Goal: Information Seeking & Learning: Learn about a topic

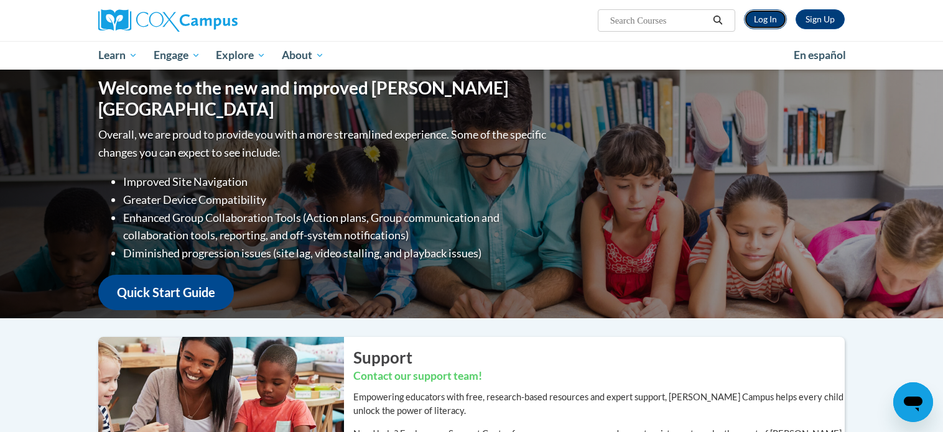
click at [761, 17] on link "Log In" at bounding box center [765, 19] width 43 height 20
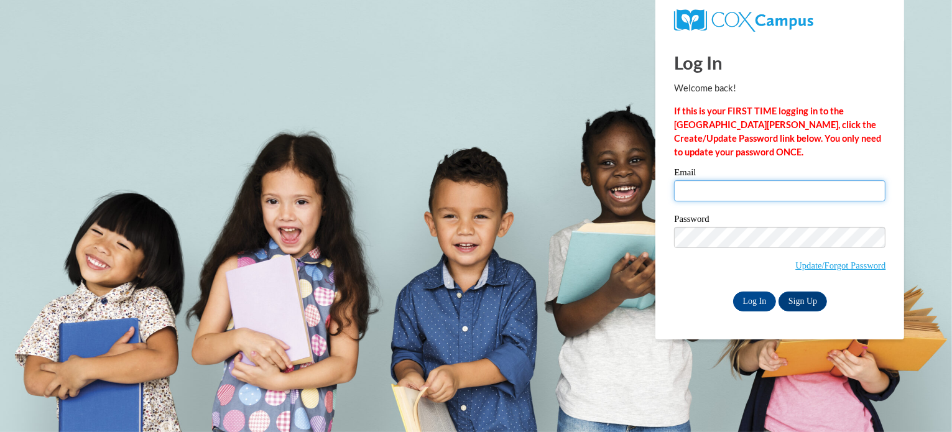
click at [725, 188] on input "Email" at bounding box center [779, 190] width 211 height 21
type input "enachtig@kusd.edu"
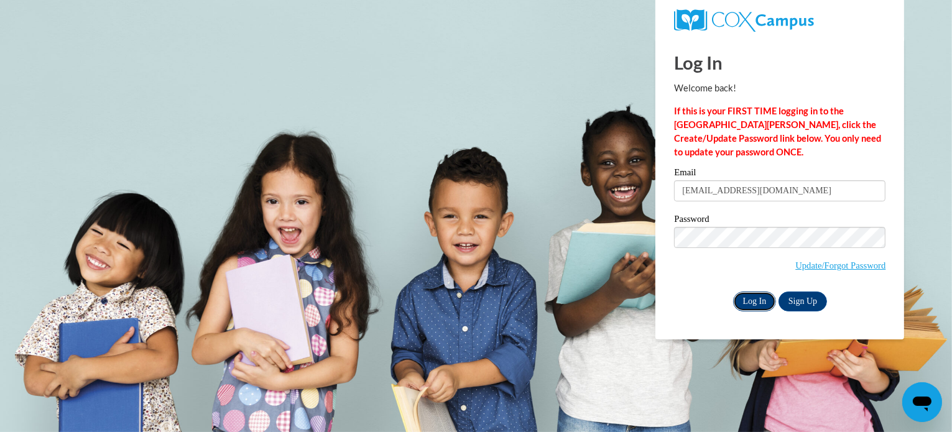
click at [751, 304] on input "Log In" at bounding box center [755, 302] width 44 height 20
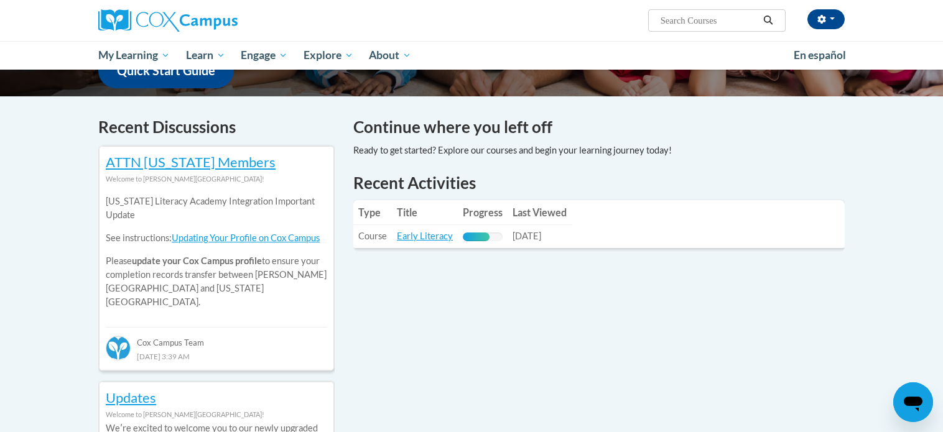
scroll to position [341, 0]
click at [418, 238] on link "Early Literacy" at bounding box center [425, 235] width 56 height 11
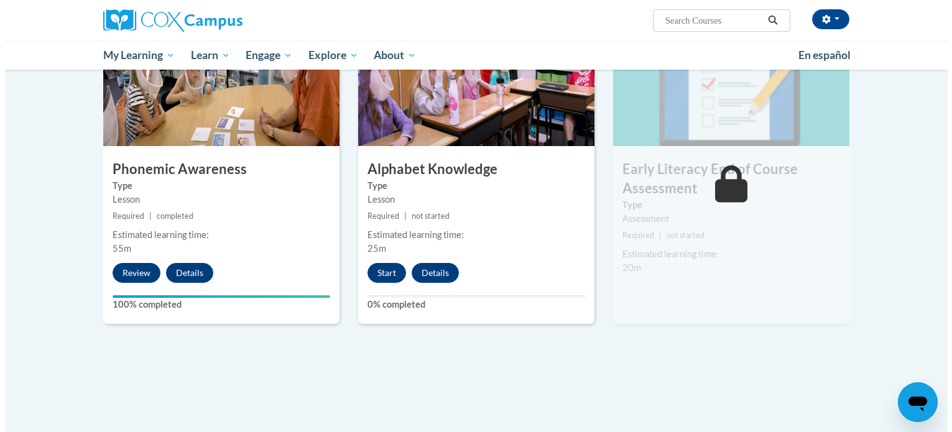
scroll to position [644, 0]
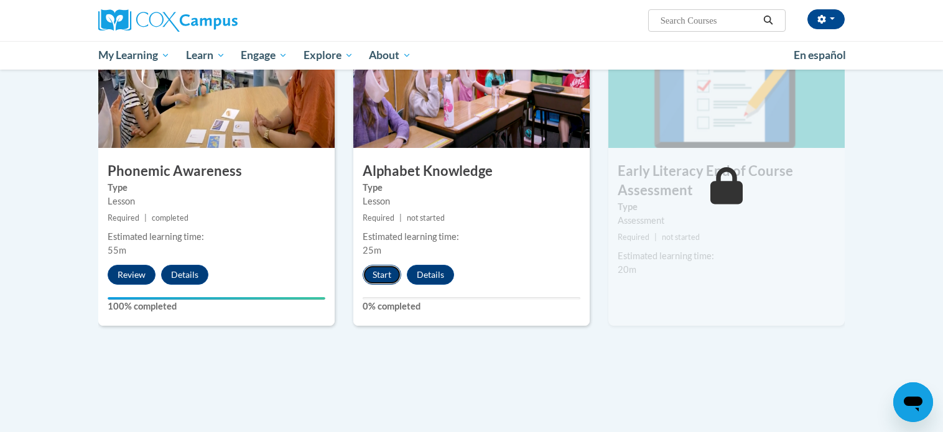
click at [376, 275] on button "Start" at bounding box center [381, 275] width 39 height 20
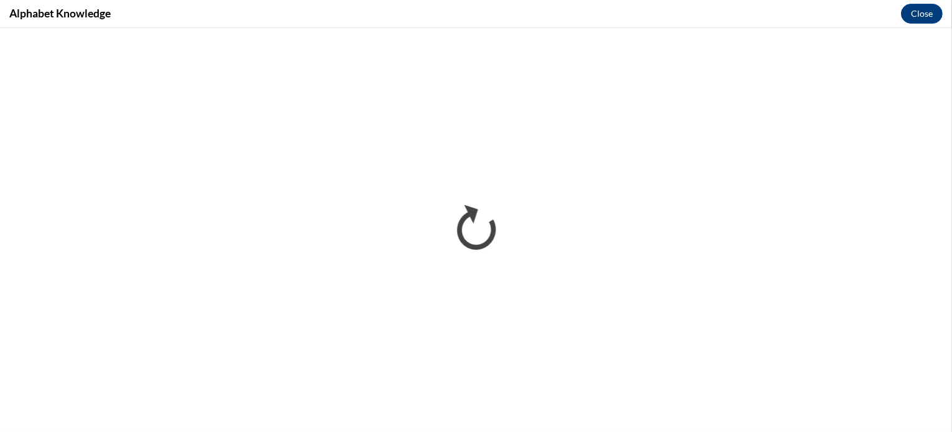
scroll to position [0, 0]
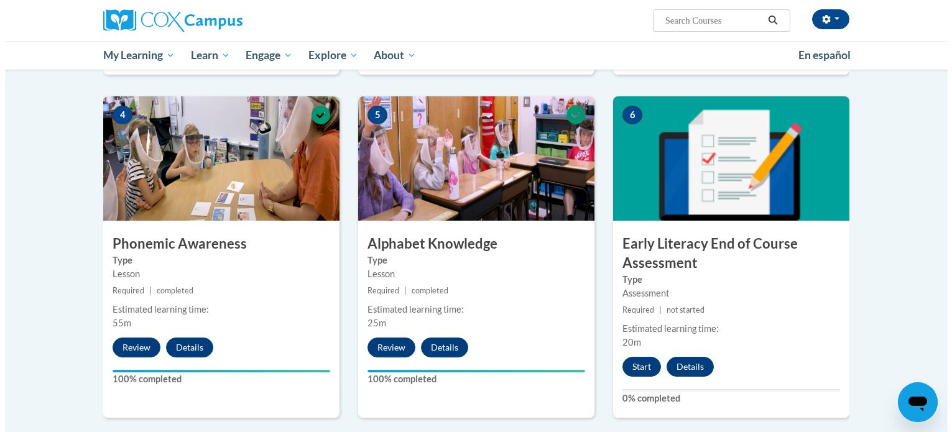
scroll to position [576, 0]
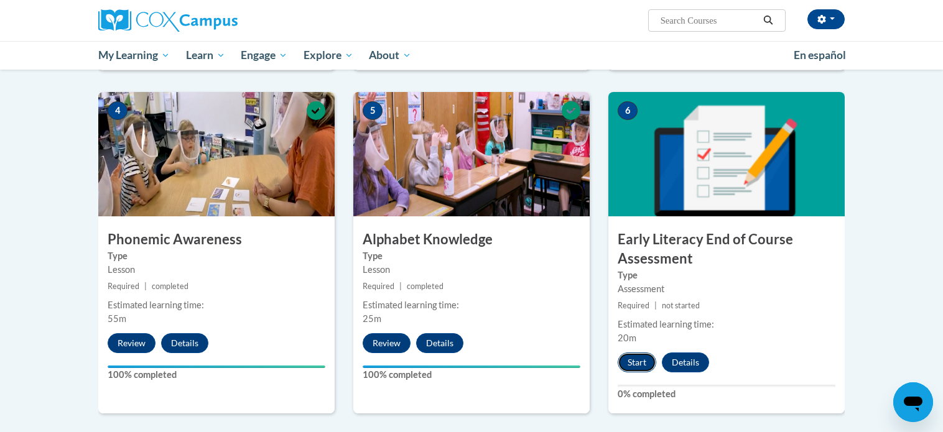
click at [634, 359] on button "Start" at bounding box center [636, 363] width 39 height 20
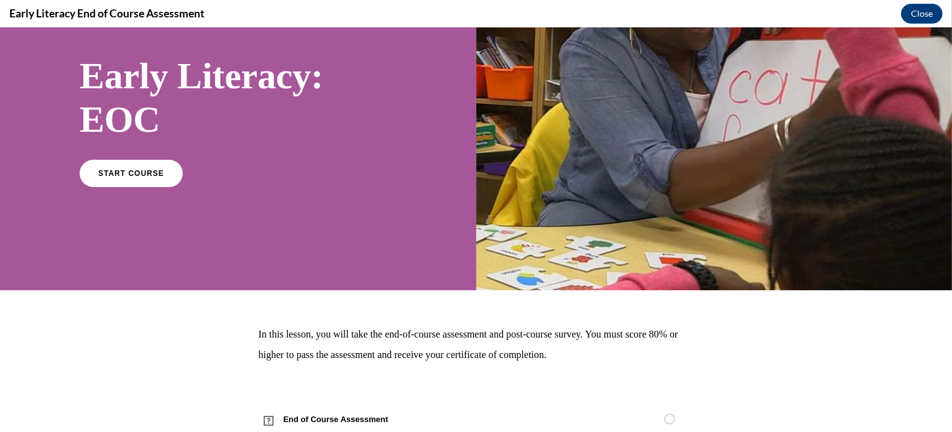
scroll to position [0, 0]
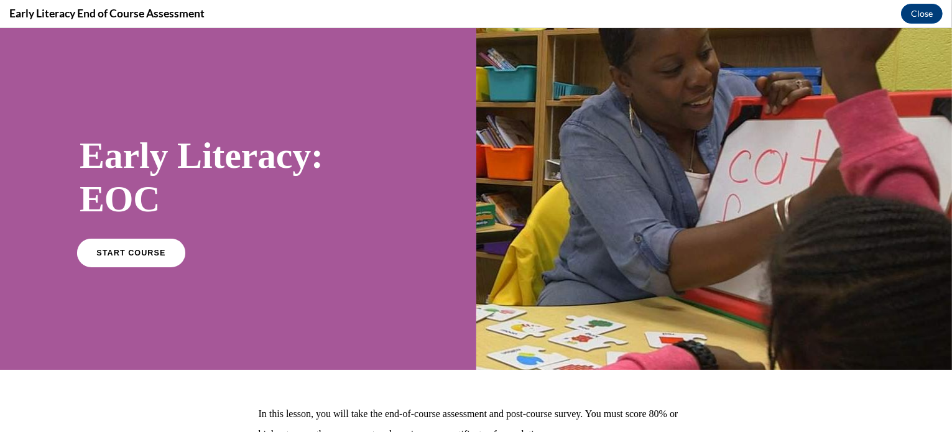
click at [114, 251] on span "START COURSE" at bounding box center [130, 252] width 69 height 9
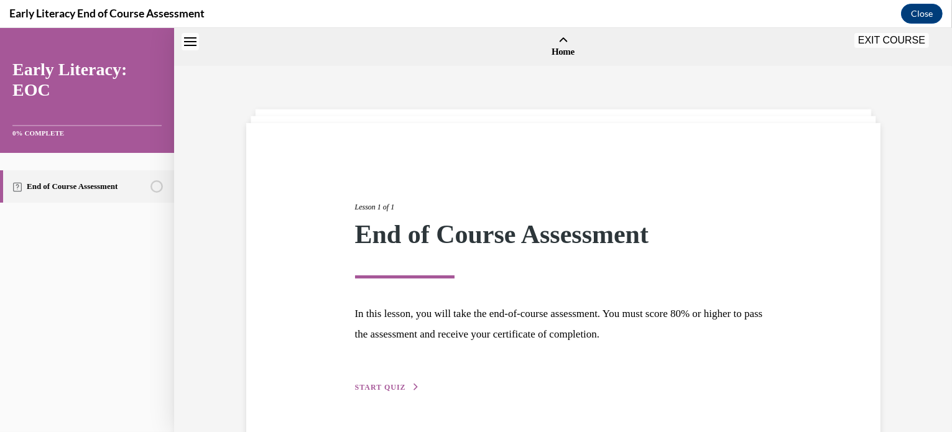
scroll to position [39, 0]
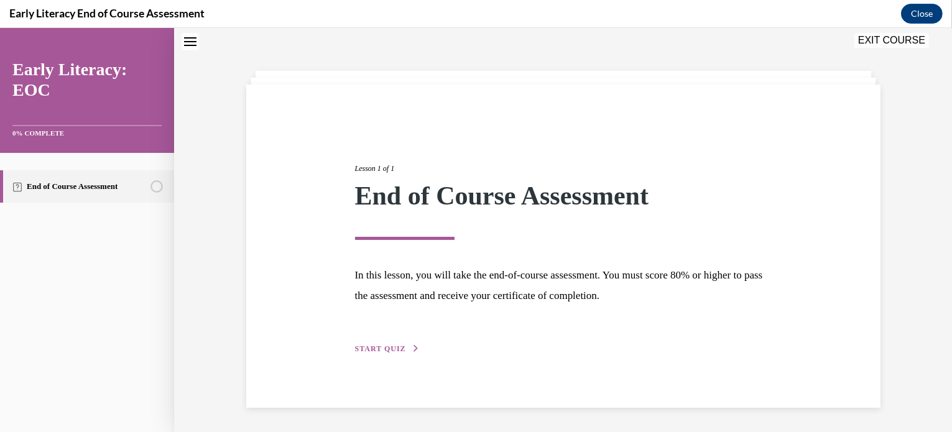
click at [379, 343] on button "START QUIZ" at bounding box center [387, 348] width 65 height 11
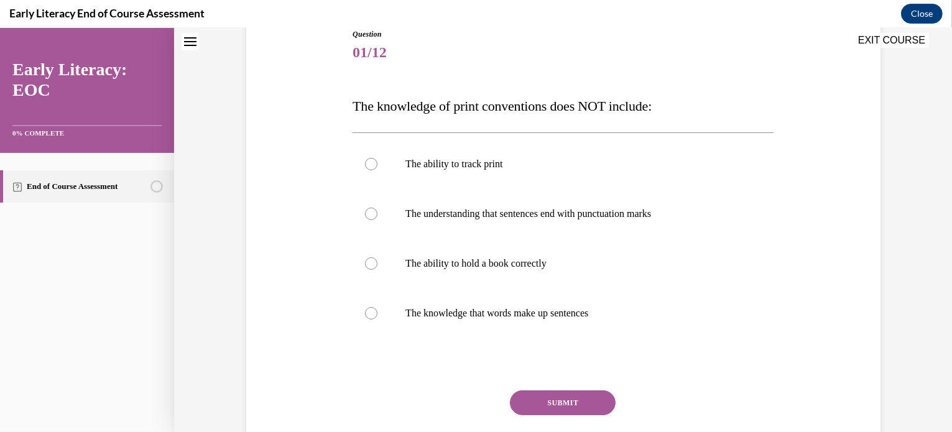
scroll to position [145, 0]
click at [573, 216] on p "The understanding that sentences end with punctuation marks" at bounding box center [573, 213] width 337 height 12
click at [584, 400] on button "SUBMIT" at bounding box center [563, 402] width 106 height 25
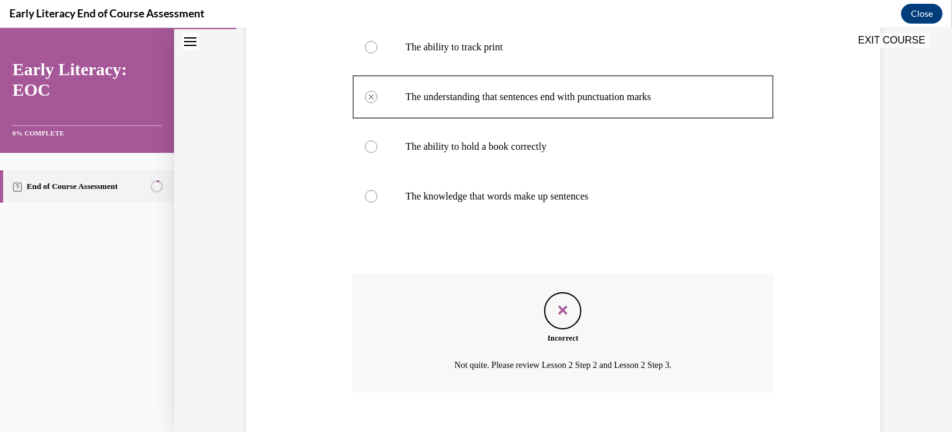
scroll to position [330, 0]
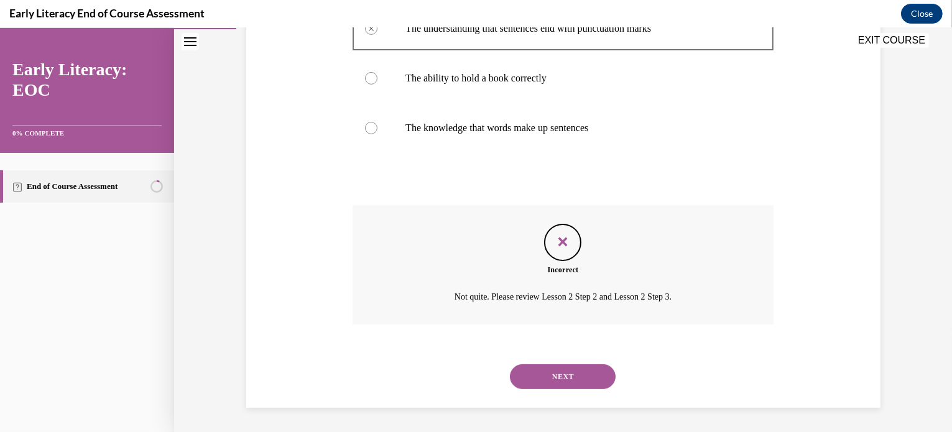
click at [575, 372] on button "NEXT" at bounding box center [563, 376] width 106 height 25
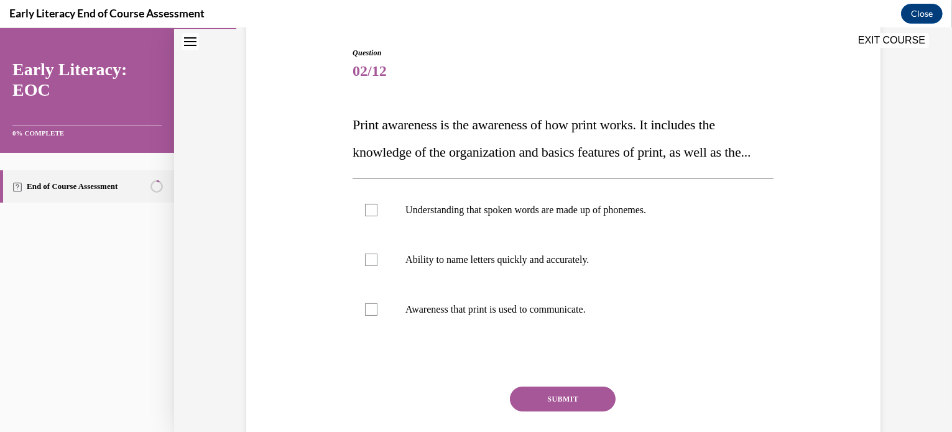
scroll to position [127, 0]
click at [366, 315] on div at bounding box center [371, 308] width 12 height 12
click at [369, 284] on div at bounding box center [563, 259] width 421 height 50
click at [368, 265] on div at bounding box center [371, 258] width 12 height 12
click at [369, 311] on icon at bounding box center [372, 309] width 6 height 4
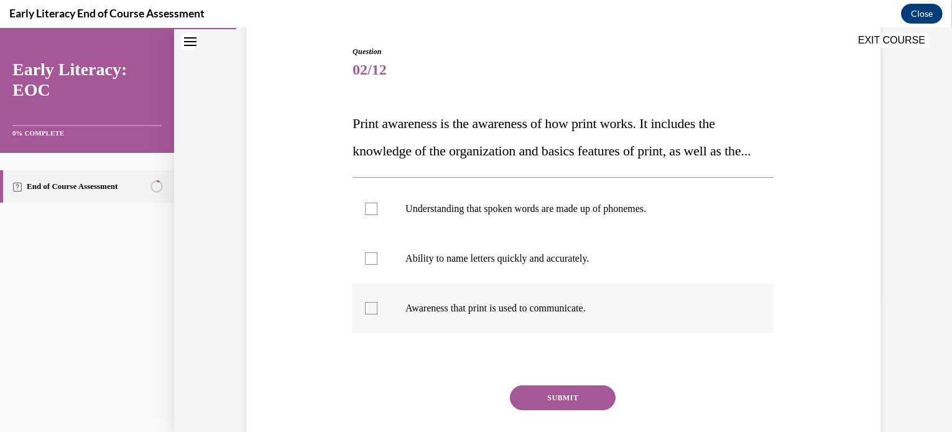
click at [514, 315] on p "Awareness that print is used to communicate." at bounding box center [573, 308] width 337 height 12
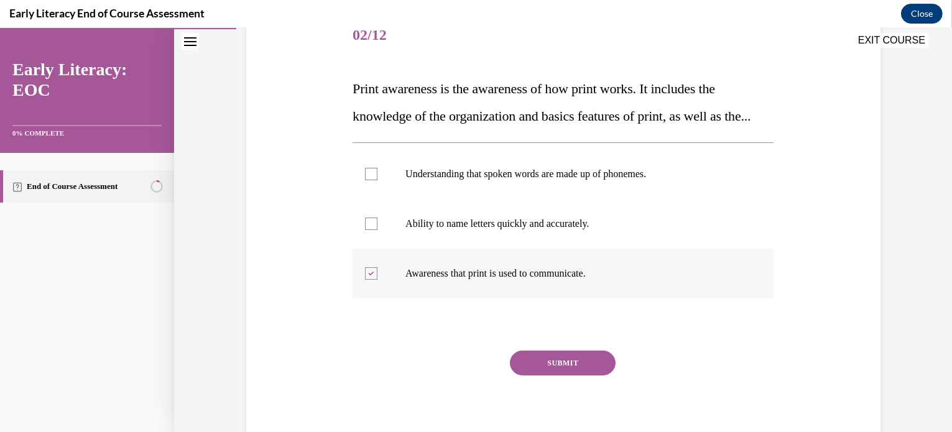
scroll to position [162, 0]
click at [554, 376] on button "SUBMIT" at bounding box center [563, 363] width 106 height 25
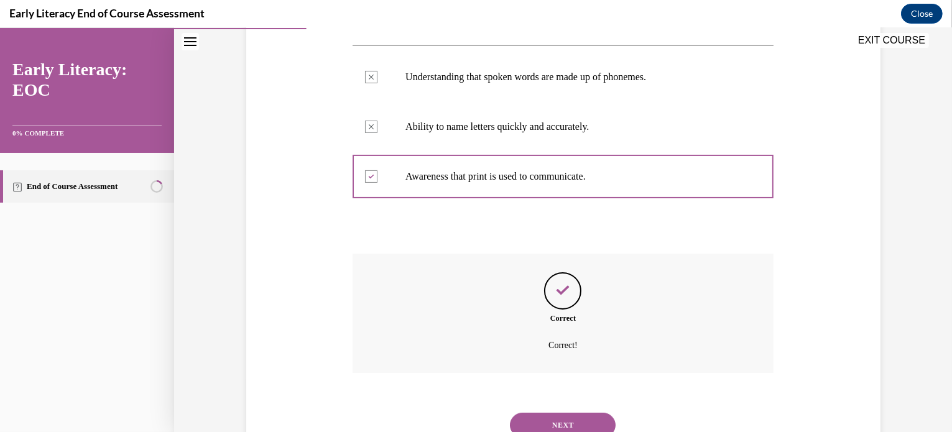
scroll to position [335, 0]
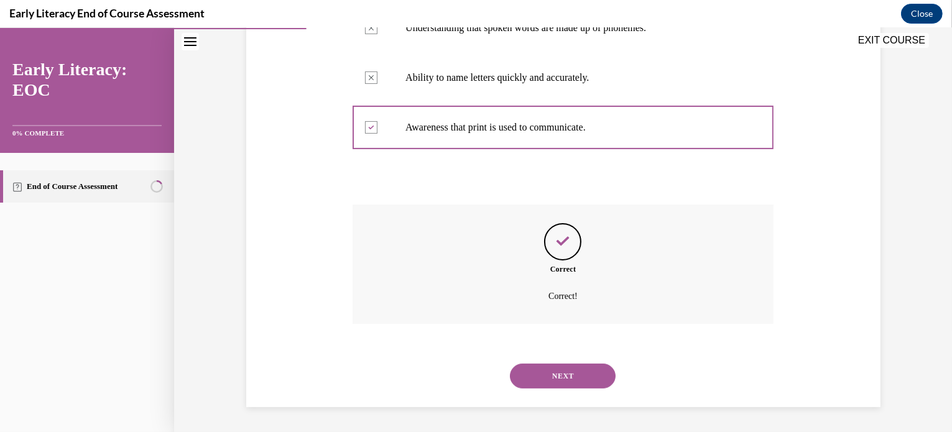
click at [564, 378] on button "NEXT" at bounding box center [563, 376] width 106 height 25
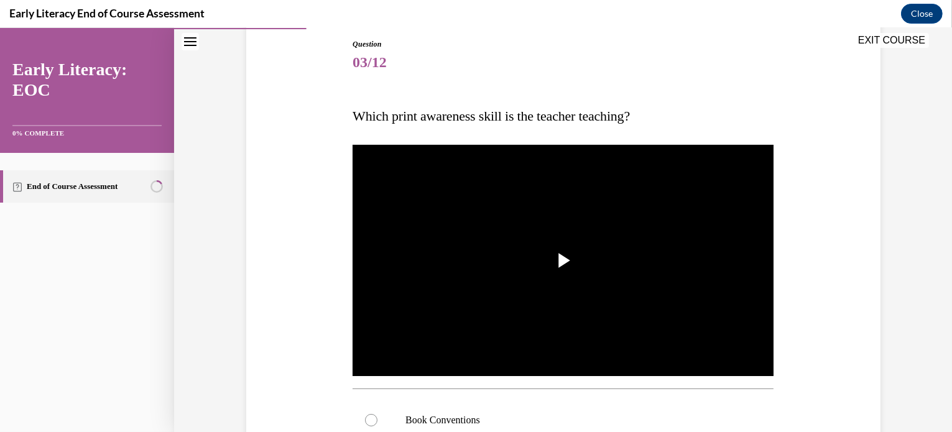
scroll to position [162, 0]
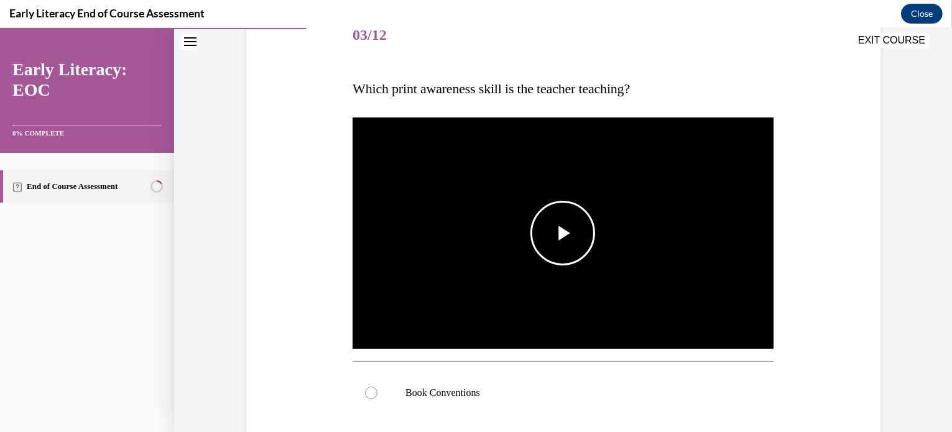
click at [563, 233] on span "Video player" at bounding box center [563, 233] width 0 height 0
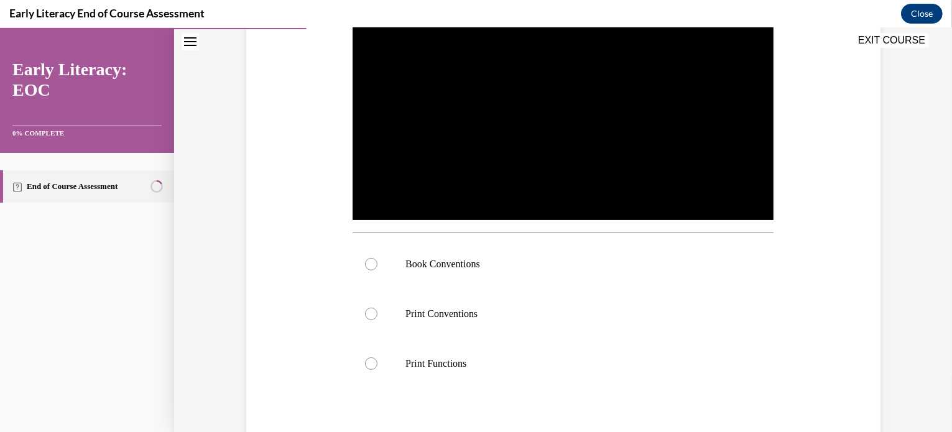
scroll to position [291, 0]
click at [495, 268] on p "Book Conventions" at bounding box center [573, 263] width 337 height 12
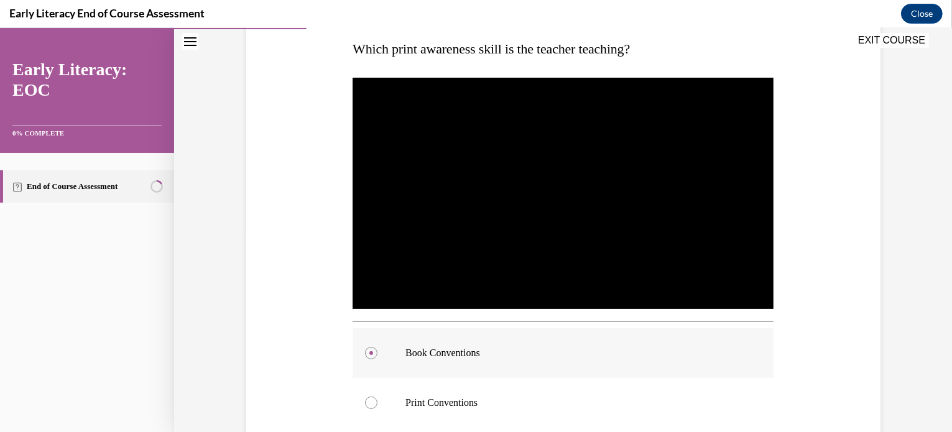
scroll to position [218, 0]
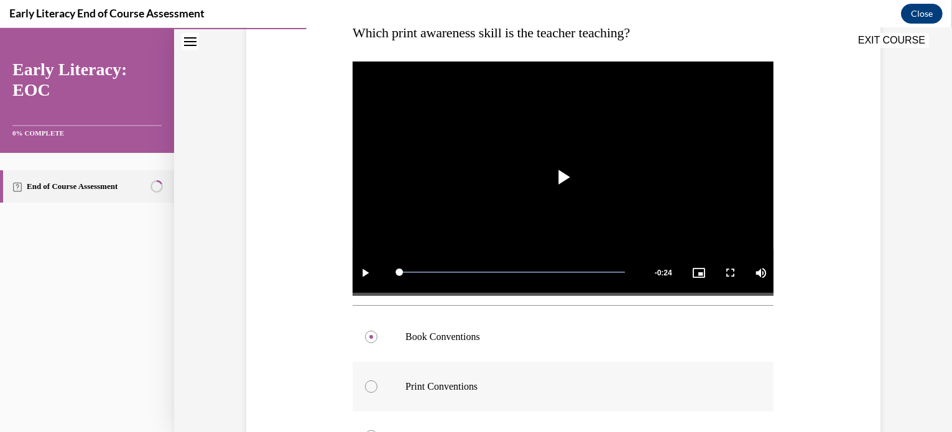
click at [451, 382] on p "Print Conventions" at bounding box center [573, 387] width 337 height 12
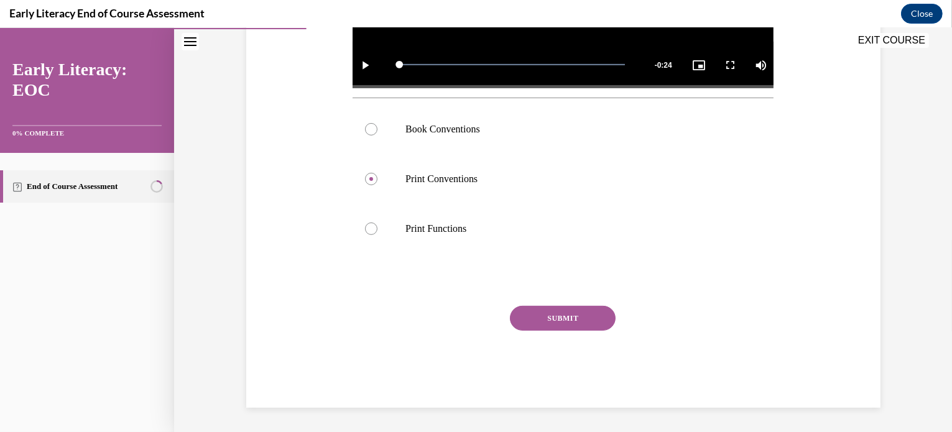
click at [568, 314] on button "SUBMIT" at bounding box center [563, 318] width 106 height 25
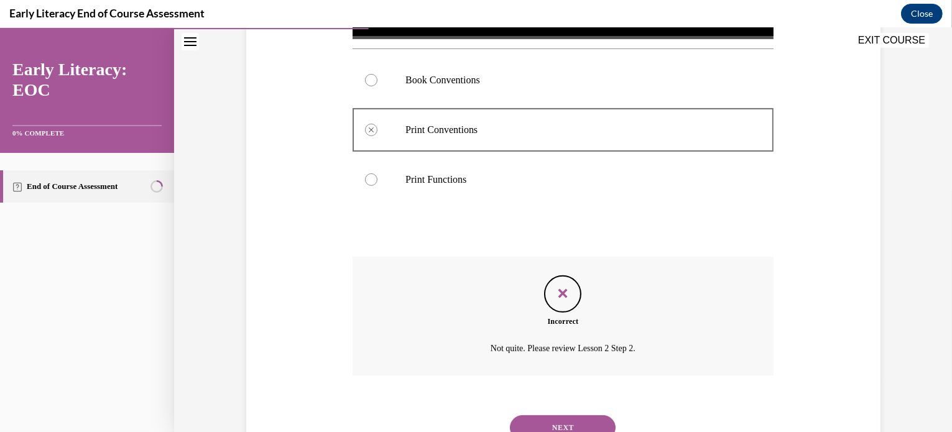
scroll to position [525, 0]
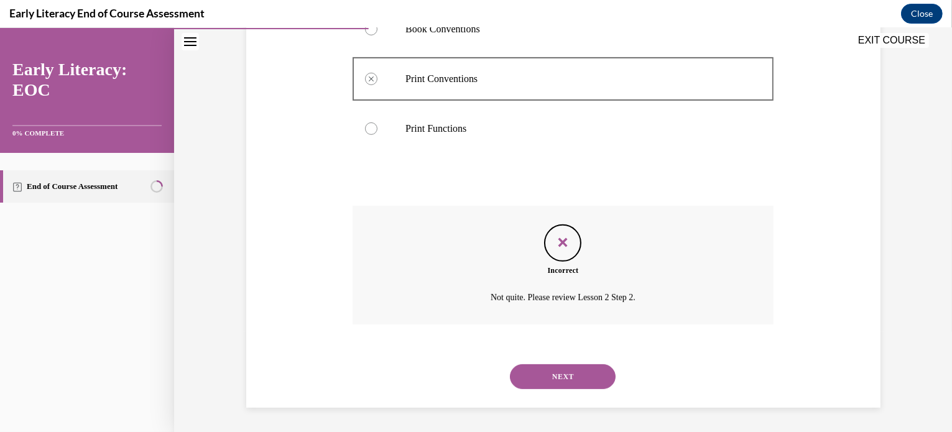
click at [575, 367] on button "NEXT" at bounding box center [563, 376] width 106 height 25
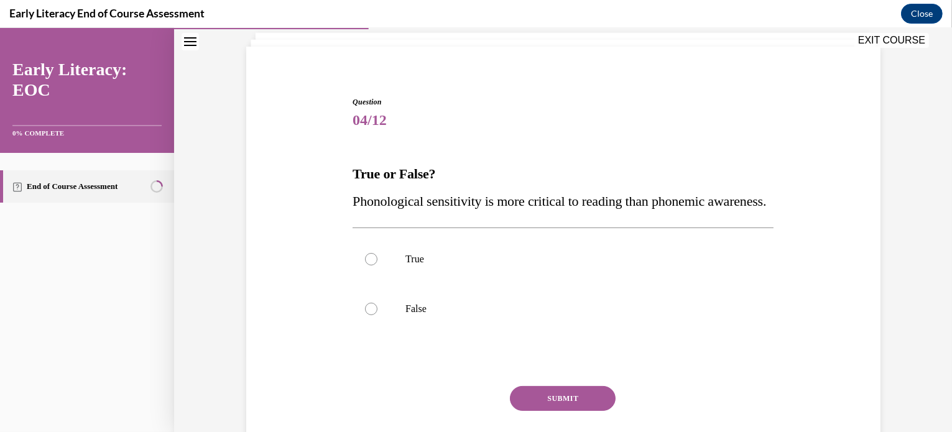
scroll to position [77, 0]
click at [451, 326] on div at bounding box center [563, 309] width 421 height 50
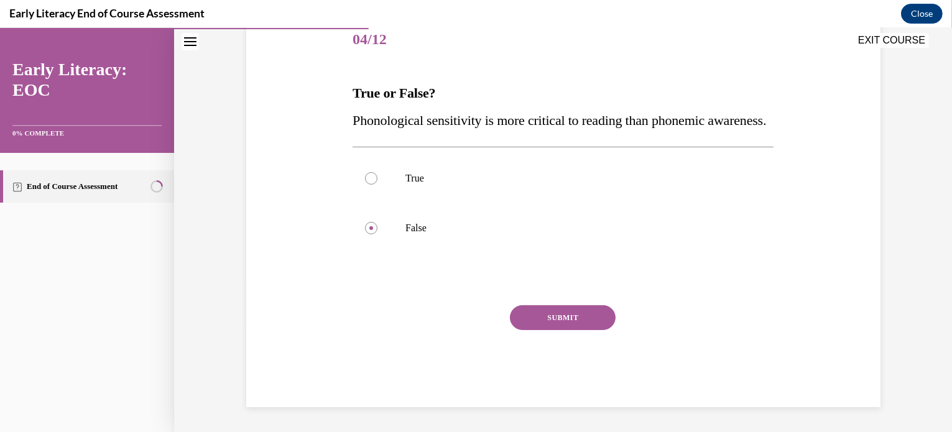
click at [565, 330] on button "SUBMIT" at bounding box center [563, 317] width 106 height 25
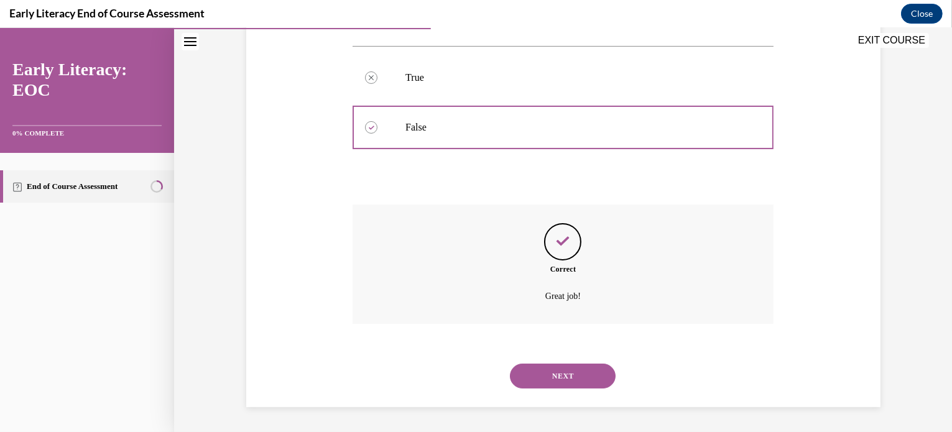
scroll to position [285, 0]
click at [577, 377] on button "NEXT" at bounding box center [563, 376] width 106 height 25
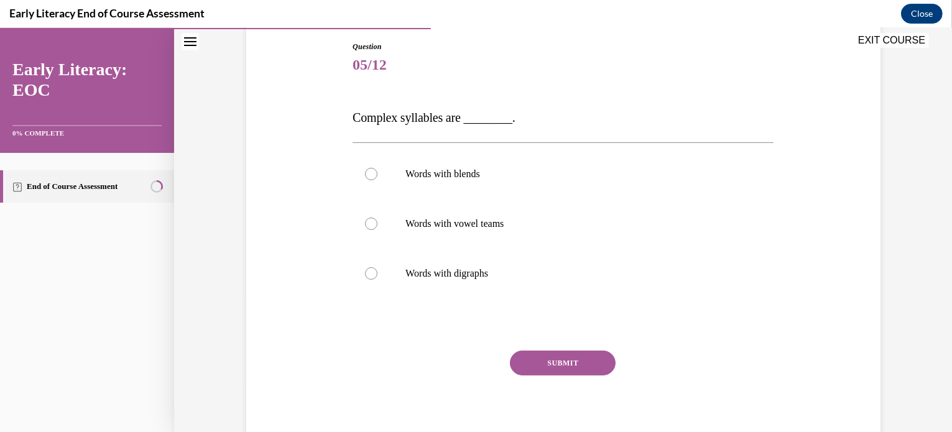
scroll to position [131, 0]
click at [542, 186] on div at bounding box center [563, 175] width 421 height 50
click at [547, 361] on button "SUBMIT" at bounding box center [563, 363] width 106 height 25
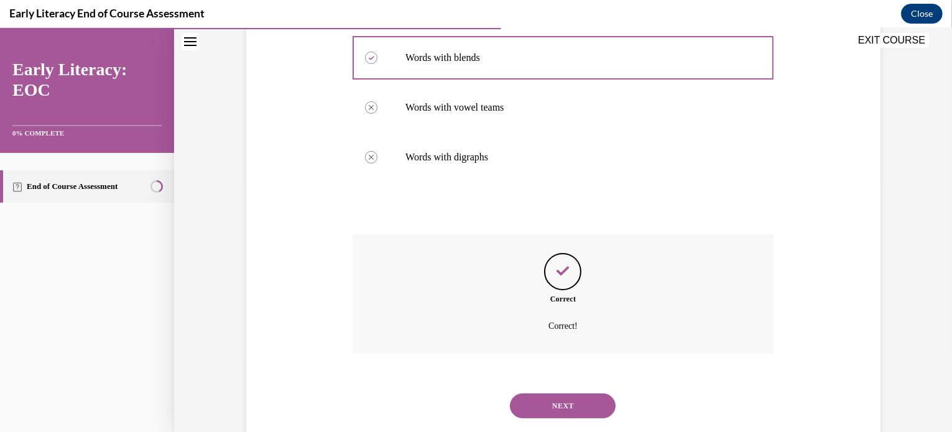
scroll to position [277, 0]
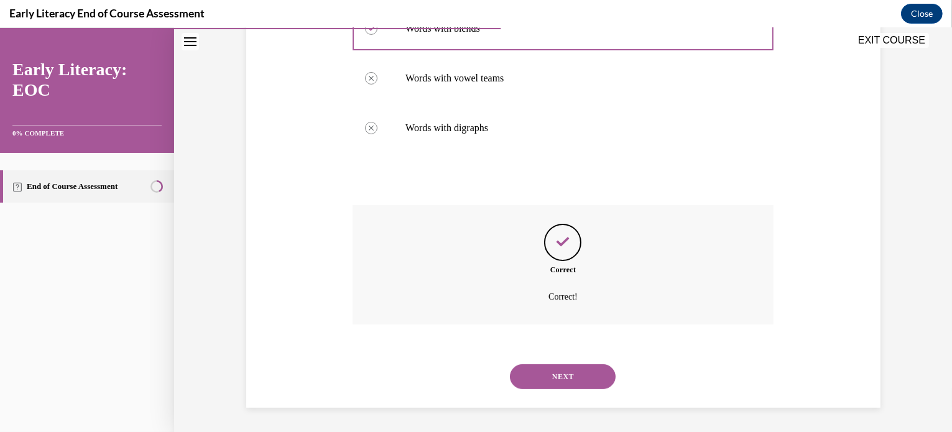
click at [560, 381] on button "NEXT" at bounding box center [563, 376] width 106 height 25
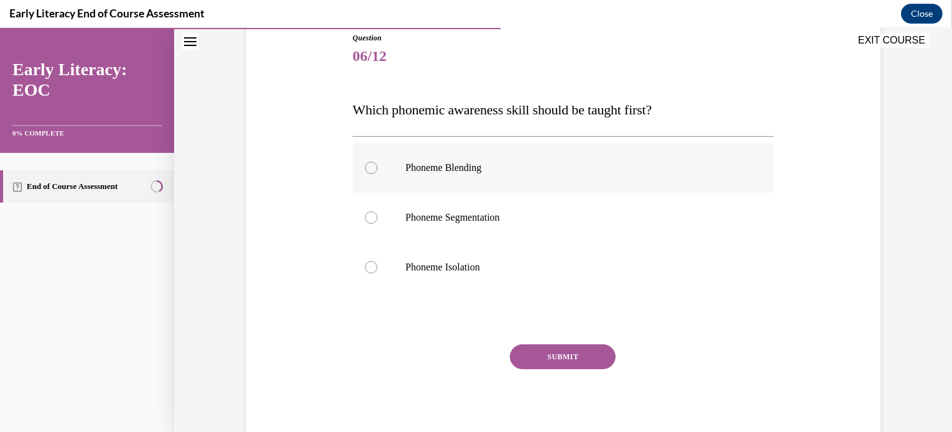
scroll to position [141, 0]
click at [495, 259] on div at bounding box center [563, 267] width 421 height 50
click at [554, 359] on button "SUBMIT" at bounding box center [563, 356] width 106 height 25
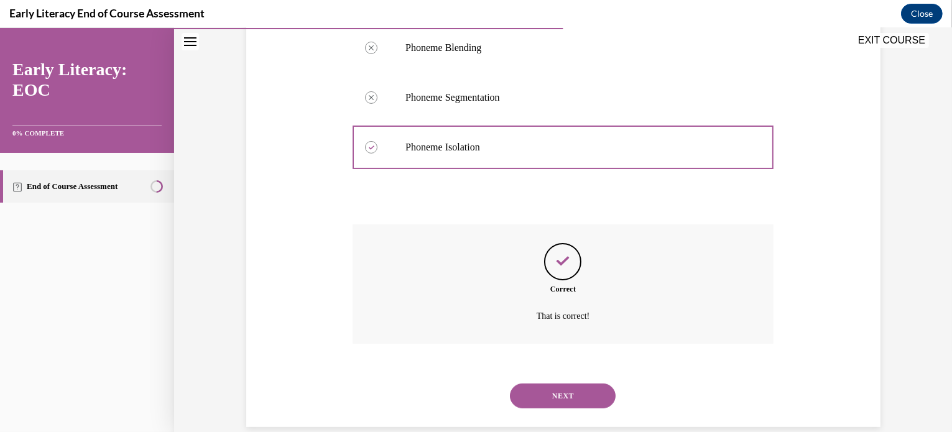
scroll to position [280, 0]
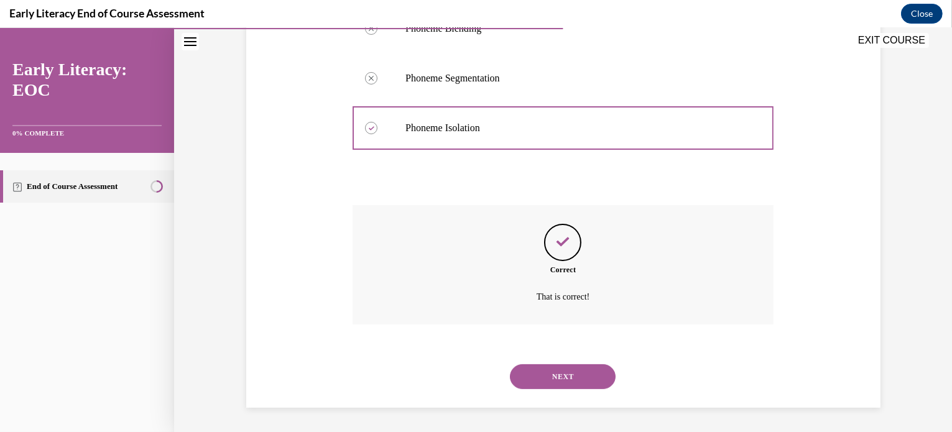
click at [554, 372] on button "NEXT" at bounding box center [563, 376] width 106 height 25
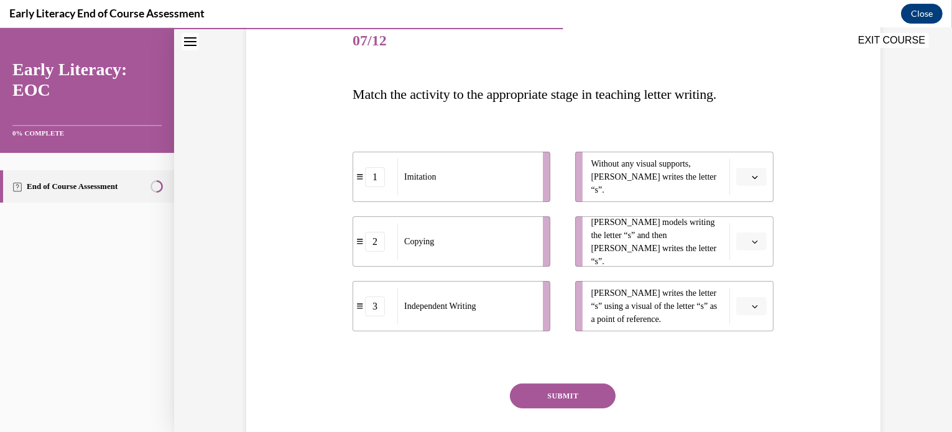
scroll to position [157, 0]
click at [751, 179] on span "button" at bounding box center [754, 176] width 9 height 9
click at [749, 280] on div "3" at bounding box center [745, 278] width 31 height 25
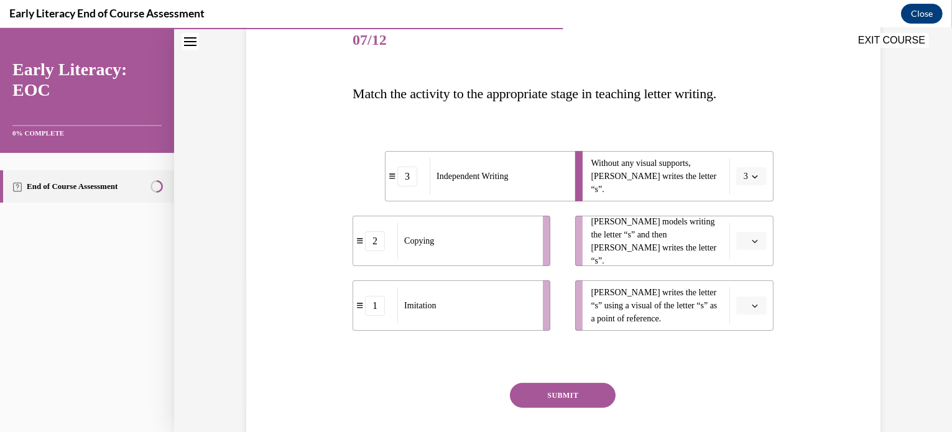
drag, startPoint x: 753, startPoint y: 239, endPoint x: 828, endPoint y: 230, distance: 75.8
click at [828, 230] on div "Question 07/12 Match the activity to the appropriate stage in teaching letter w…" at bounding box center [563, 232] width 640 height 506
click at [751, 181] on button "3" at bounding box center [751, 176] width 30 height 19
click at [744, 211] on div at bounding box center [742, 204] width 31 height 25
click at [819, 211] on div "Question 07/12 Match the activity to the appropriate stage in teaching letter w…" at bounding box center [563, 232] width 640 height 506
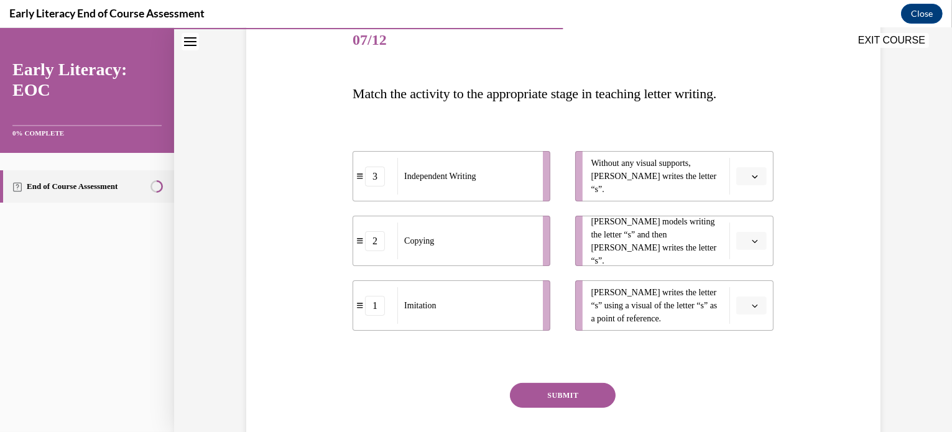
click at [750, 178] on span "button" at bounding box center [754, 176] width 9 height 9
click at [742, 282] on span "3" at bounding box center [742, 279] width 4 height 10
click at [744, 308] on span "Please select an option" at bounding box center [746, 306] width 4 height 12
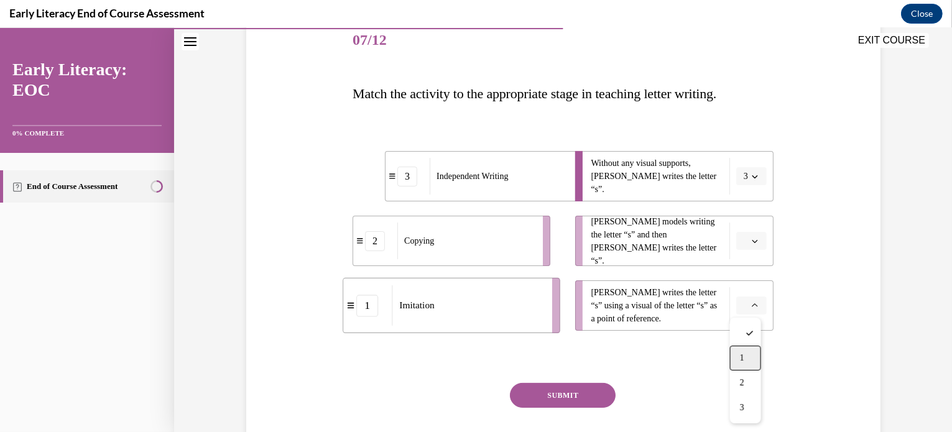
click at [746, 364] on div "1" at bounding box center [745, 358] width 31 height 25
click at [752, 243] on icon "button" at bounding box center [755, 241] width 6 height 6
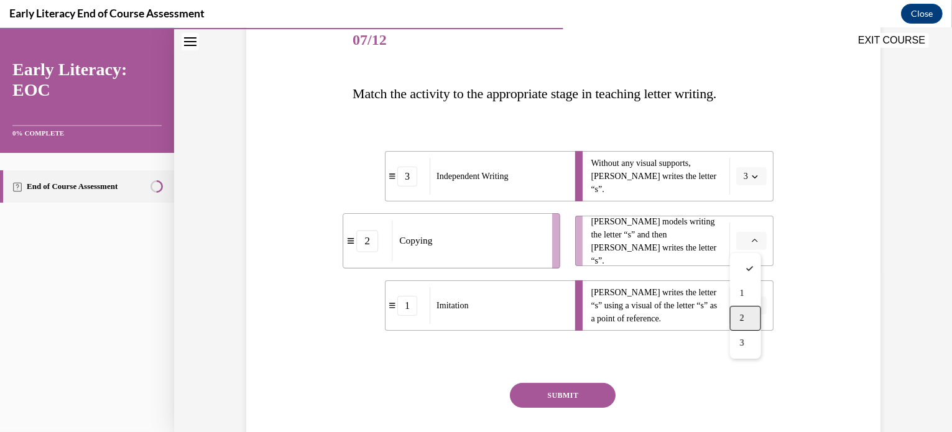
click at [749, 324] on div "2" at bounding box center [745, 318] width 31 height 25
click at [752, 245] on span "button" at bounding box center [754, 241] width 9 height 9
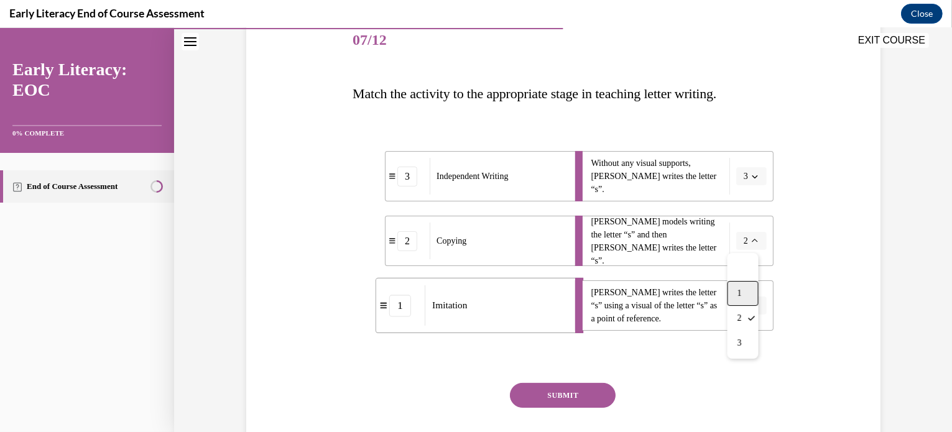
click at [749, 295] on div "1" at bounding box center [742, 293] width 31 height 25
click at [752, 308] on icon "button" at bounding box center [755, 306] width 6 height 6
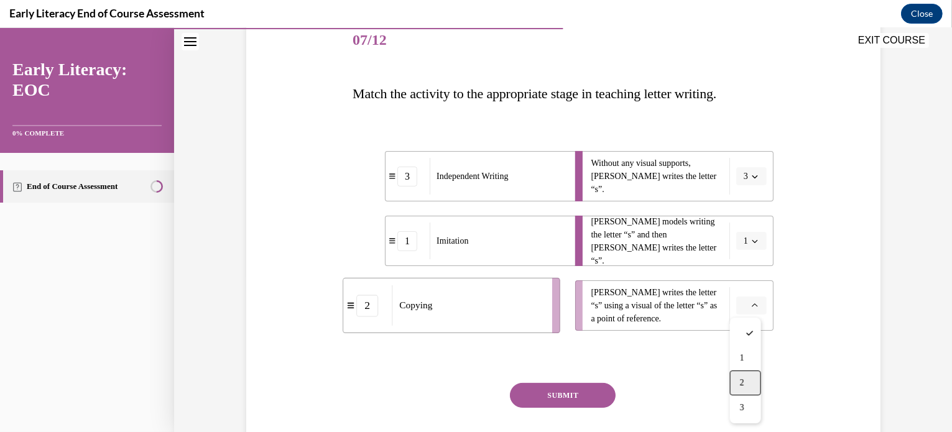
click at [746, 384] on div "2" at bounding box center [745, 383] width 31 height 25
drag, startPoint x: 780, startPoint y: 377, endPoint x: 823, endPoint y: 362, distance: 46.0
click at [823, 362] on div "Question 07/12 Match the activity to the appropriate stage in teaching letter w…" at bounding box center [563, 232] width 640 height 506
click at [561, 397] on button "SUBMIT" at bounding box center [563, 395] width 106 height 25
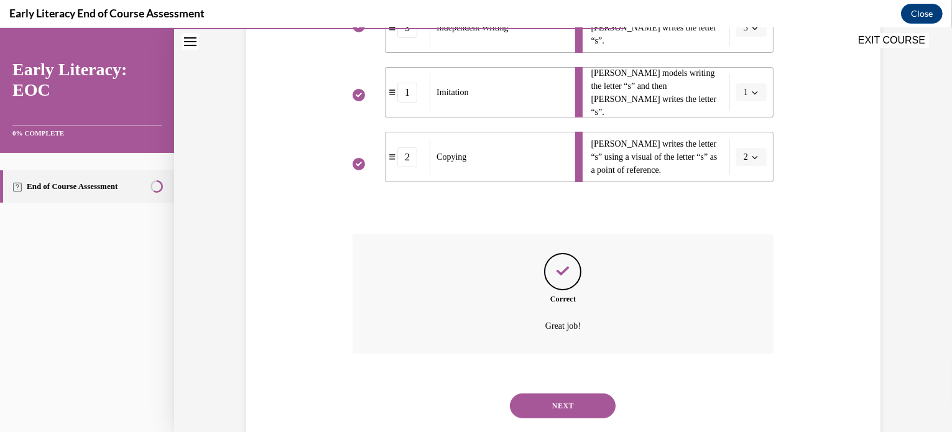
scroll to position [335, 0]
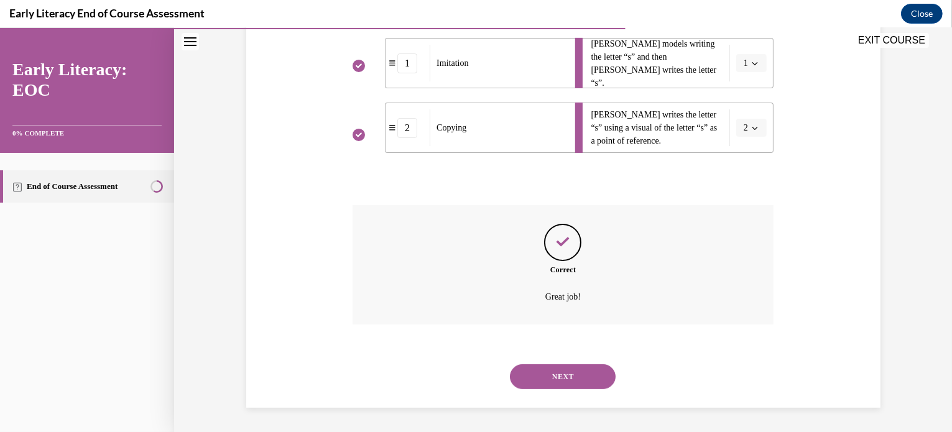
click at [567, 386] on button "NEXT" at bounding box center [563, 376] width 106 height 25
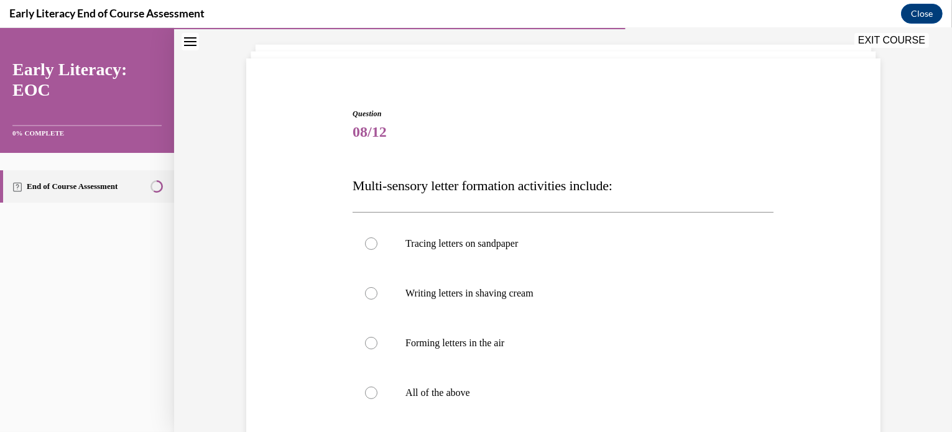
scroll to position [70, 0]
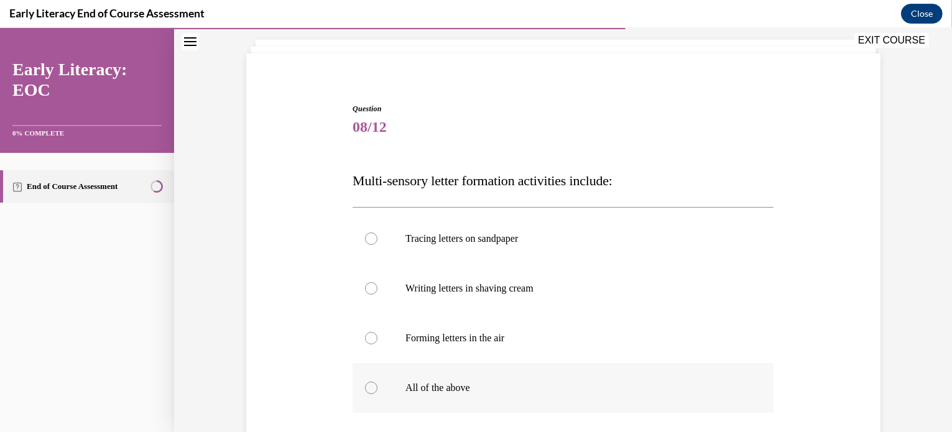
click at [480, 379] on div at bounding box center [563, 388] width 421 height 50
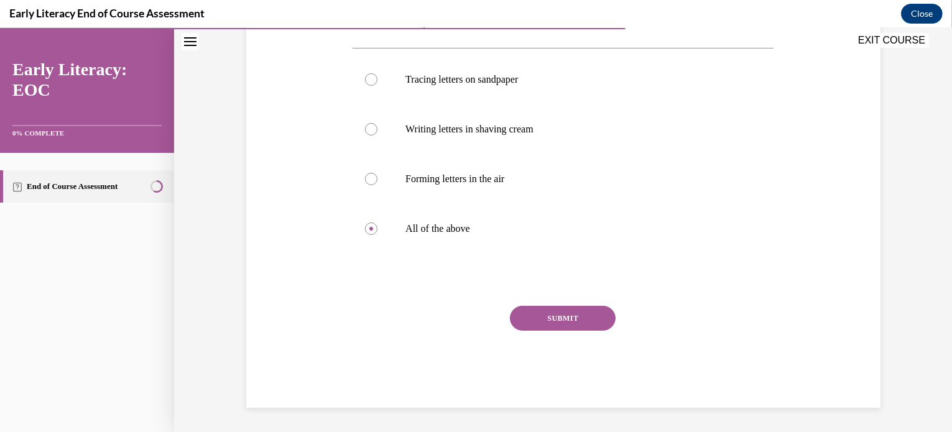
click at [563, 311] on button "SUBMIT" at bounding box center [563, 318] width 106 height 25
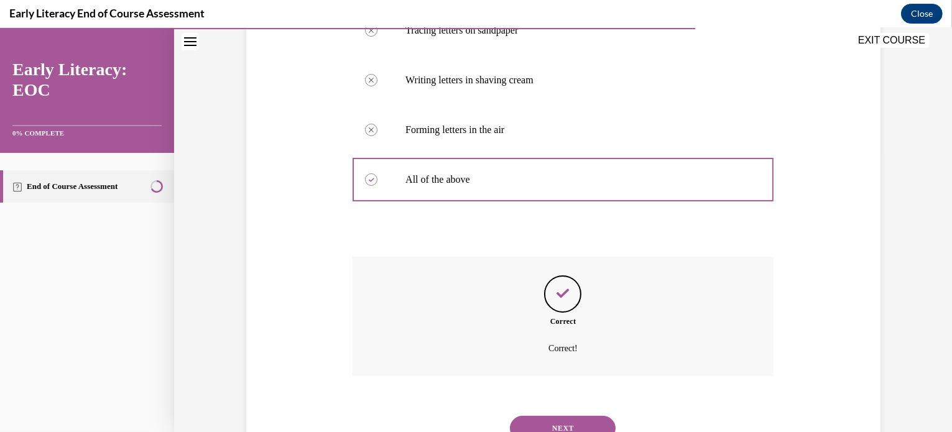
scroll to position [330, 0]
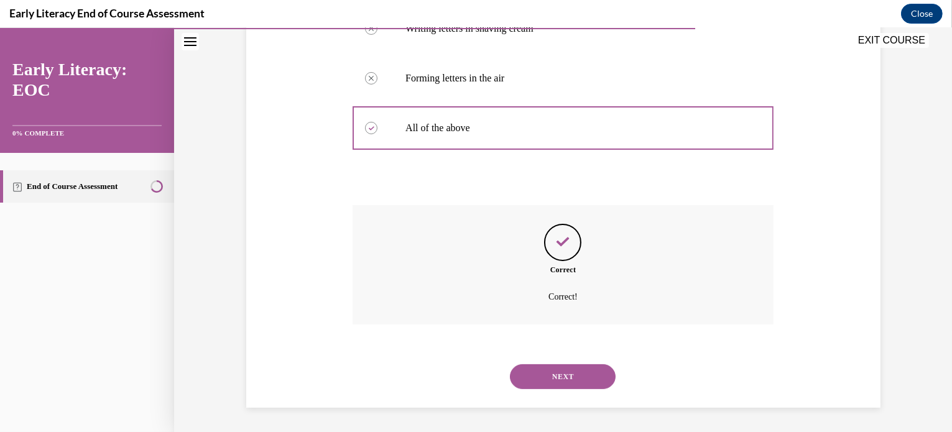
click at [570, 368] on button "NEXT" at bounding box center [563, 376] width 106 height 25
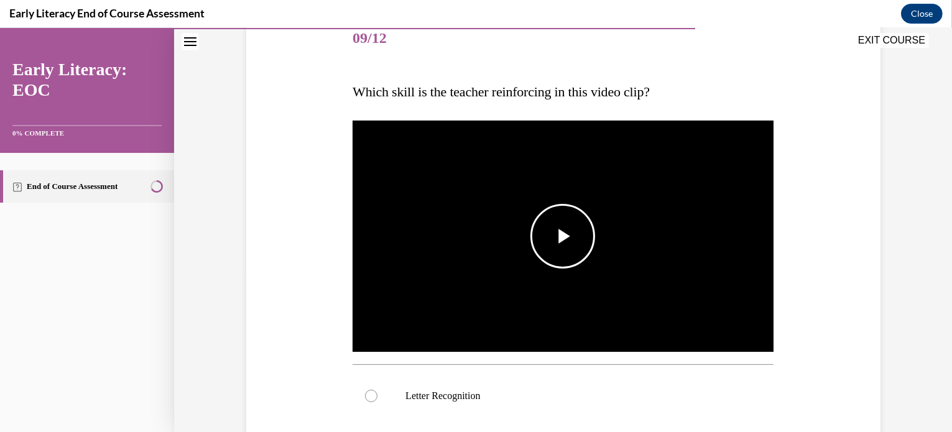
scroll to position [159, 0]
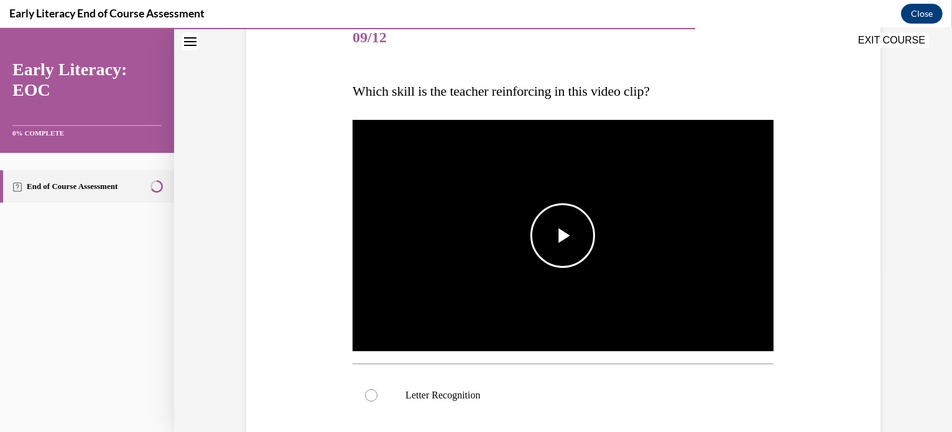
click at [563, 236] on span "Video player" at bounding box center [563, 236] width 0 height 0
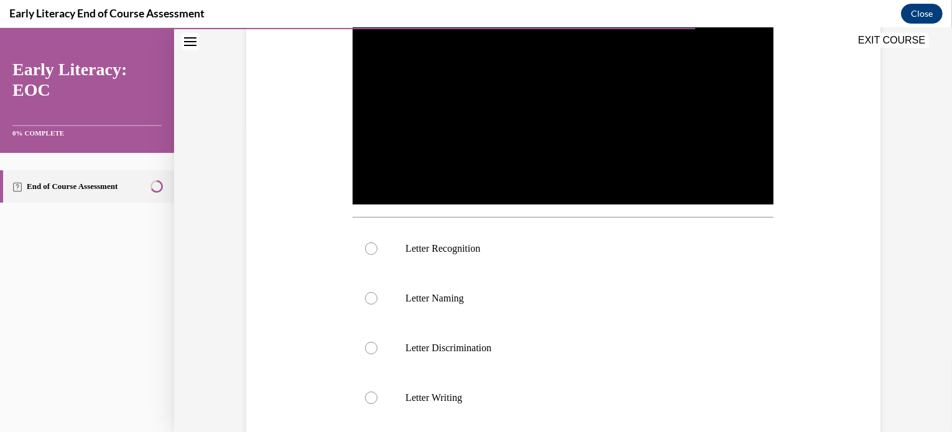
scroll to position [307, 0]
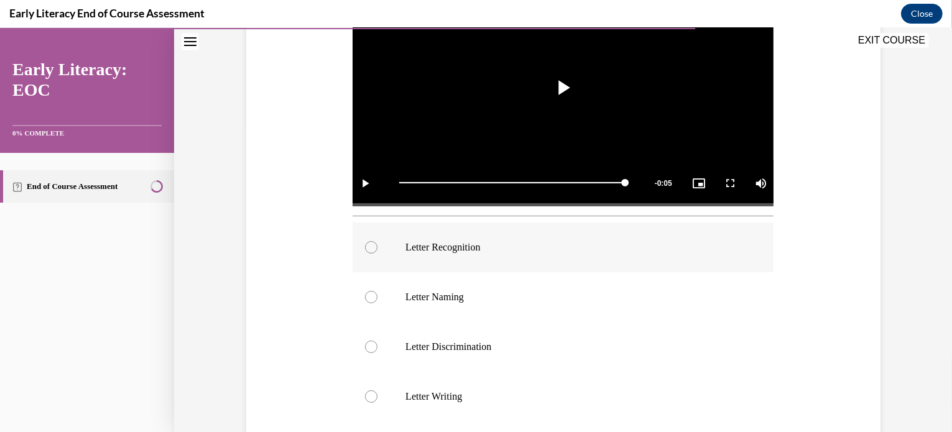
drag, startPoint x: 557, startPoint y: 242, endPoint x: 489, endPoint y: 258, distance: 70.1
drag, startPoint x: 489, startPoint y: 258, endPoint x: 423, endPoint y: 250, distance: 65.8
click at [423, 250] on p "Letter Recognition" at bounding box center [573, 247] width 337 height 12
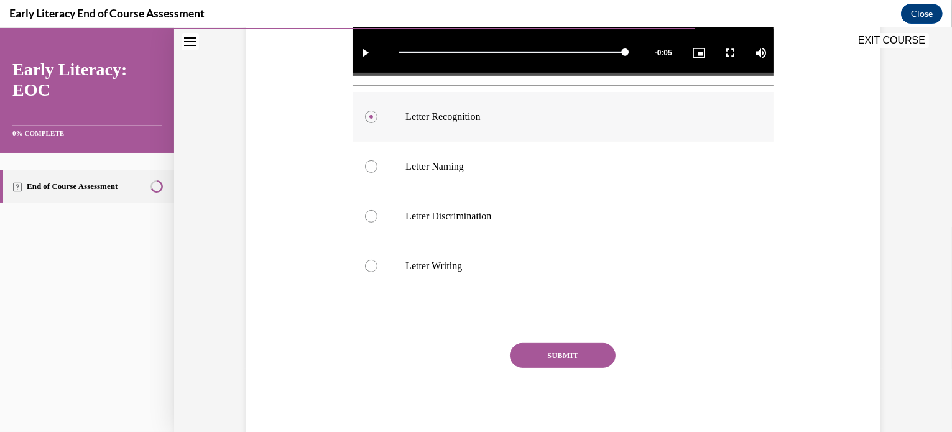
scroll to position [440, 0]
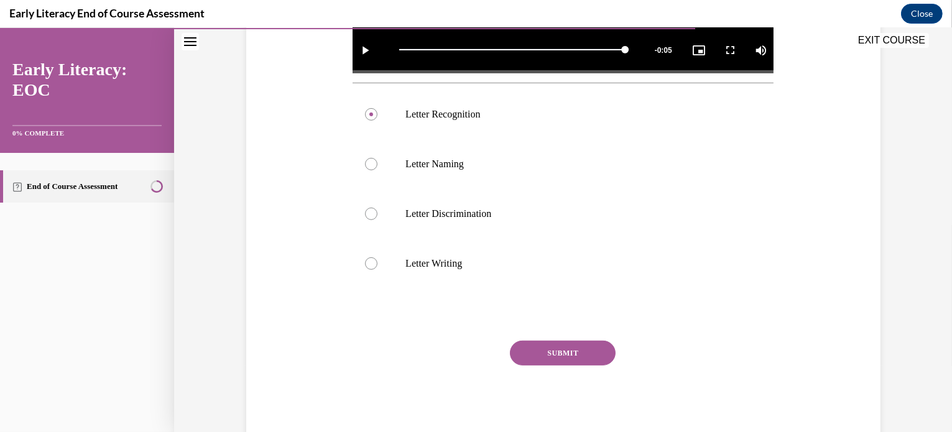
click at [556, 369] on div "SUBMIT" at bounding box center [563, 372] width 421 height 62
click at [560, 353] on button "SUBMIT" at bounding box center [563, 353] width 106 height 25
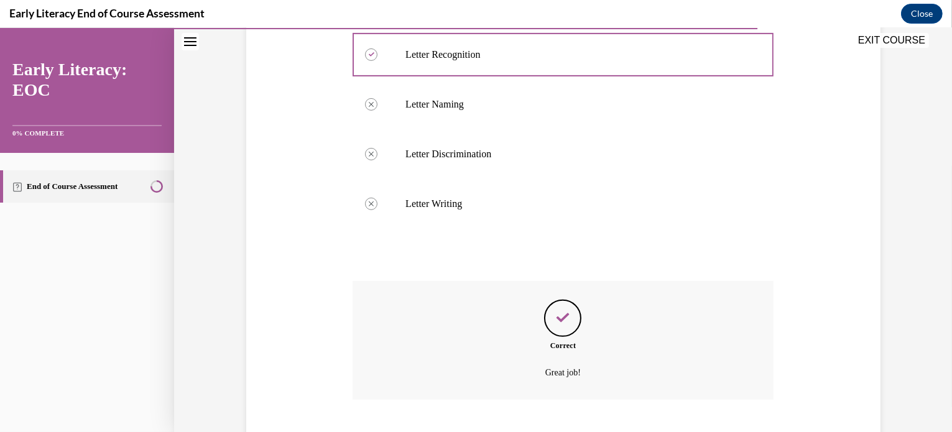
scroll to position [575, 0]
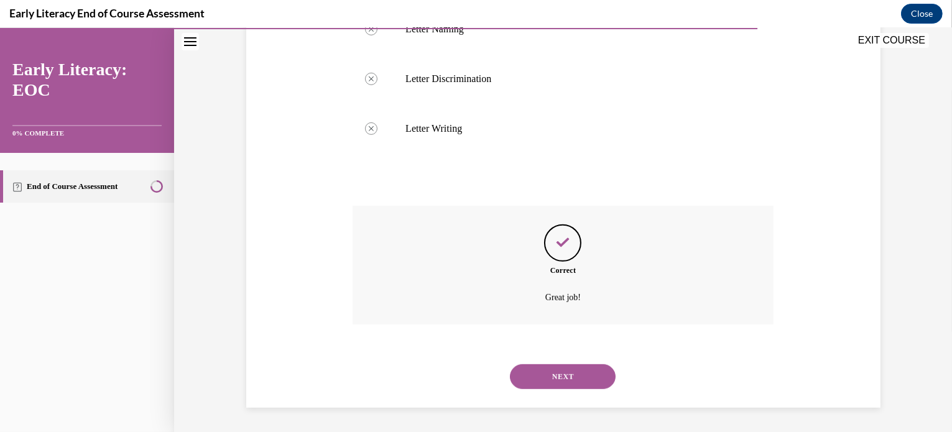
click at [568, 385] on button "NEXT" at bounding box center [563, 376] width 106 height 25
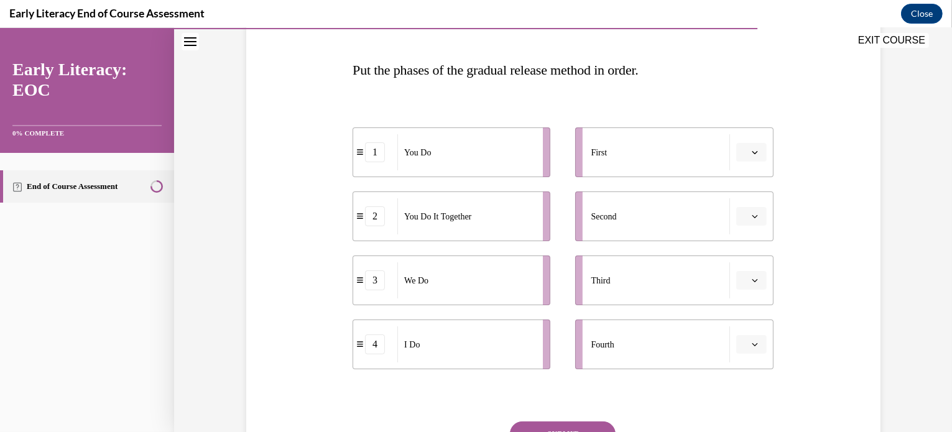
scroll to position [181, 0]
click at [750, 157] on button "button" at bounding box center [751, 151] width 30 height 19
click at [739, 282] on div "4" at bounding box center [745, 278] width 31 height 25
click at [752, 215] on button "button" at bounding box center [751, 215] width 30 height 19
click at [752, 215] on icon "button" at bounding box center [755, 215] width 6 height 7
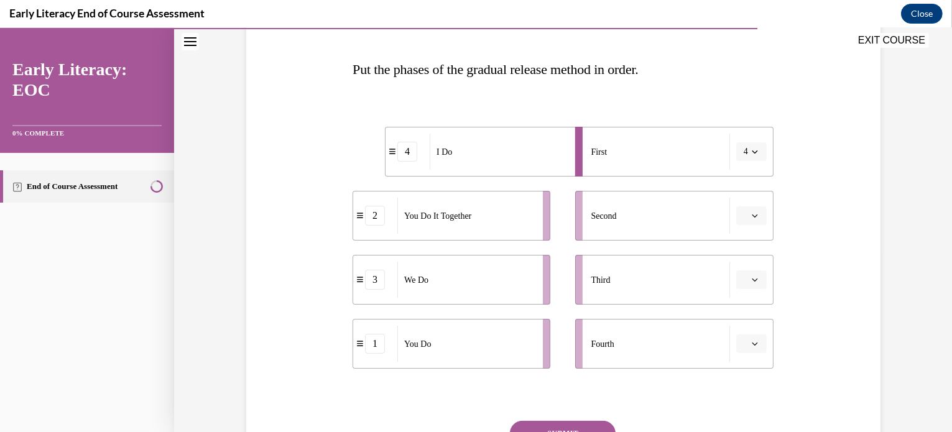
click at [752, 213] on icon "button" at bounding box center [755, 216] width 6 height 6
click at [749, 318] on div "3" at bounding box center [745, 317] width 31 height 25
click at [754, 280] on span "button" at bounding box center [754, 279] width 9 height 9
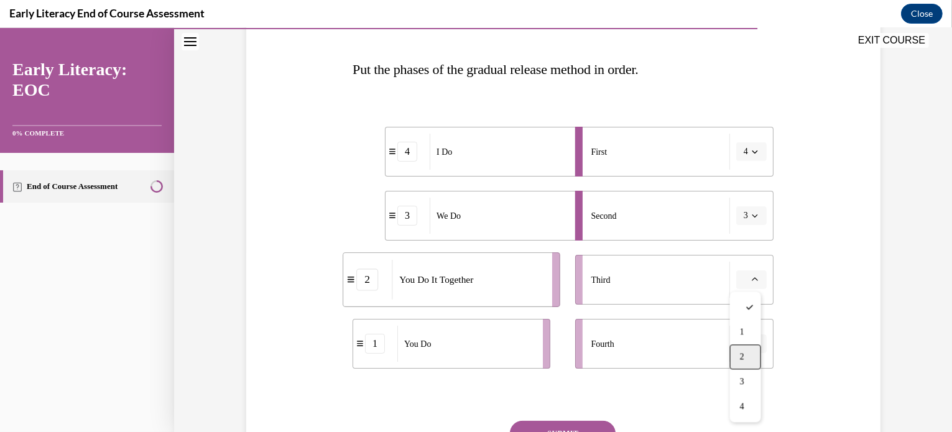
click at [748, 361] on div "2" at bounding box center [745, 356] width 31 height 25
click at [750, 347] on span "button" at bounding box center [754, 343] width 9 height 9
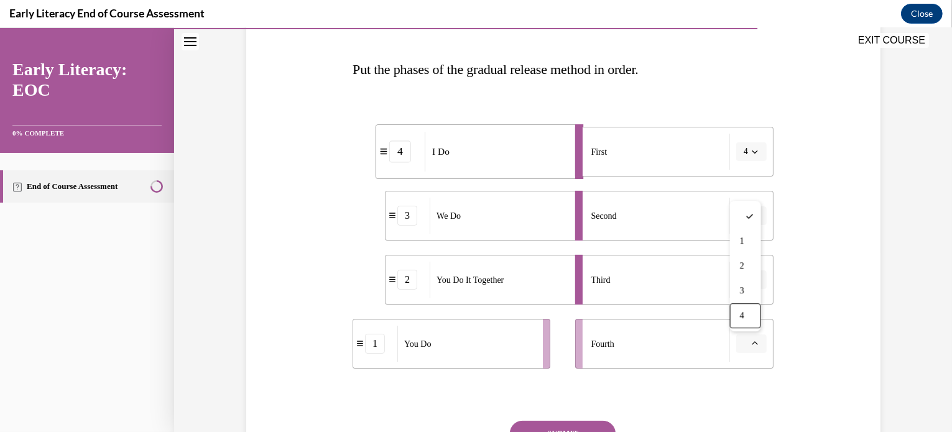
drag, startPoint x: 751, startPoint y: 315, endPoint x: 741, endPoint y: 242, distance: 74.0
click at [741, 242] on span "1" at bounding box center [742, 241] width 4 height 10
drag, startPoint x: 817, startPoint y: 313, endPoint x: 286, endPoint y: 210, distance: 540.8
click at [286, 210] on div "Question 10/12 Put the phases of the gradual release method in order. 4 I Do 3 …" at bounding box center [563, 239] width 640 height 568
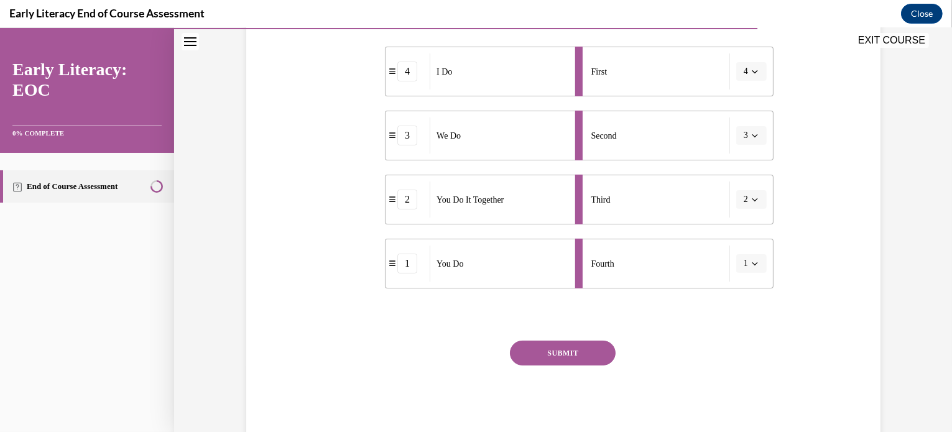
scroll to position [296, 0]
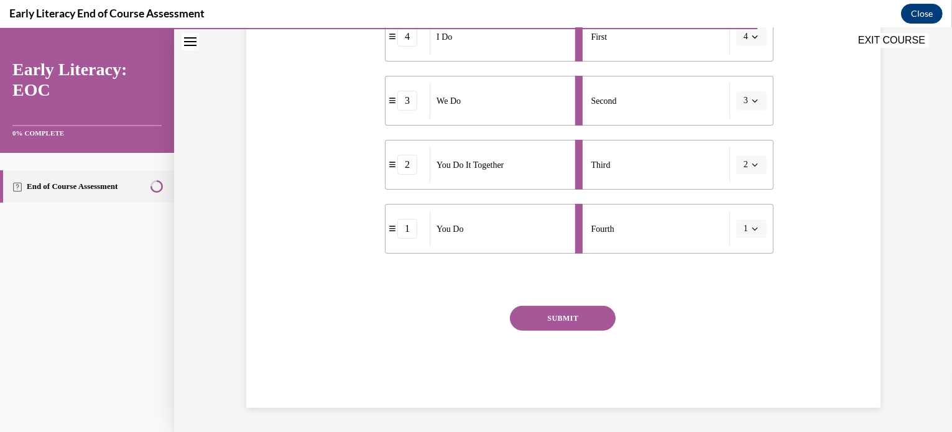
drag, startPoint x: 564, startPoint y: 316, endPoint x: 532, endPoint y: 318, distance: 32.4
click at [532, 318] on button "SUBMIT" at bounding box center [563, 318] width 106 height 25
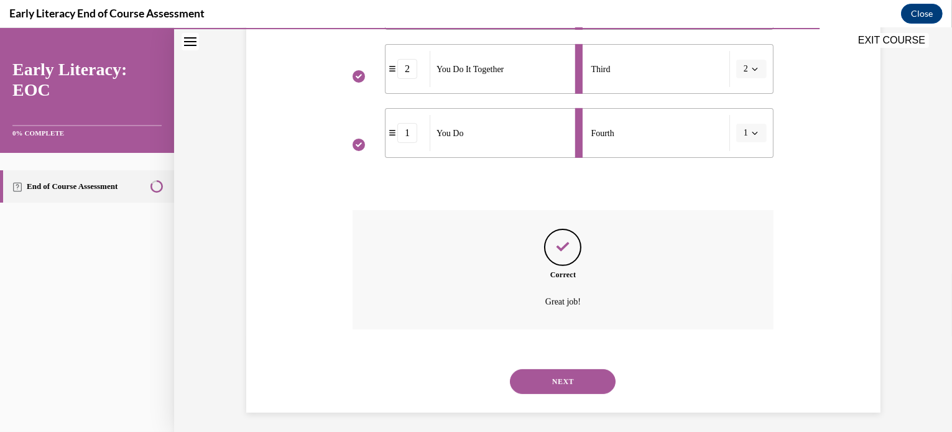
scroll to position [397, 0]
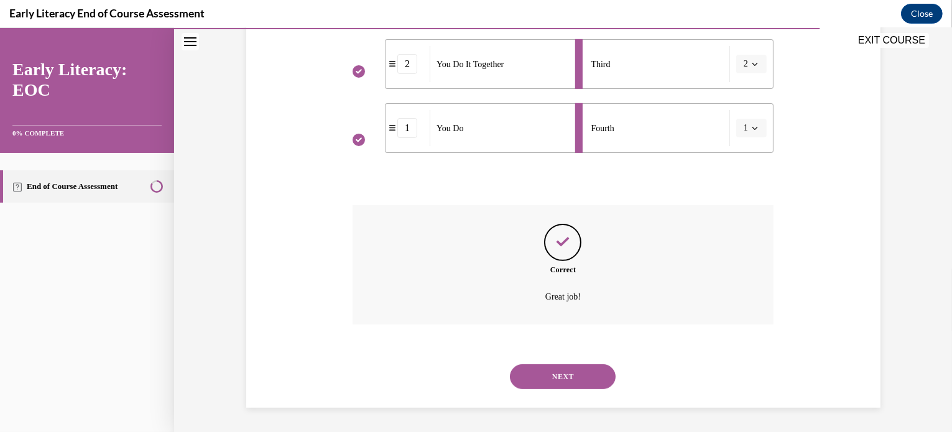
click at [556, 380] on button "NEXT" at bounding box center [563, 376] width 106 height 25
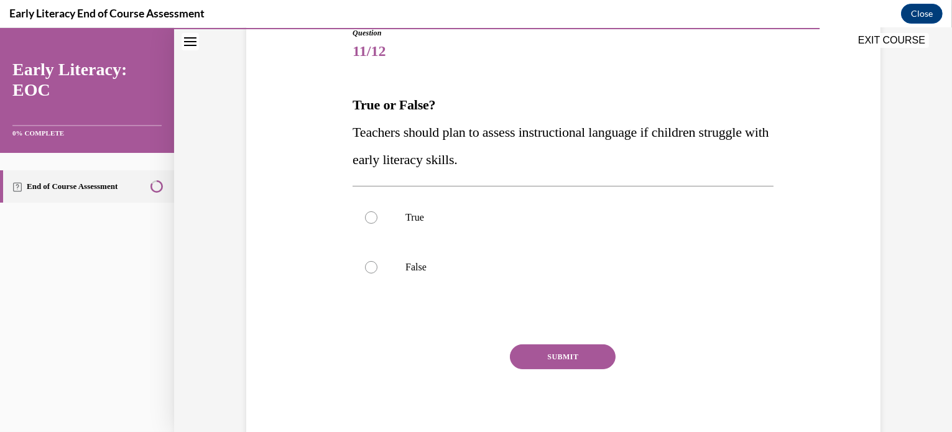
scroll to position [147, 0]
click at [503, 208] on div at bounding box center [563, 217] width 421 height 50
click at [545, 353] on button "SUBMIT" at bounding box center [563, 355] width 106 height 25
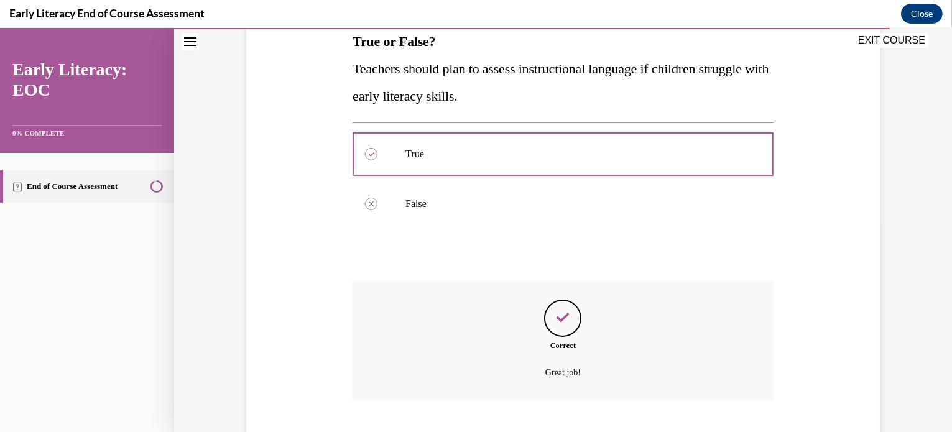
scroll to position [285, 0]
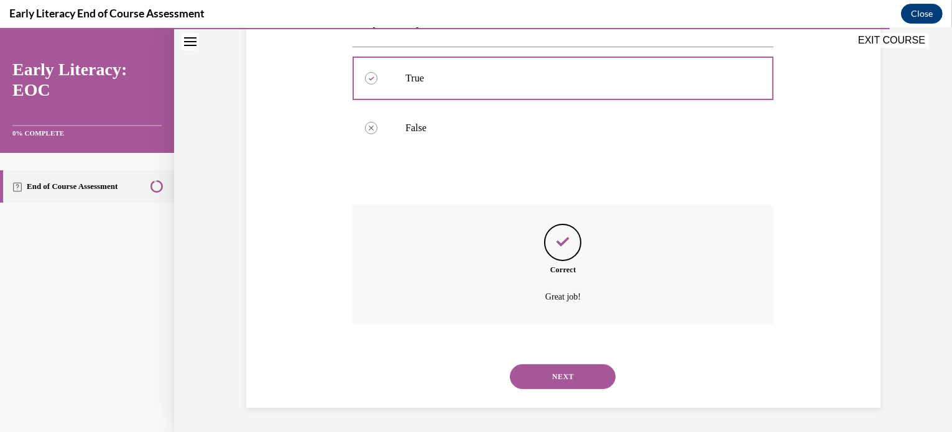
click at [560, 382] on button "NEXT" at bounding box center [563, 376] width 106 height 25
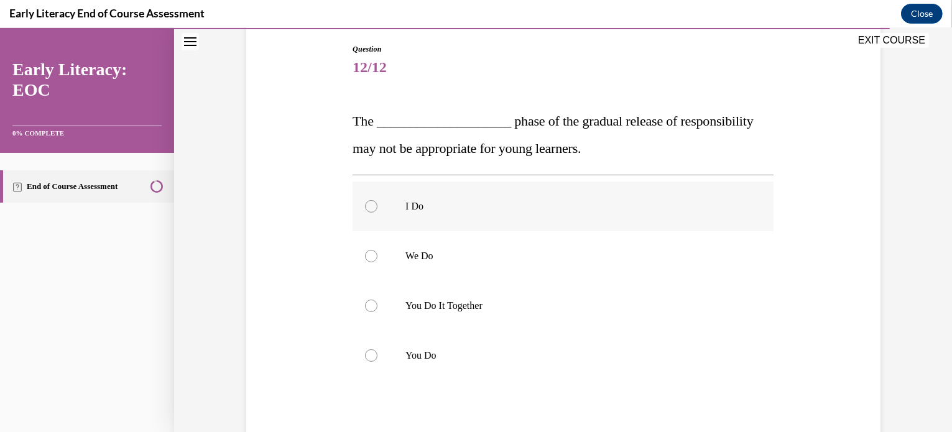
scroll to position [129, 0]
click at [564, 350] on p "You Do" at bounding box center [573, 355] width 337 height 12
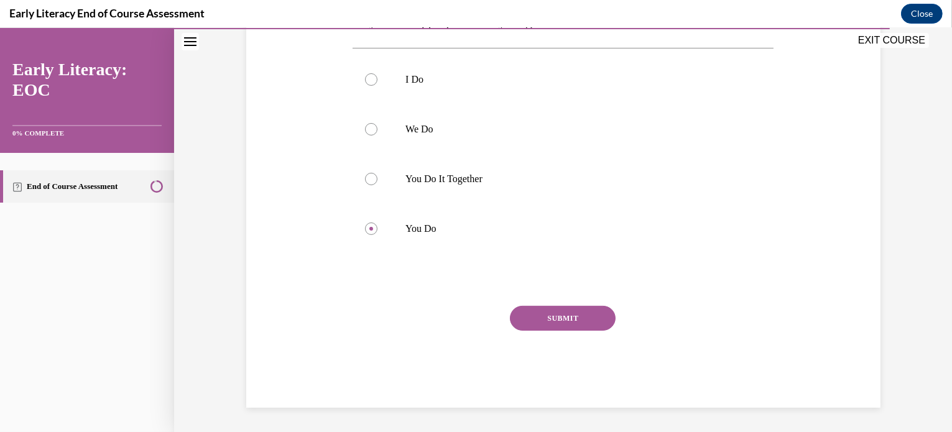
click at [582, 320] on button "SUBMIT" at bounding box center [563, 318] width 106 height 25
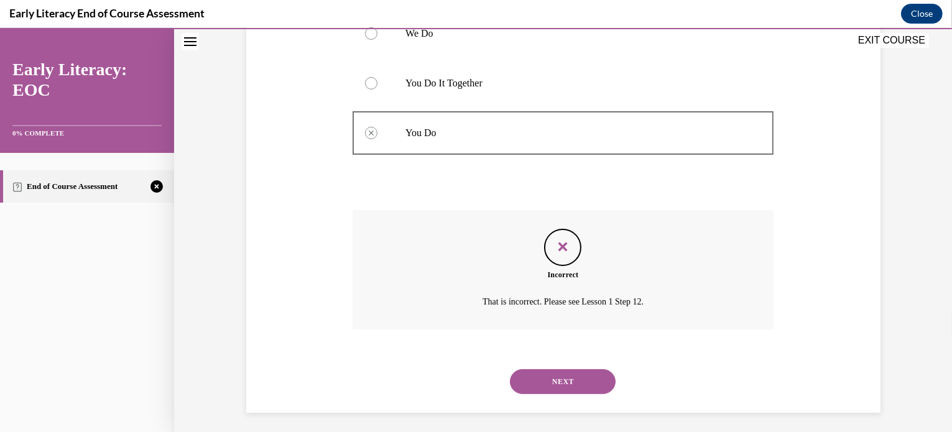
scroll to position [357, 0]
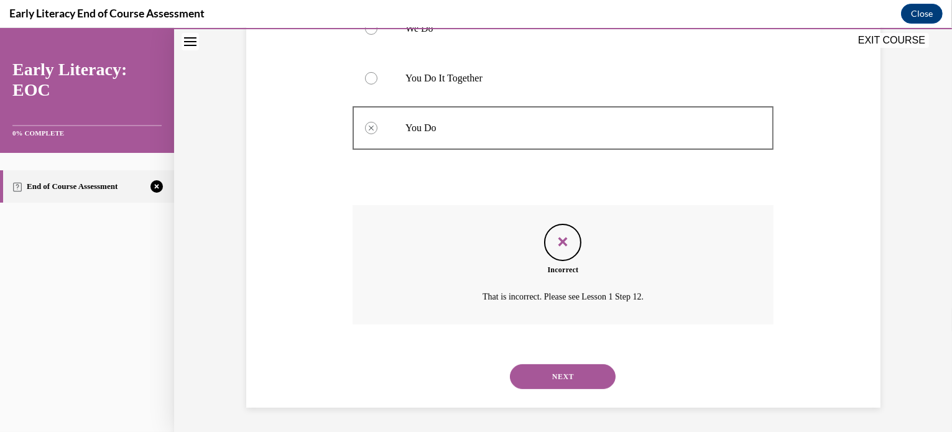
click at [573, 370] on button "NEXT" at bounding box center [563, 376] width 106 height 25
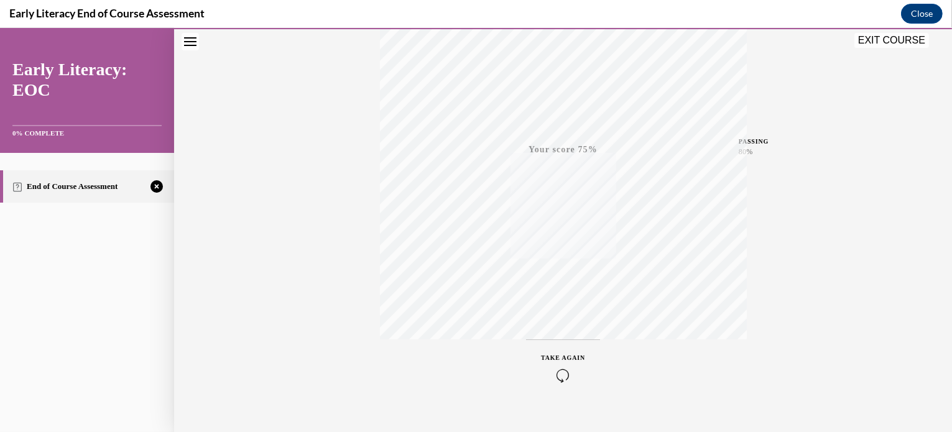
scroll to position [233, 0]
click at [537, 338] on button "TAKE AGAIN" at bounding box center [563, 349] width 74 height 56
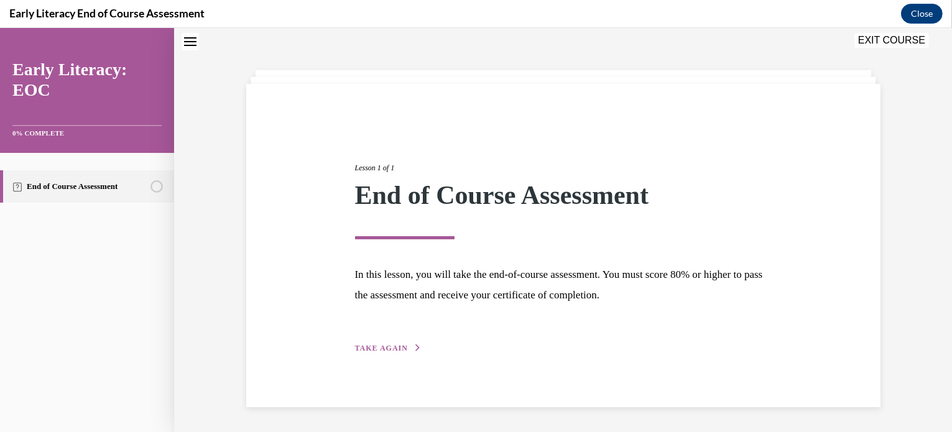
scroll to position [39, 0]
click at [389, 350] on span "TAKE AGAIN" at bounding box center [381, 348] width 53 height 9
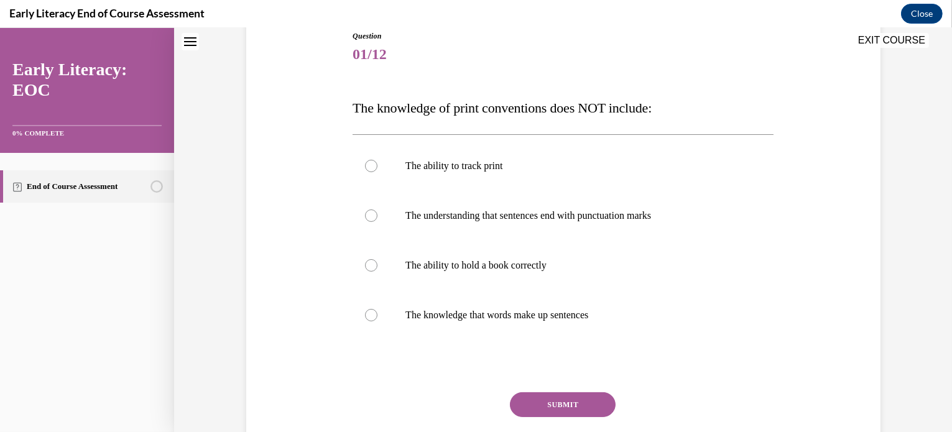
scroll to position [143, 0]
click at [579, 277] on div at bounding box center [563, 265] width 421 height 50
click at [553, 410] on button "SUBMIT" at bounding box center [563, 404] width 106 height 25
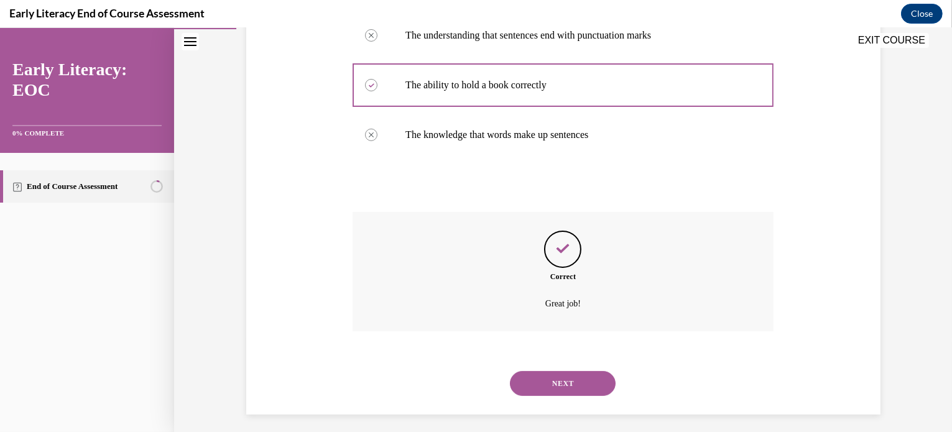
scroll to position [330, 0]
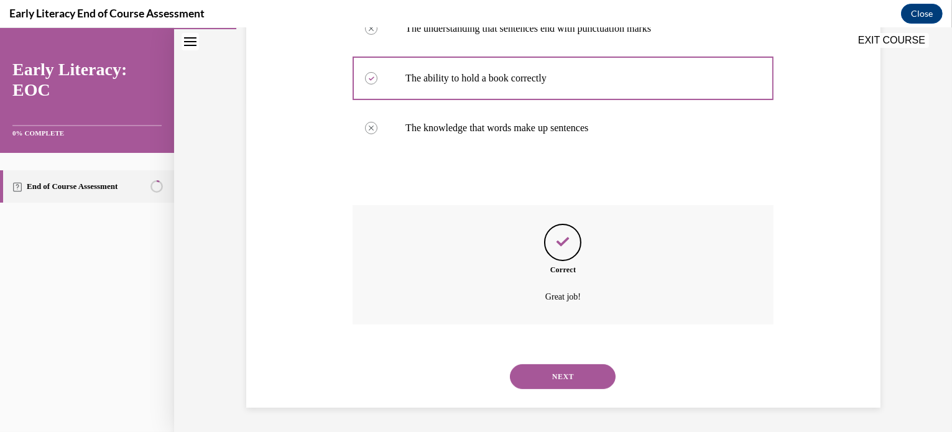
click at [557, 371] on button "NEXT" at bounding box center [563, 376] width 106 height 25
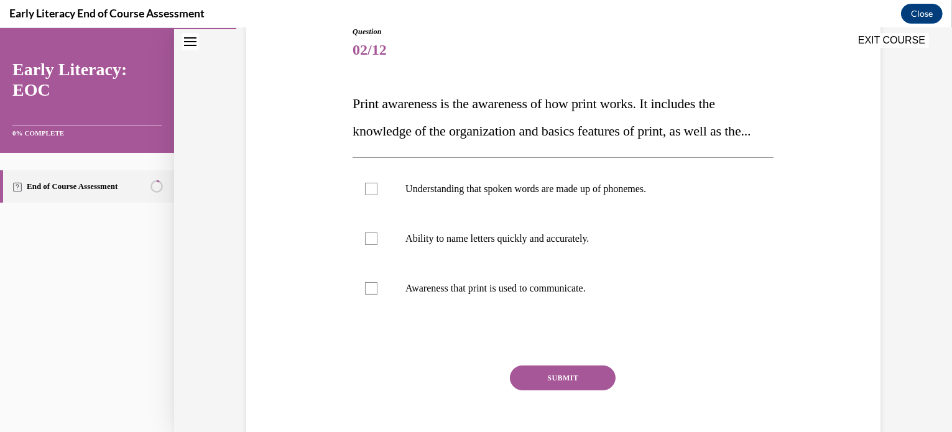
scroll to position [148, 0]
click at [616, 312] on div at bounding box center [563, 287] width 421 height 50
click at [570, 389] on button "SUBMIT" at bounding box center [563, 376] width 106 height 25
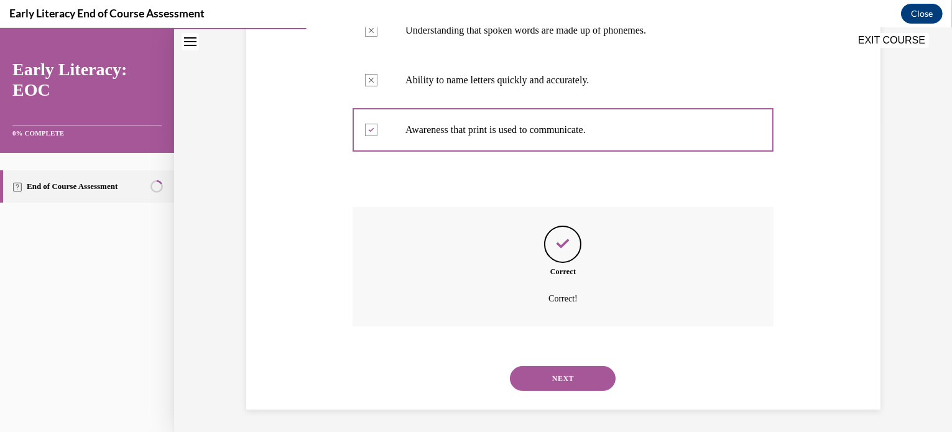
scroll to position [335, 0]
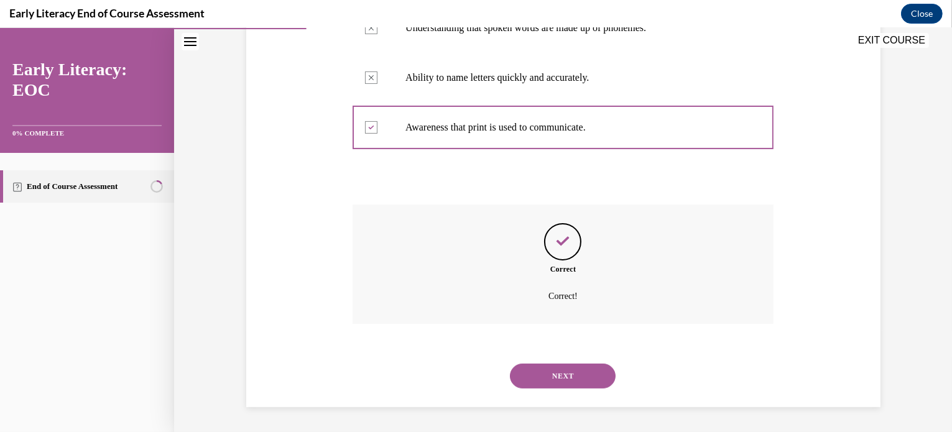
click at [561, 381] on button "NEXT" at bounding box center [563, 376] width 106 height 25
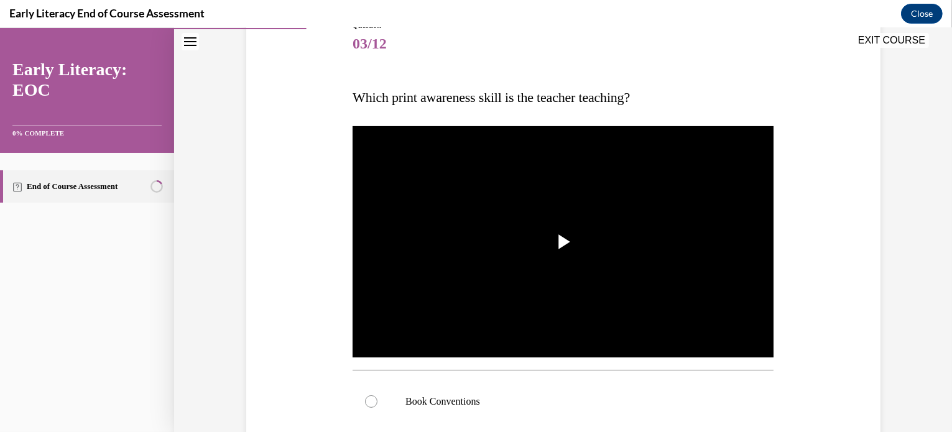
scroll to position [160, 0]
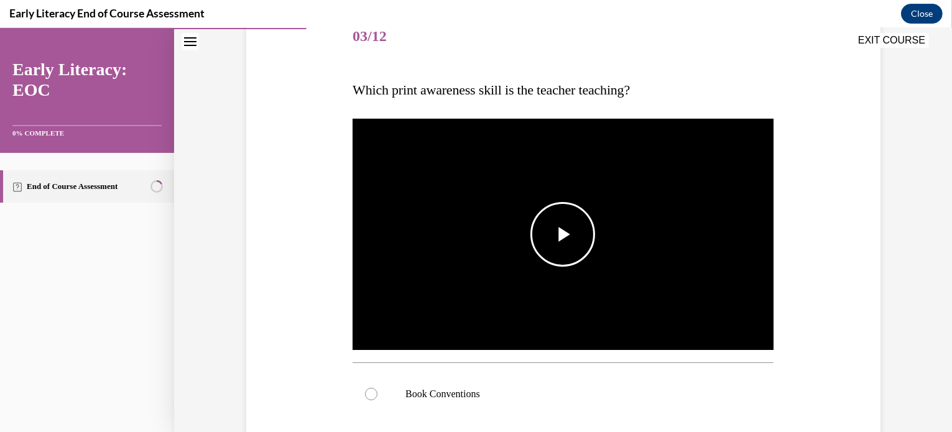
click at [563, 234] on span "Video player" at bounding box center [563, 234] width 0 height 0
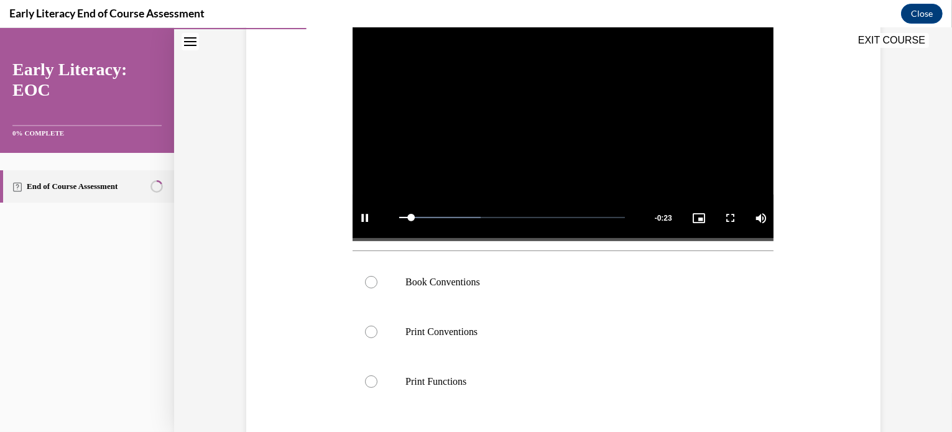
scroll to position [270, 0]
click at [526, 383] on p "Print Functions" at bounding box center [573, 383] width 337 height 12
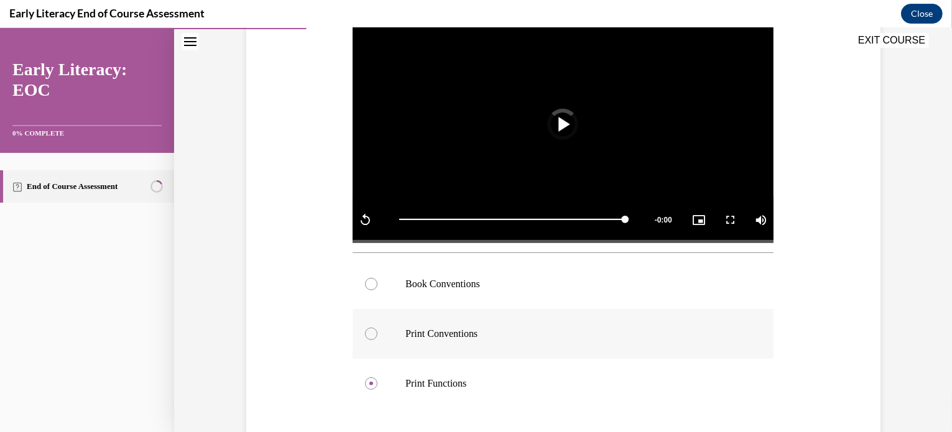
click at [492, 333] on p "Print Conventions" at bounding box center [573, 334] width 337 height 12
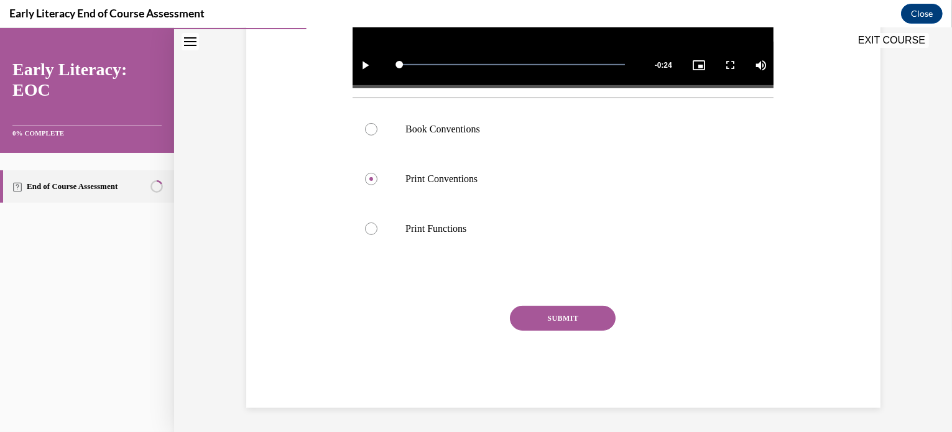
drag, startPoint x: 569, startPoint y: 310, endPoint x: 560, endPoint y: 316, distance: 10.9
click at [560, 316] on button "SUBMIT" at bounding box center [563, 318] width 106 height 25
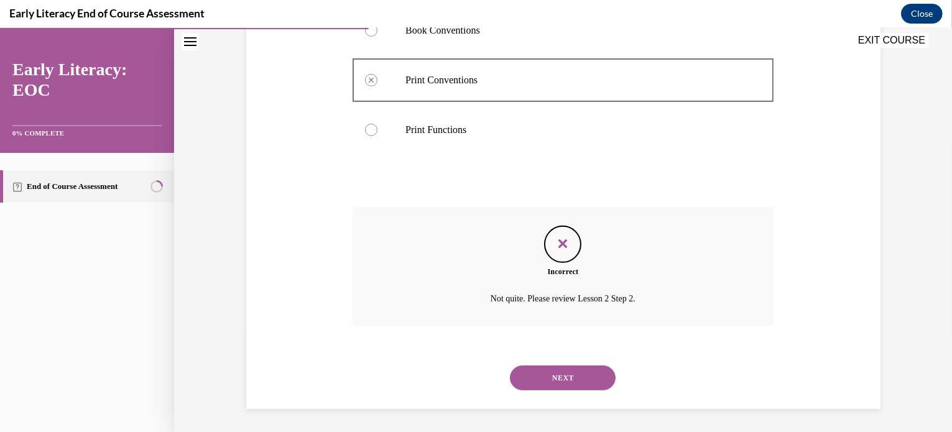
scroll to position [525, 0]
click at [558, 359] on div "NEXT" at bounding box center [563, 377] width 421 height 50
click at [558, 377] on button "NEXT" at bounding box center [563, 376] width 106 height 25
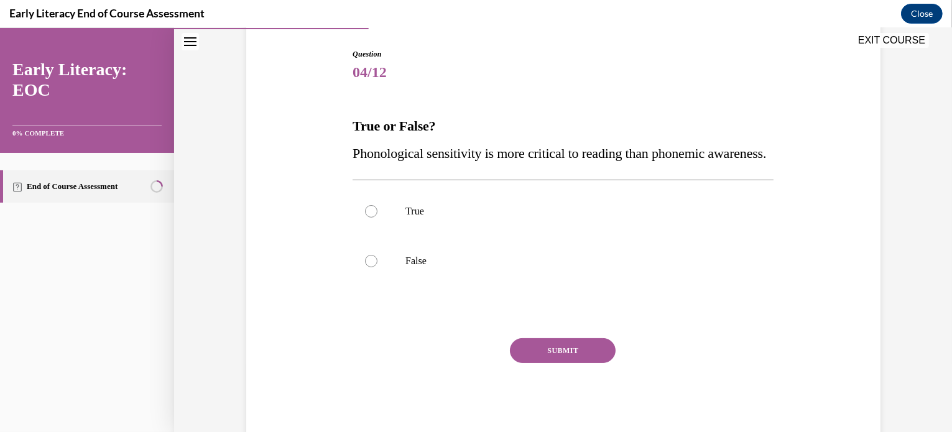
scroll to position [126, 0]
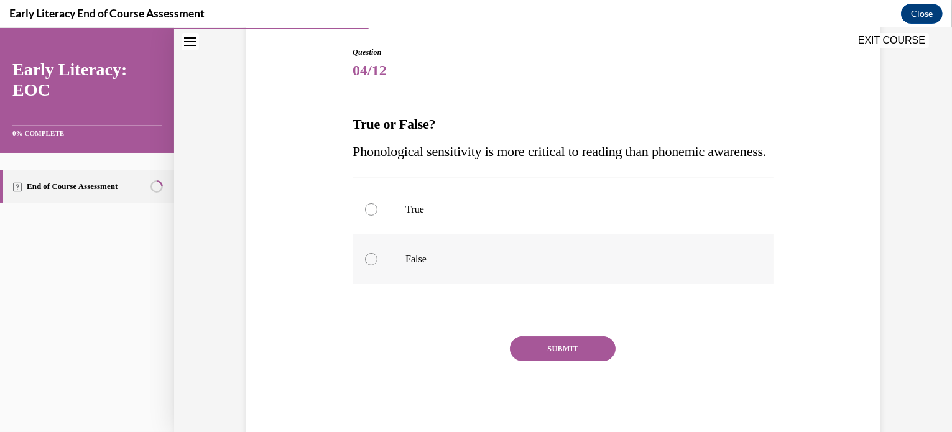
click at [533, 284] on div at bounding box center [563, 259] width 421 height 50
click at [560, 361] on button "SUBMIT" at bounding box center [563, 348] width 106 height 25
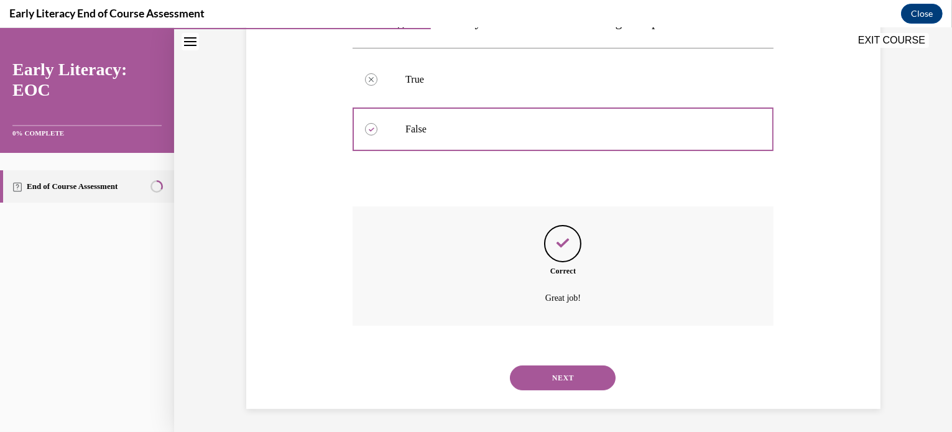
scroll to position [285, 0]
click at [558, 379] on button "NEXT" at bounding box center [563, 376] width 106 height 25
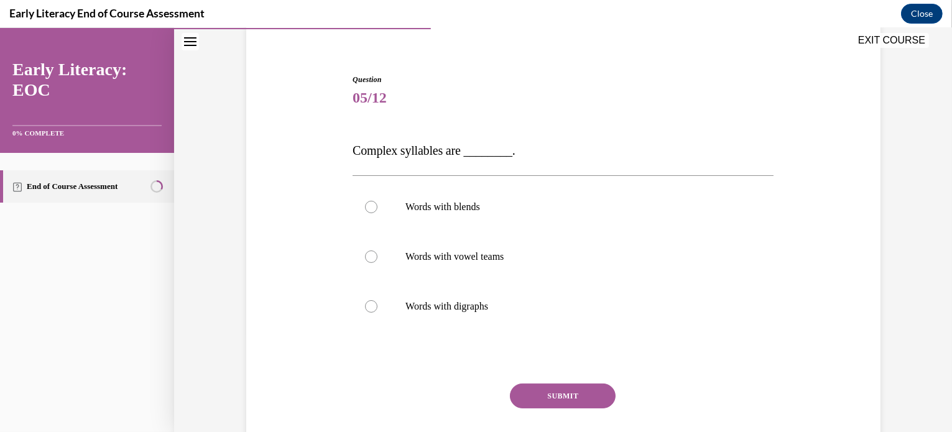
scroll to position [102, 0]
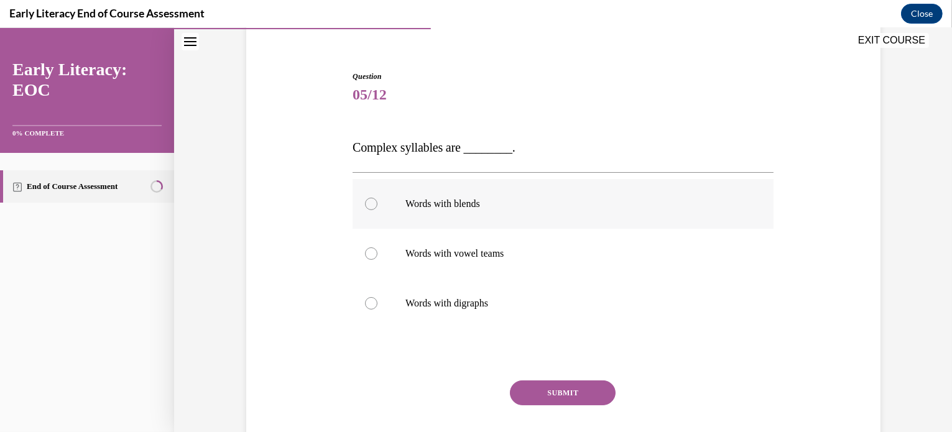
click at [532, 211] on div at bounding box center [563, 204] width 421 height 50
click at [540, 394] on button "SUBMIT" at bounding box center [563, 393] width 106 height 25
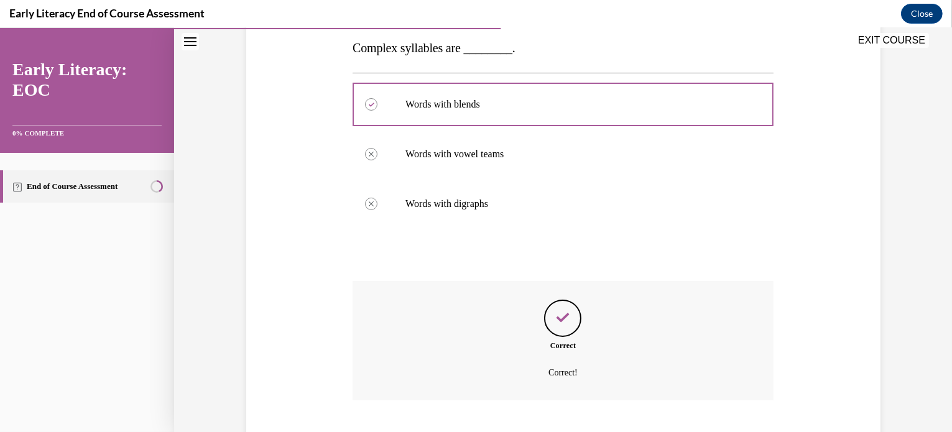
scroll to position [277, 0]
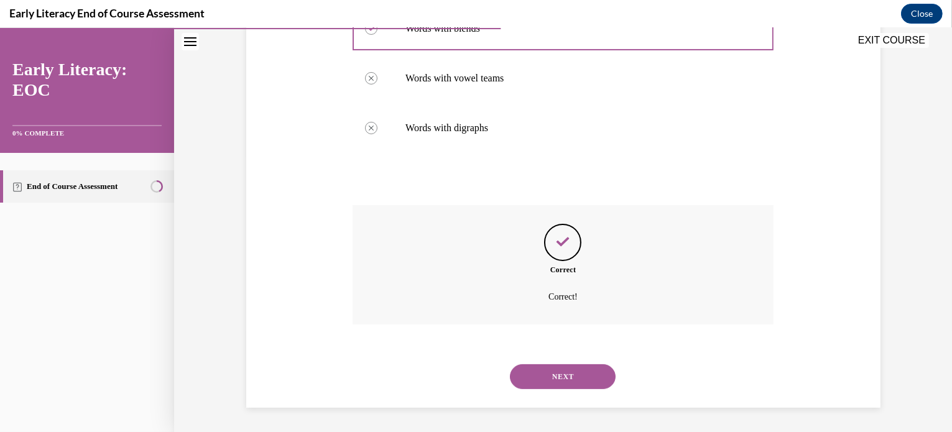
click at [570, 379] on button "NEXT" at bounding box center [563, 376] width 106 height 25
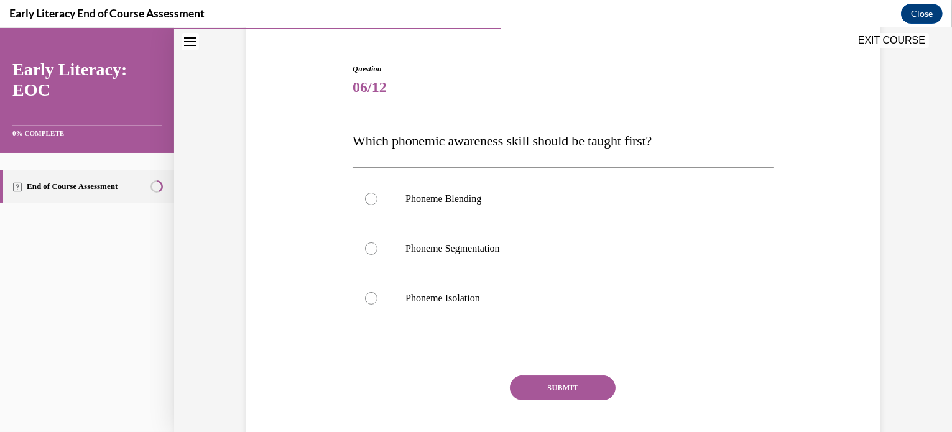
scroll to position [111, 0]
click at [559, 300] on p "Phoneme Isolation" at bounding box center [573, 297] width 337 height 12
click at [562, 377] on button "SUBMIT" at bounding box center [563, 386] width 106 height 25
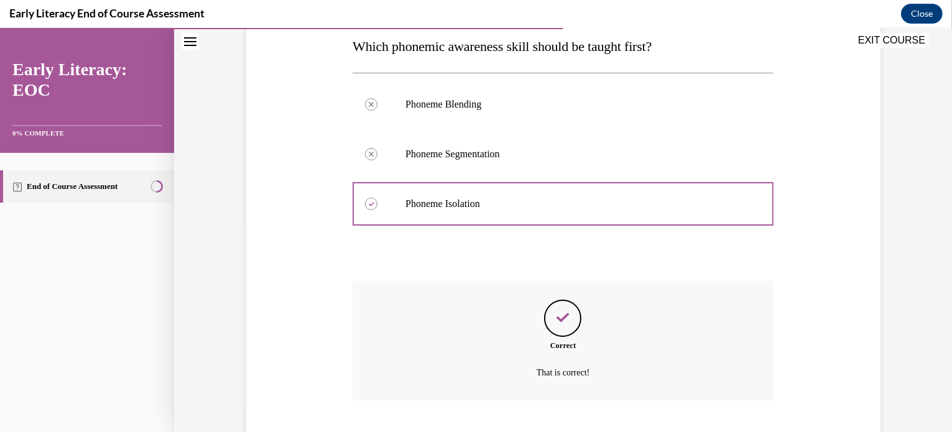
scroll to position [280, 0]
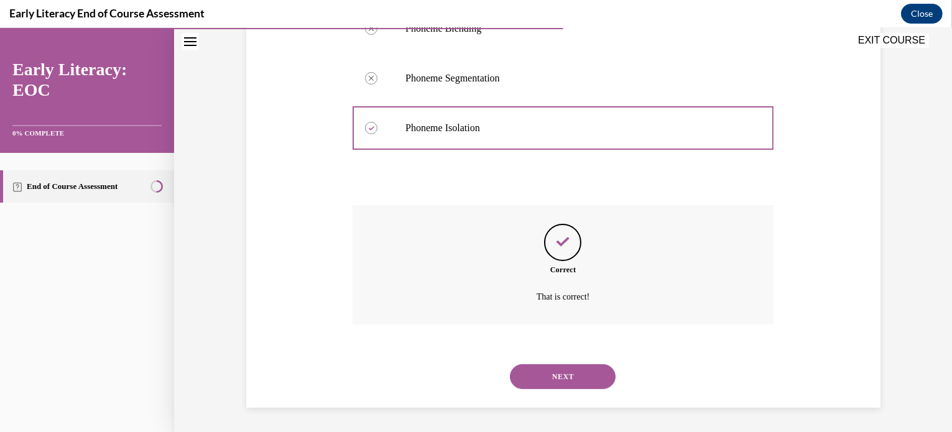
click at [562, 377] on button "NEXT" at bounding box center [563, 376] width 106 height 25
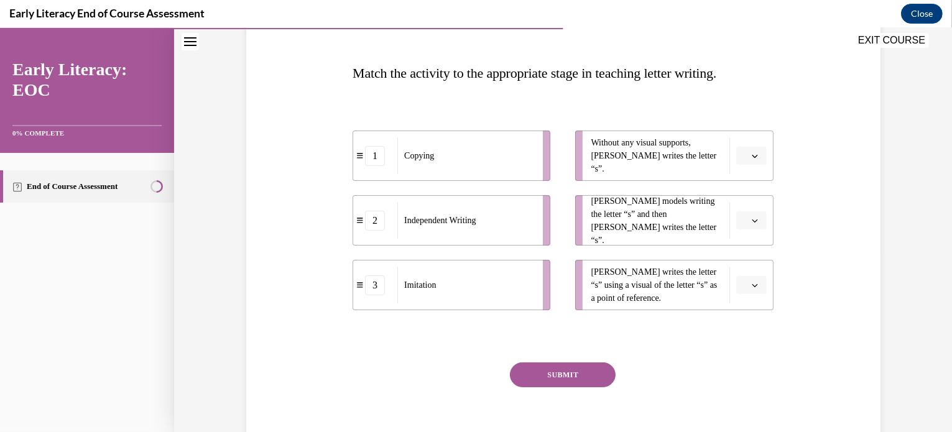
scroll to position [176, 0]
click at [744, 154] on span "Please select an option" at bounding box center [746, 157] width 4 height 12
click at [736, 230] on div "2" at bounding box center [745, 234] width 31 height 25
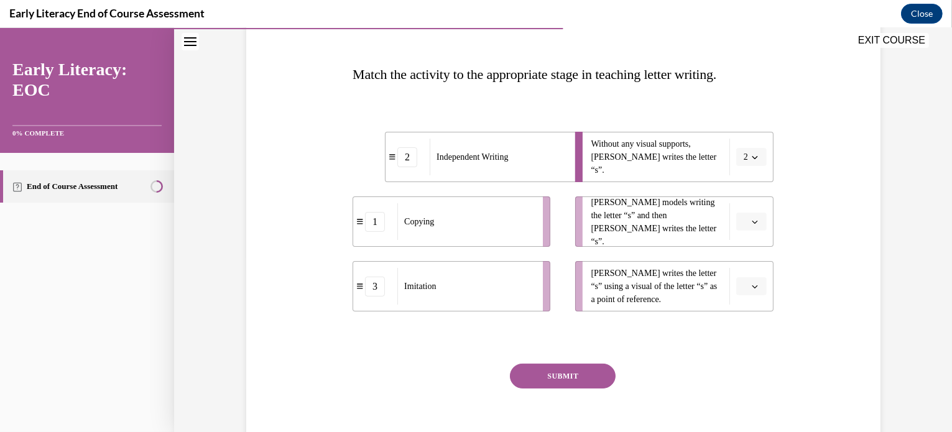
click at [754, 221] on span "button" at bounding box center [754, 222] width 9 height 9
click at [747, 325] on div "3" at bounding box center [745, 323] width 31 height 25
drag, startPoint x: 739, startPoint y: 294, endPoint x: 745, endPoint y: 289, distance: 8.0
click at [745, 289] on button "button" at bounding box center [751, 286] width 30 height 19
click at [746, 390] on div "3" at bounding box center [745, 388] width 31 height 25
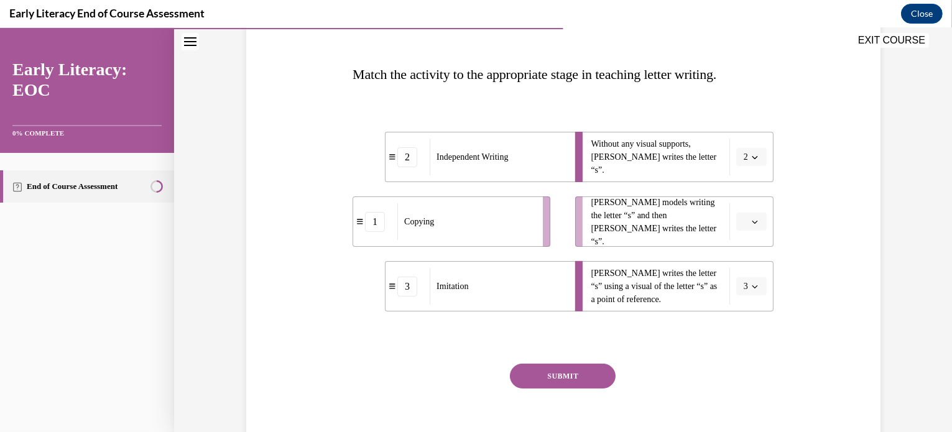
click at [747, 290] on button "3" at bounding box center [751, 286] width 30 height 19
click at [744, 343] on div "1" at bounding box center [742, 338] width 31 height 25
click at [752, 223] on icon "button" at bounding box center [755, 222] width 6 height 3
click at [748, 330] on div "3" at bounding box center [745, 323] width 31 height 25
click at [568, 369] on button "SUBMIT" at bounding box center [563, 376] width 106 height 25
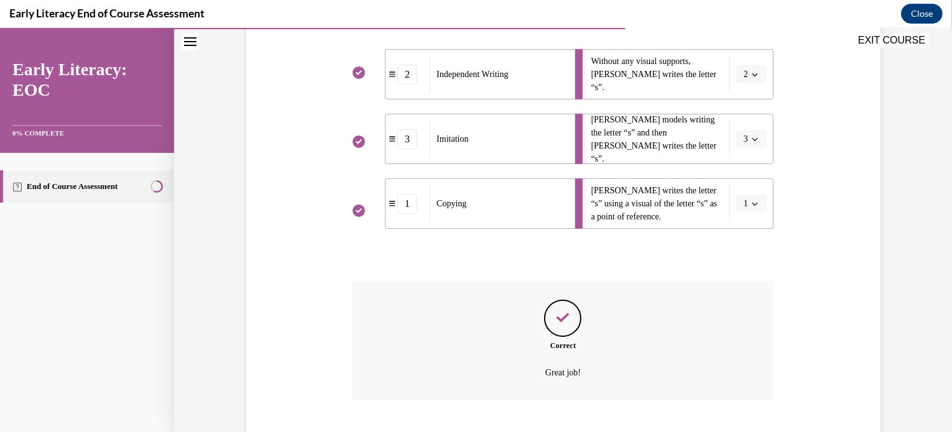
scroll to position [335, 0]
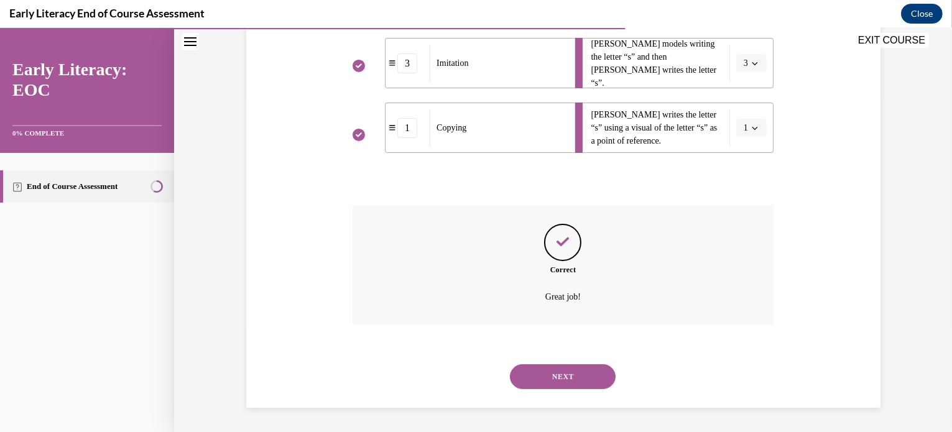
click at [568, 369] on button "NEXT" at bounding box center [563, 376] width 106 height 25
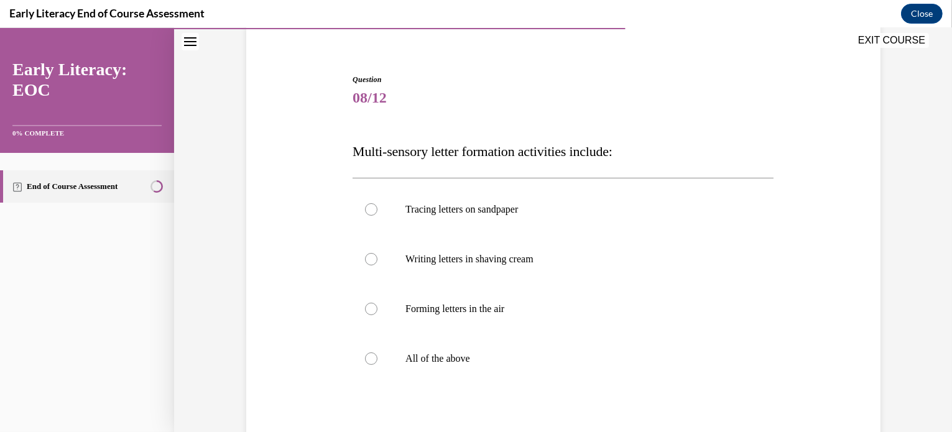
scroll to position [109, 0]
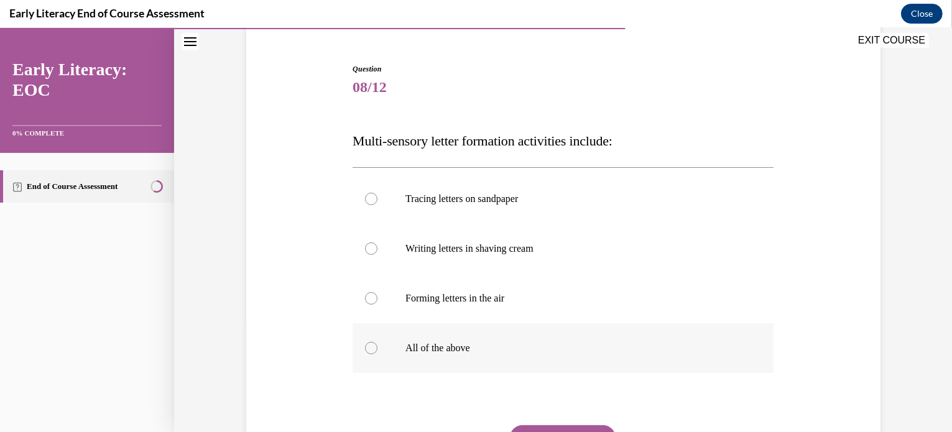
click at [480, 340] on div at bounding box center [563, 348] width 421 height 50
click at [565, 428] on button "SUBMIT" at bounding box center [563, 437] width 106 height 25
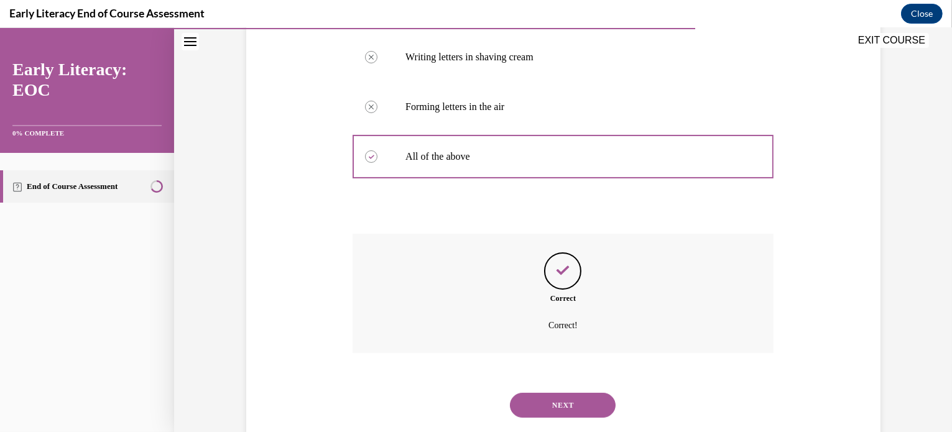
scroll to position [330, 0]
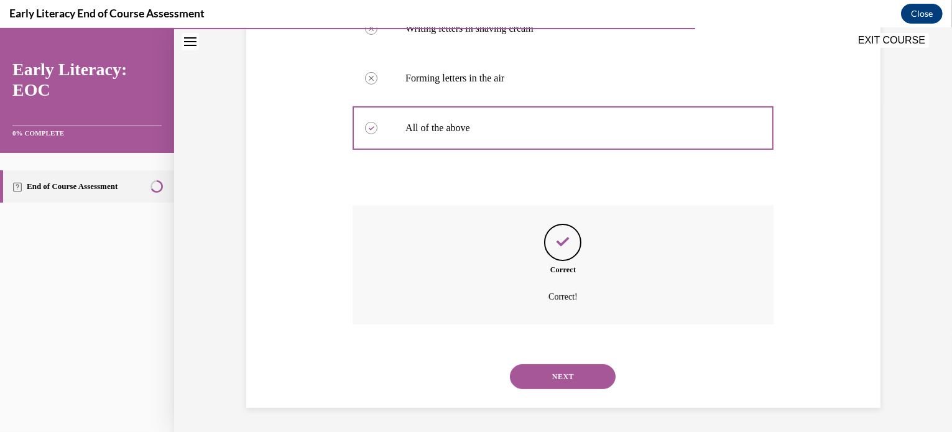
click at [580, 382] on button "NEXT" at bounding box center [563, 376] width 106 height 25
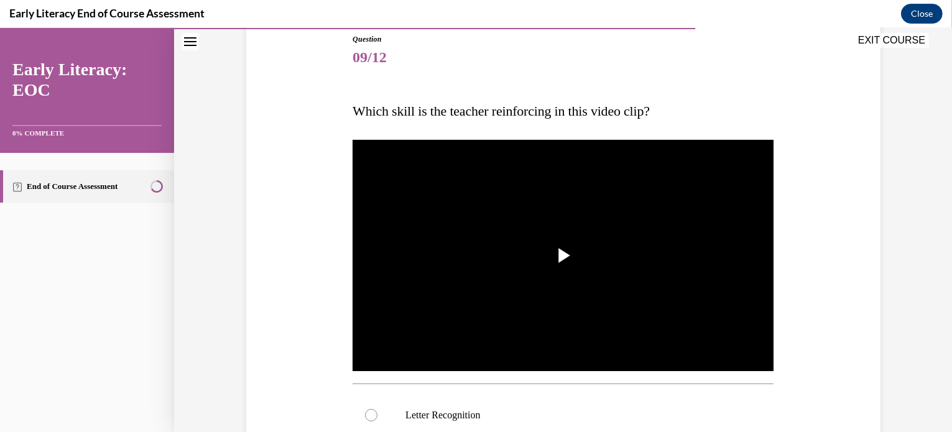
scroll to position [143, 0]
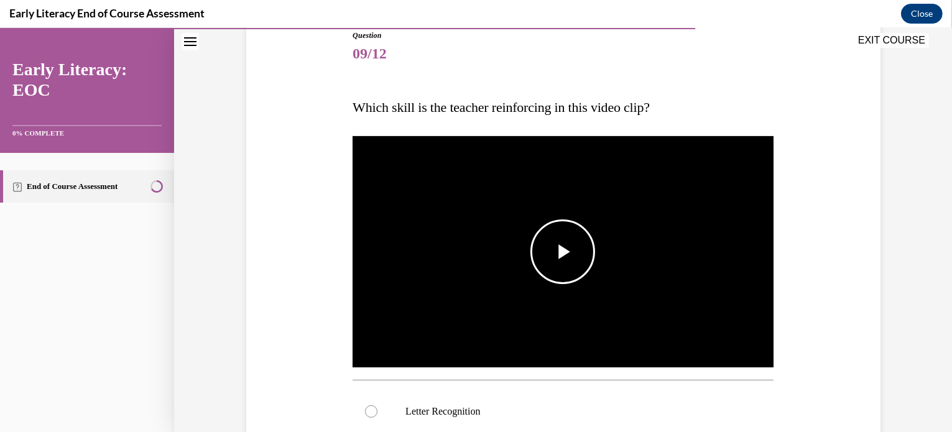
click at [563, 252] on span "Video player" at bounding box center [563, 252] width 0 height 0
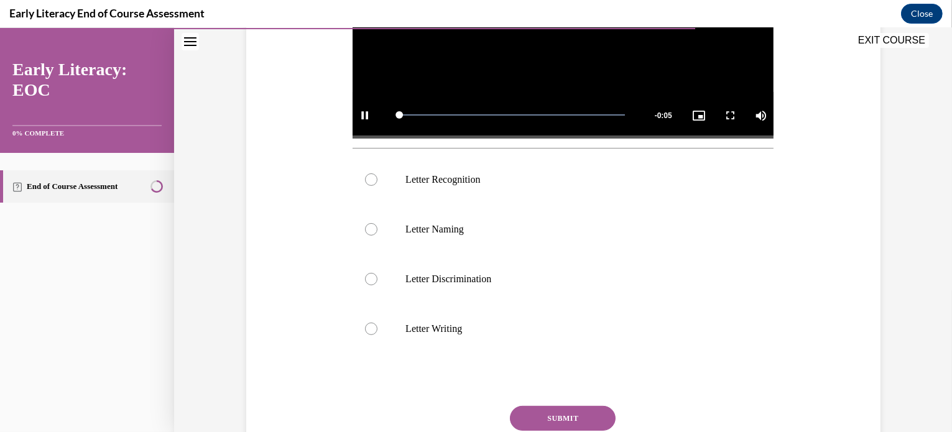
scroll to position [380, 0]
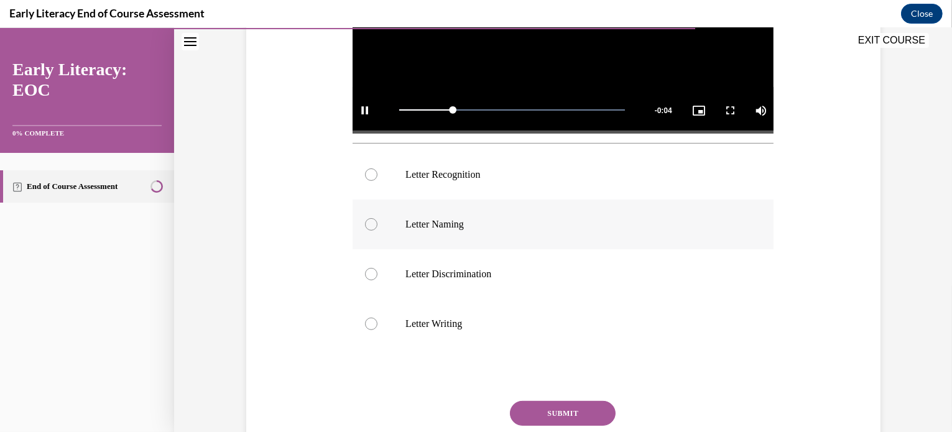
click at [527, 233] on div at bounding box center [563, 225] width 421 height 50
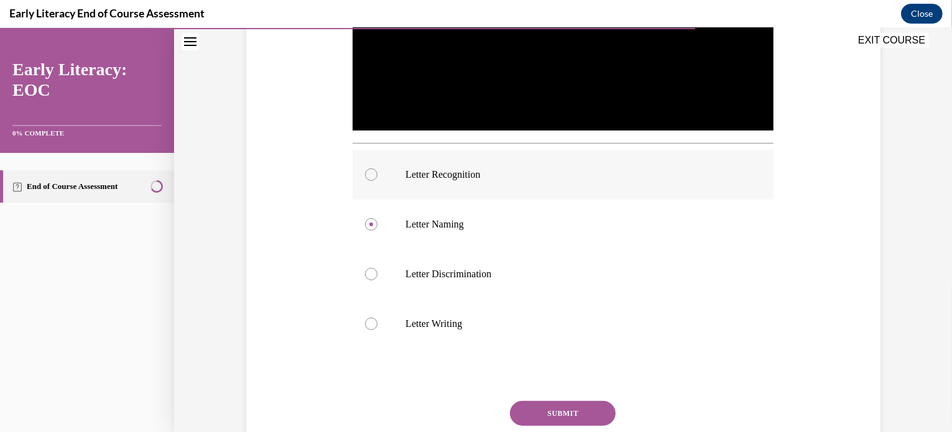
click at [537, 171] on p "Letter Recognition" at bounding box center [573, 174] width 337 height 12
click at [542, 412] on button "SUBMIT" at bounding box center [563, 413] width 106 height 25
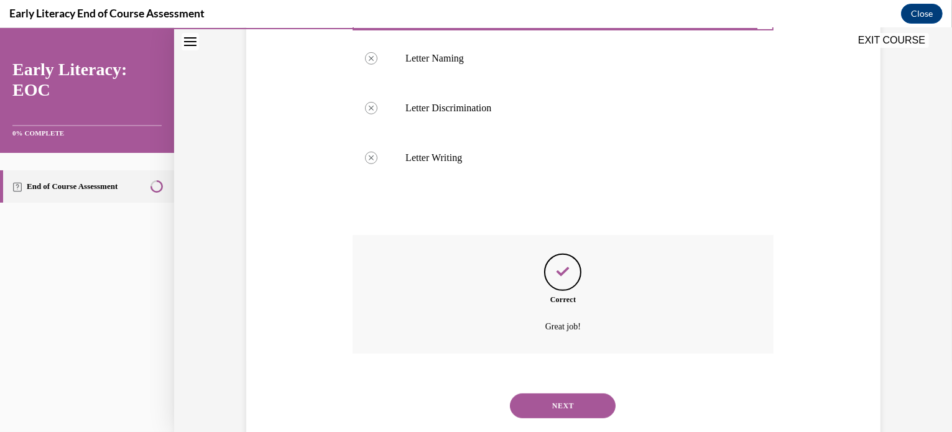
scroll to position [575, 0]
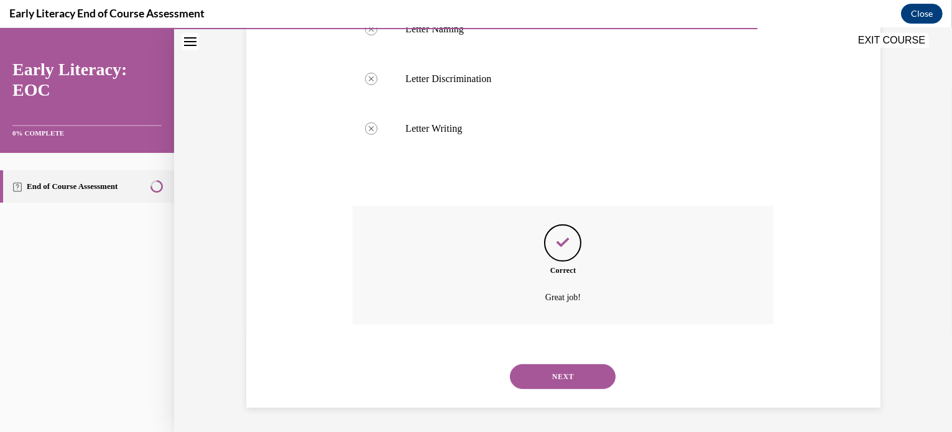
click at [567, 372] on button "NEXT" at bounding box center [563, 376] width 106 height 25
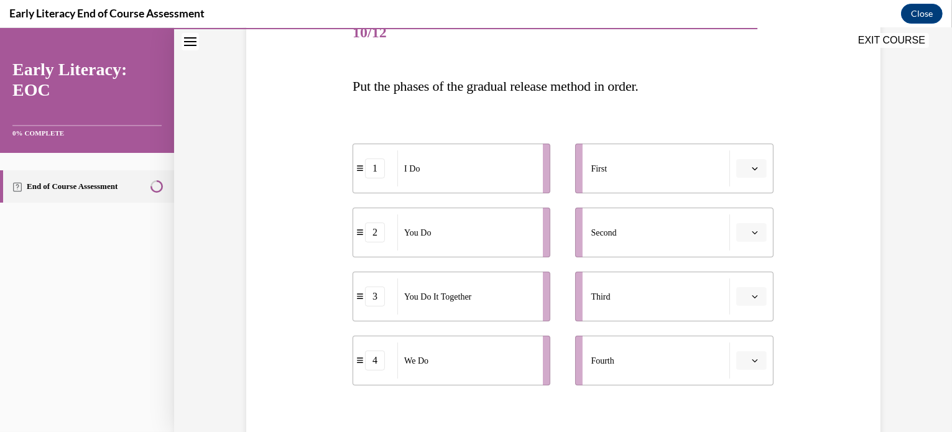
scroll to position [169, 0]
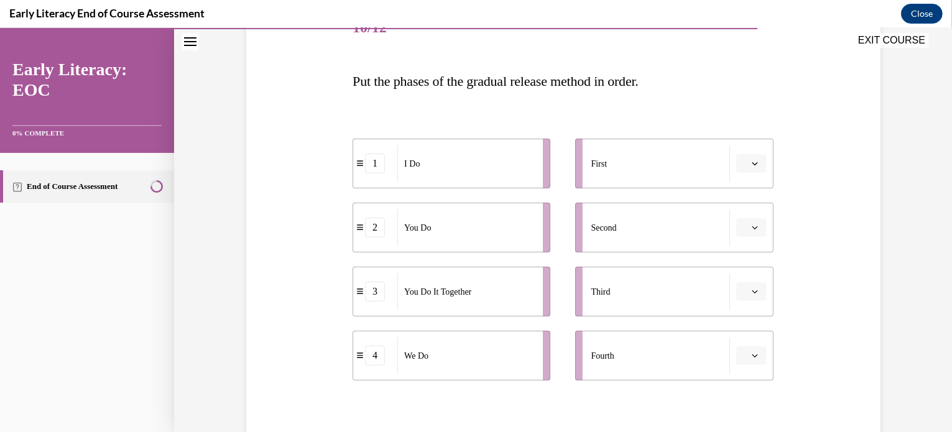
drag, startPoint x: 749, startPoint y: 167, endPoint x: 741, endPoint y: 168, distance: 7.7
click at [744, 168] on span "Please select an option" at bounding box center [746, 163] width 4 height 12
click at [747, 229] on div "2" at bounding box center [745, 241] width 31 height 25
click at [752, 160] on icon "button" at bounding box center [755, 163] width 6 height 6
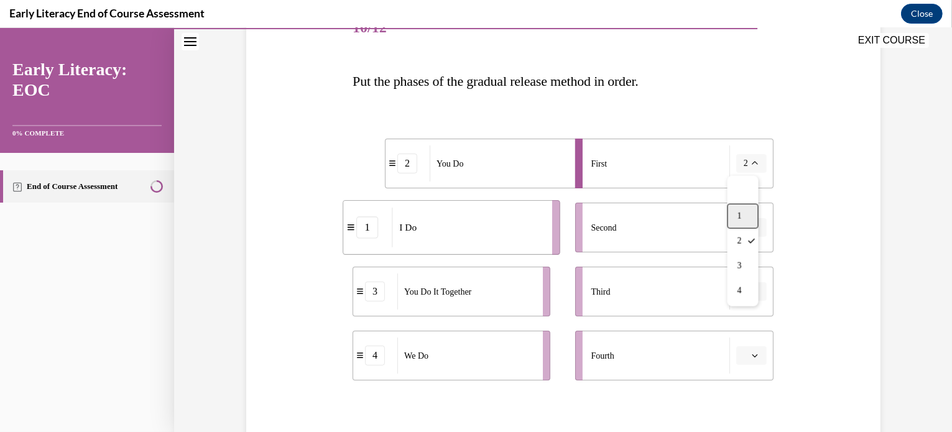
click at [745, 214] on div "1" at bounding box center [742, 216] width 31 height 25
click at [752, 229] on icon "button" at bounding box center [755, 227] width 6 height 6
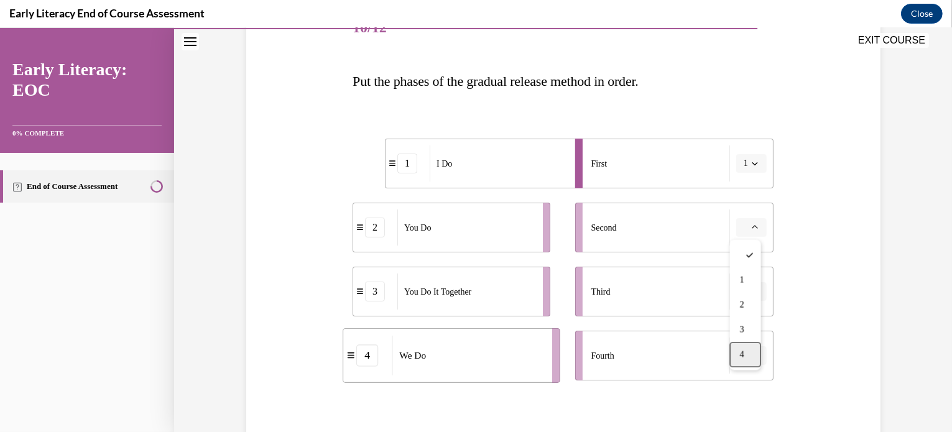
click at [739, 361] on div "4" at bounding box center [745, 355] width 31 height 25
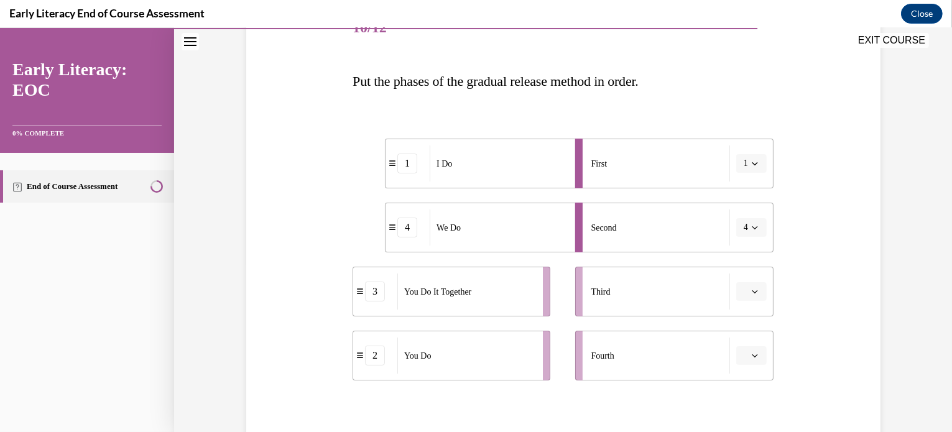
click at [749, 297] on button "button" at bounding box center [751, 291] width 30 height 19
click at [750, 238] on div "3" at bounding box center [745, 238] width 31 height 25
click at [752, 355] on icon "button" at bounding box center [755, 356] width 6 height 6
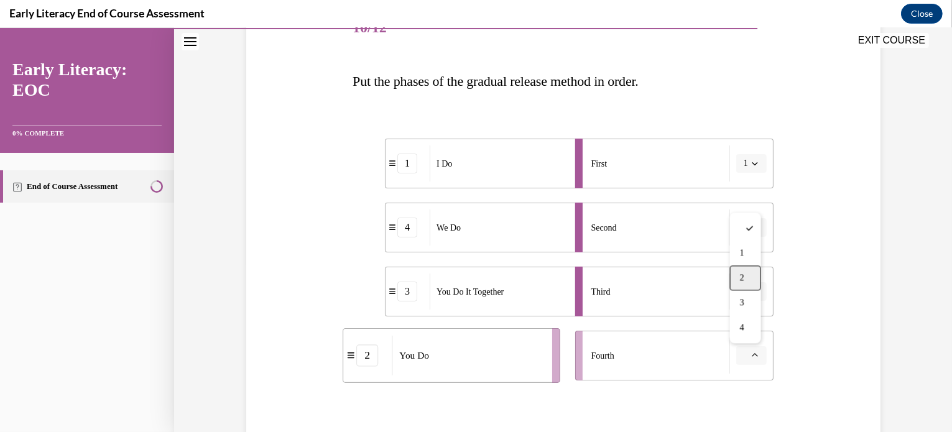
click at [745, 275] on div "2" at bounding box center [745, 277] width 31 height 25
click at [807, 303] on div "Question 10/12 Put the phases of the gradual release method in order. 1 I Do 4 …" at bounding box center [563, 250] width 640 height 568
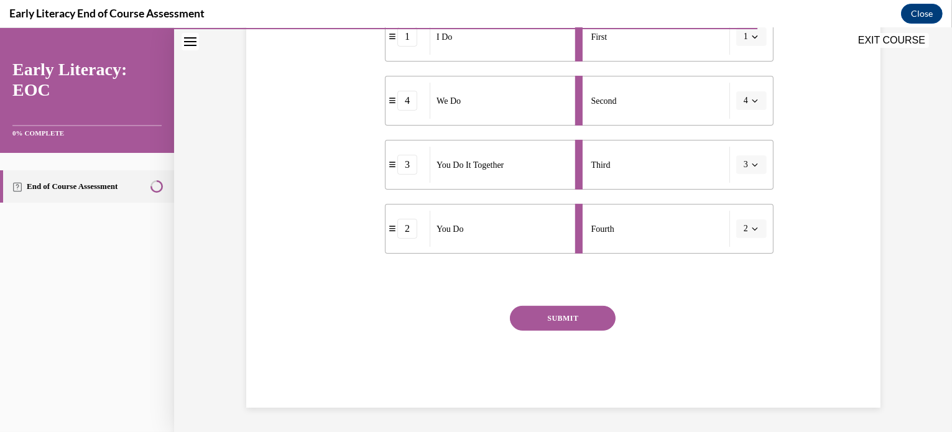
click at [581, 311] on button "SUBMIT" at bounding box center [563, 318] width 106 height 25
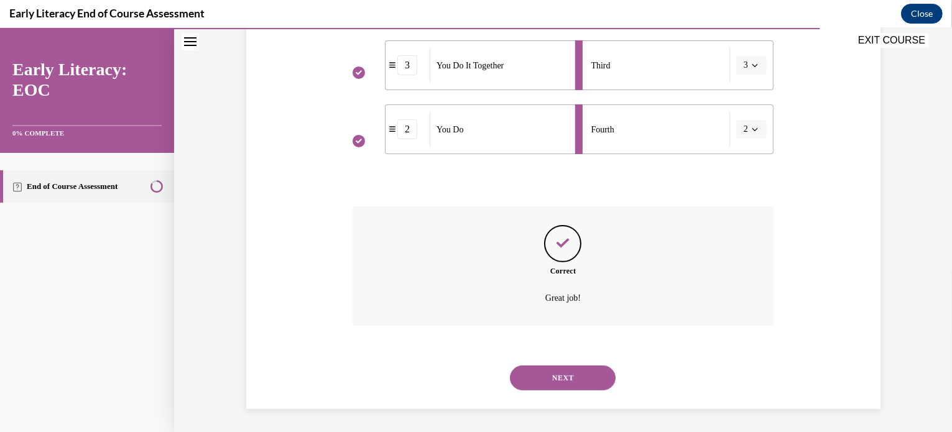
scroll to position [397, 0]
click at [562, 387] on button "NEXT" at bounding box center [563, 376] width 106 height 25
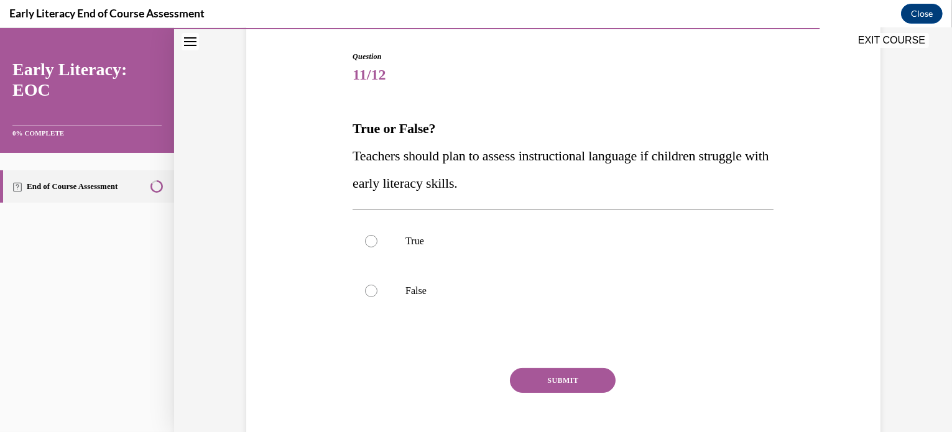
scroll to position [126, 0]
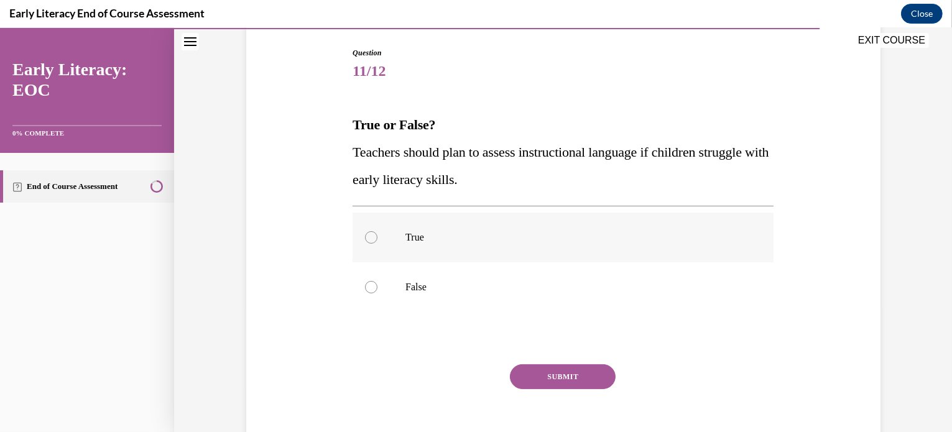
click at [547, 254] on div at bounding box center [563, 238] width 421 height 50
click at [556, 385] on button "SUBMIT" at bounding box center [563, 376] width 106 height 25
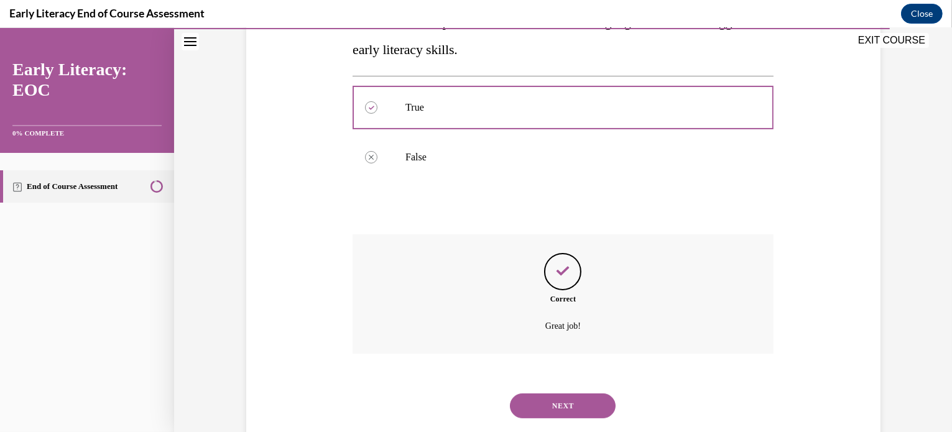
scroll to position [285, 0]
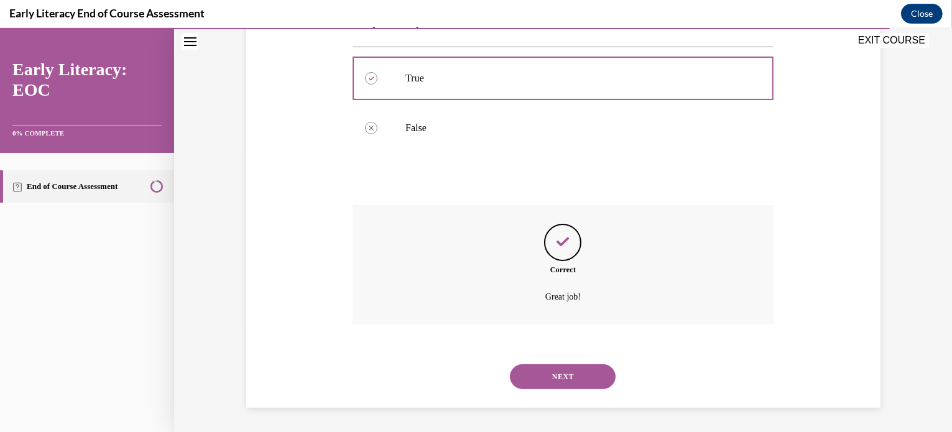
click at [556, 385] on button "NEXT" at bounding box center [563, 376] width 106 height 25
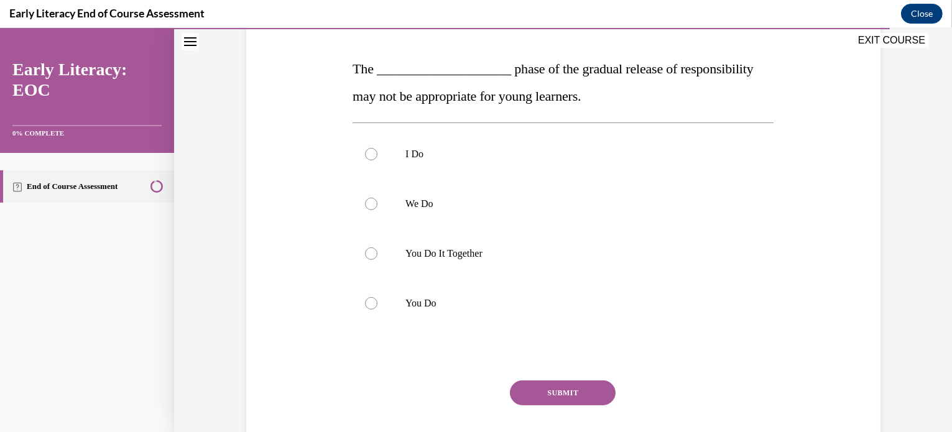
scroll to position [182, 0]
drag, startPoint x: 576, startPoint y: 295, endPoint x: 486, endPoint y: 307, distance: 91.0
click at [486, 307] on p "You Do" at bounding box center [573, 303] width 337 height 12
click at [564, 396] on button "SUBMIT" at bounding box center [563, 393] width 106 height 25
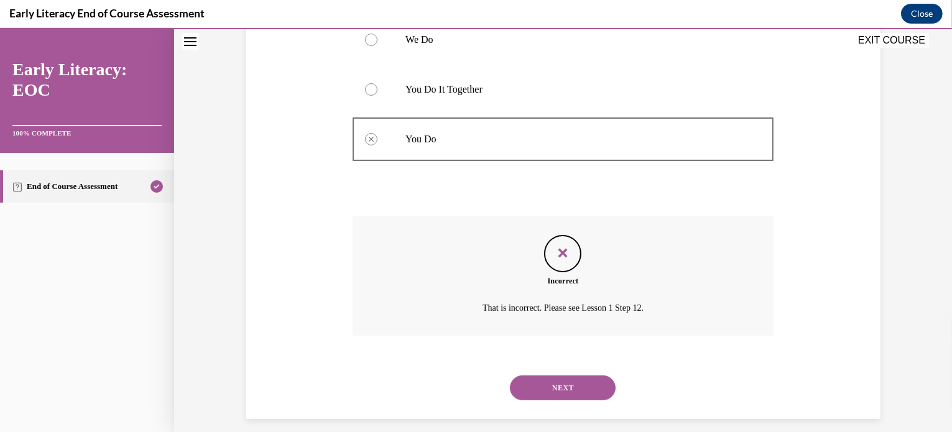
scroll to position [351, 0]
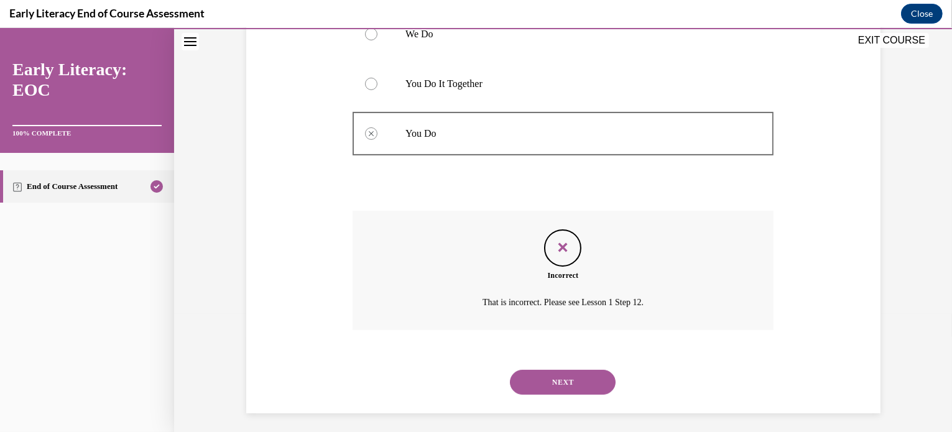
click at [562, 378] on button "NEXT" at bounding box center [563, 382] width 106 height 25
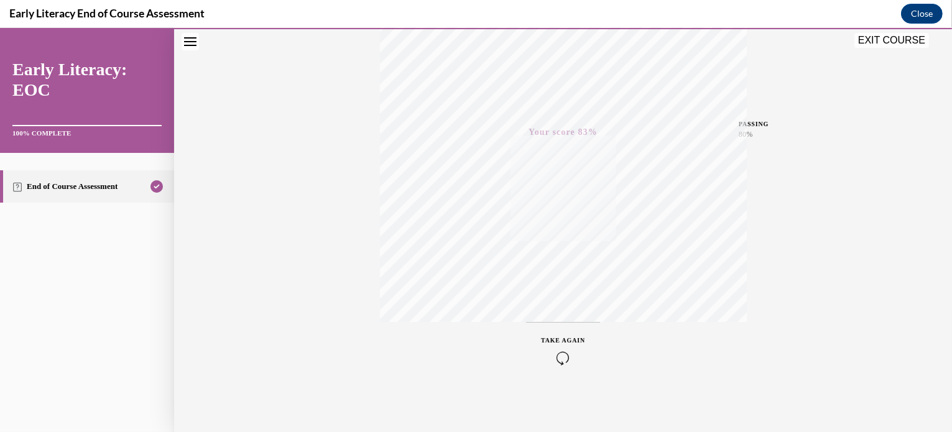
scroll to position [233, 0]
click at [562, 353] on icon "button" at bounding box center [563, 357] width 44 height 14
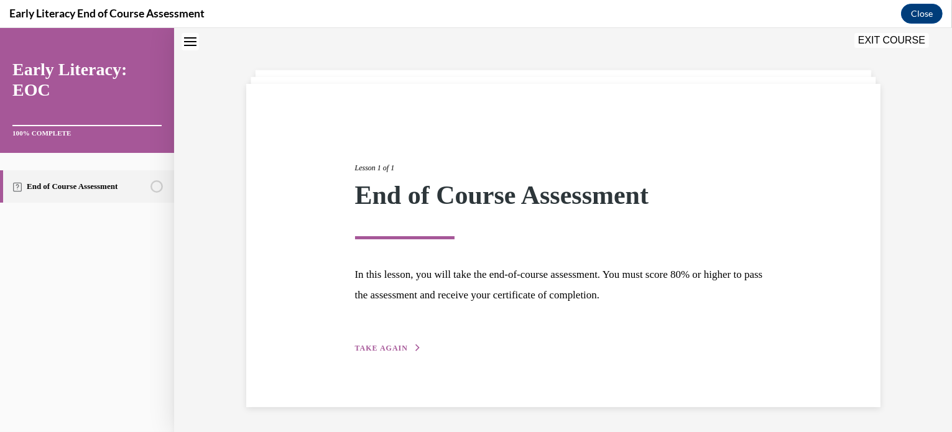
scroll to position [39, 0]
click at [382, 348] on span "TAKE AGAIN" at bounding box center [381, 348] width 53 height 9
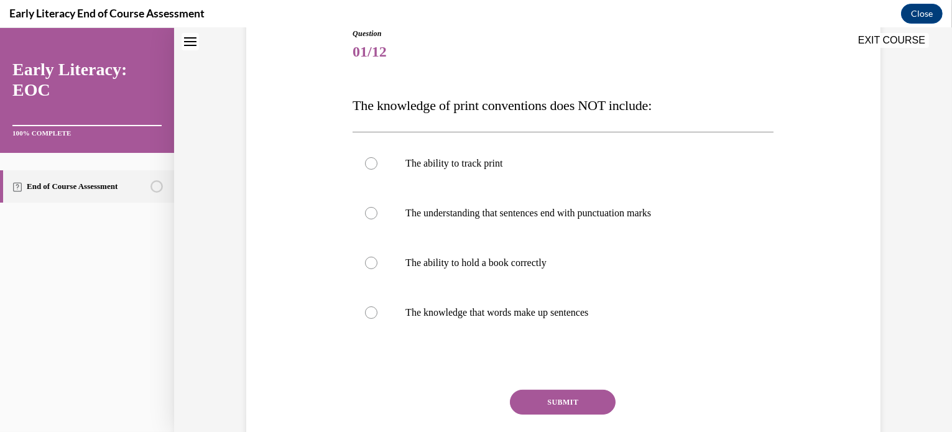
scroll to position [146, 0]
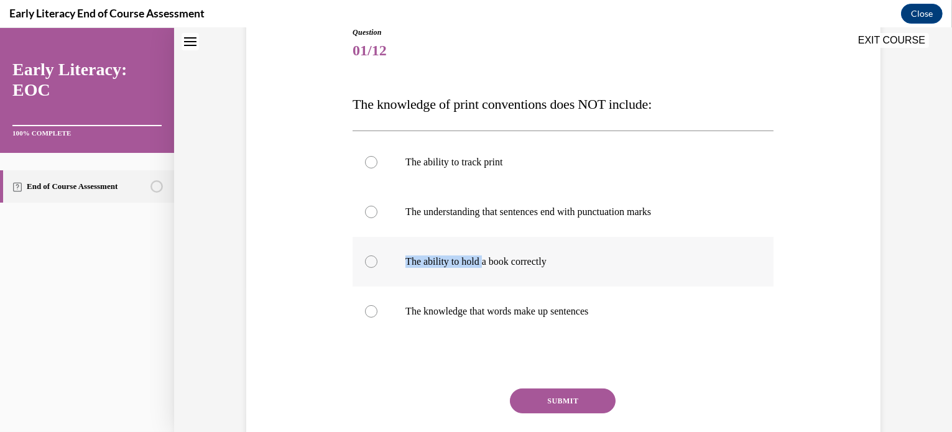
drag, startPoint x: 567, startPoint y: 267, endPoint x: 482, endPoint y: 268, distance: 84.6
click at [482, 268] on div "The ability to hold a book correctly" at bounding box center [563, 262] width 421 height 50
click at [542, 268] on div at bounding box center [563, 262] width 421 height 50
click at [550, 401] on button "SUBMIT" at bounding box center [563, 401] width 106 height 25
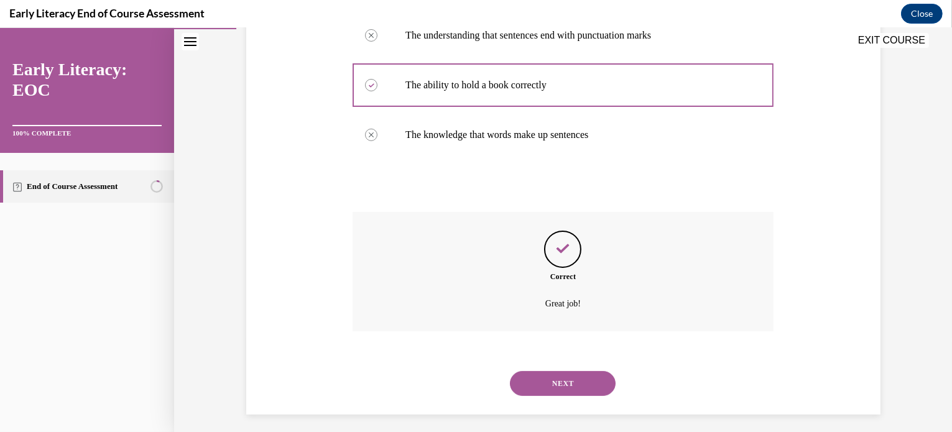
scroll to position [330, 0]
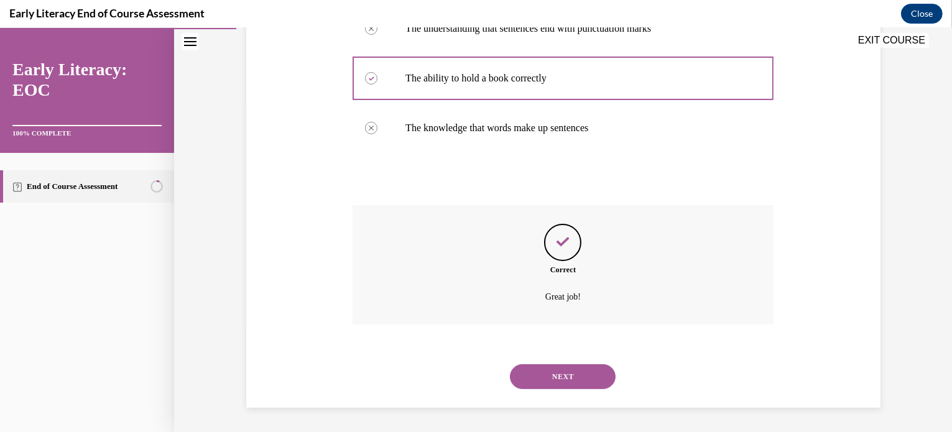
click at [555, 379] on button "NEXT" at bounding box center [563, 376] width 106 height 25
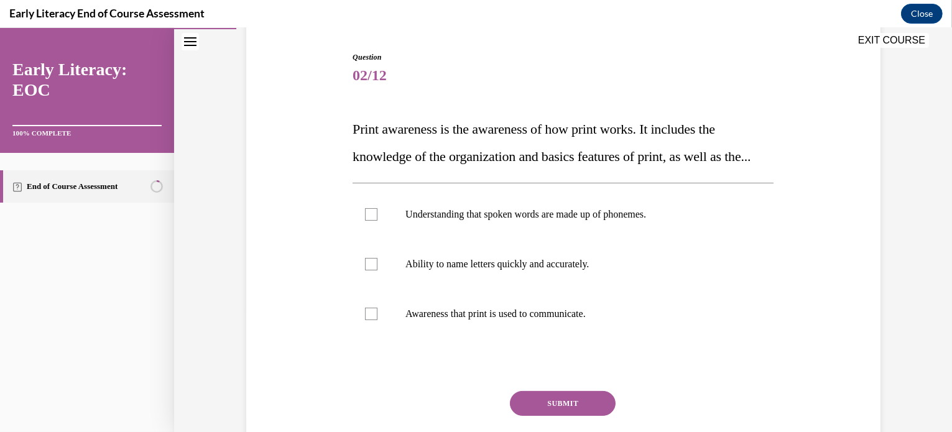
scroll to position [122, 0]
click at [547, 320] on p "Awareness that print is used to communicate." at bounding box center [573, 313] width 337 height 12
click at [561, 415] on button "SUBMIT" at bounding box center [563, 402] width 106 height 25
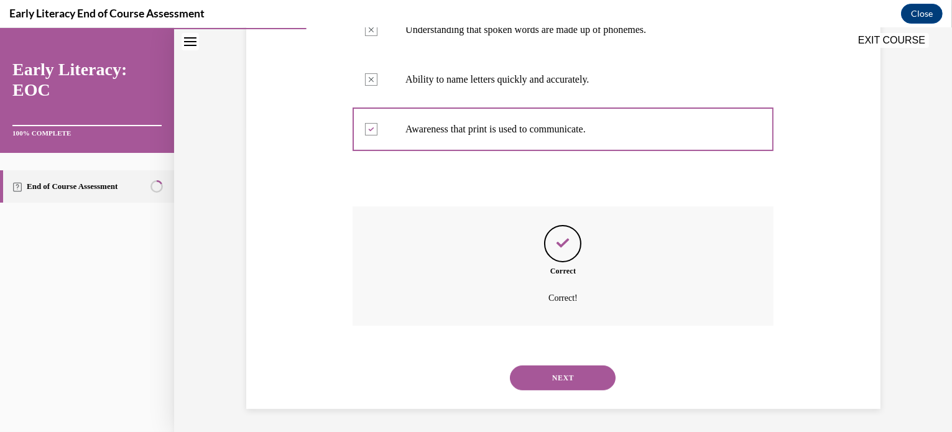
scroll to position [335, 0]
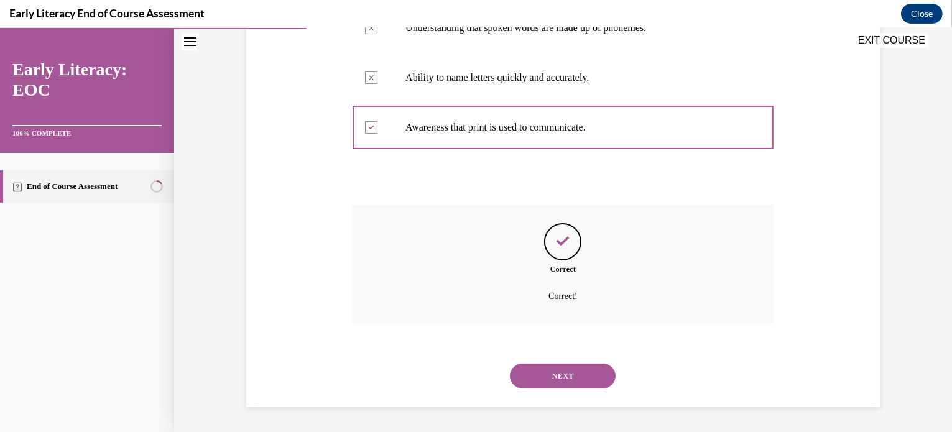
click at [557, 380] on button "NEXT" at bounding box center [563, 376] width 106 height 25
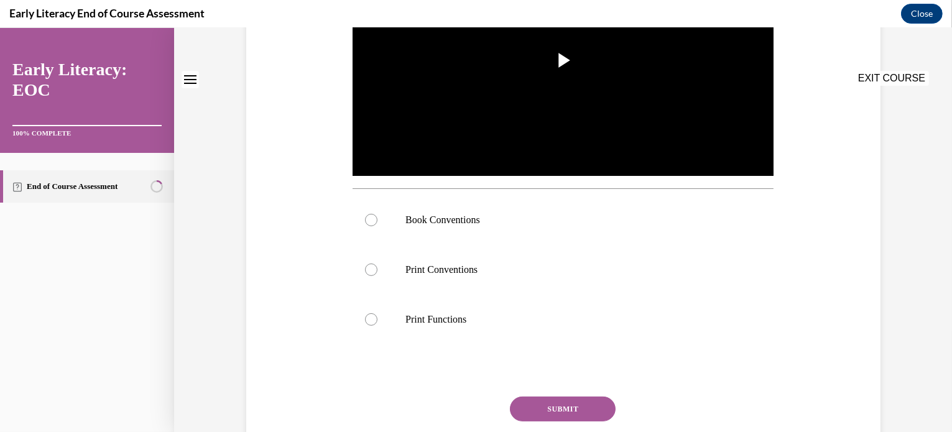
scroll to position [0, 0]
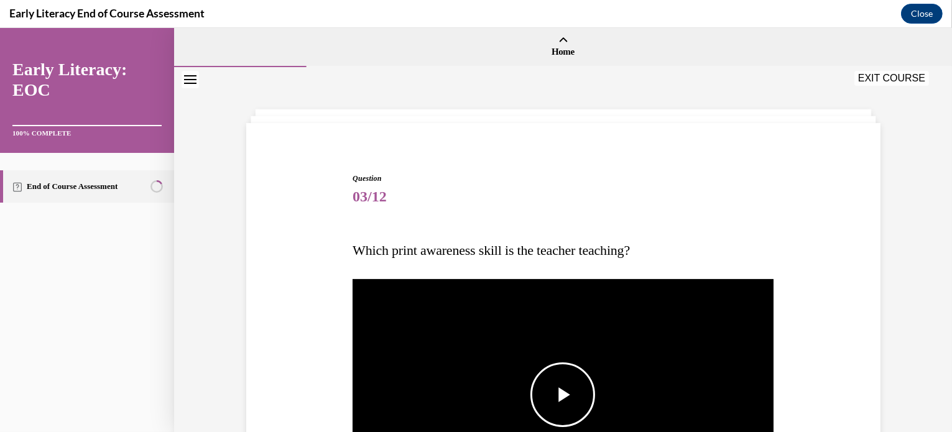
click at [563, 395] on span "Video player" at bounding box center [563, 395] width 0 height 0
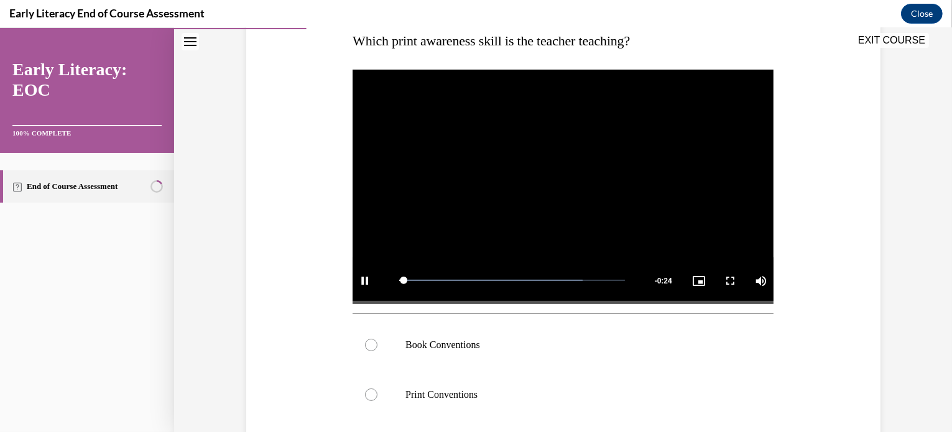
scroll to position [251, 0]
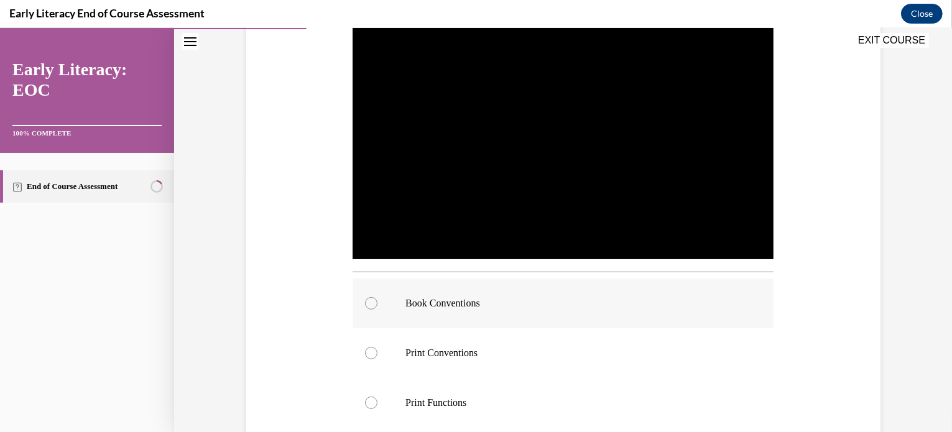
click at [488, 289] on div at bounding box center [563, 304] width 421 height 50
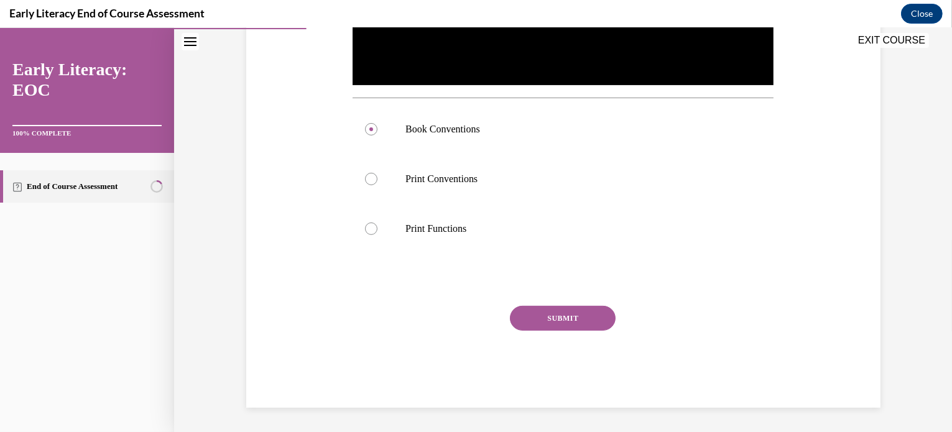
click at [558, 315] on button "SUBMIT" at bounding box center [563, 318] width 106 height 25
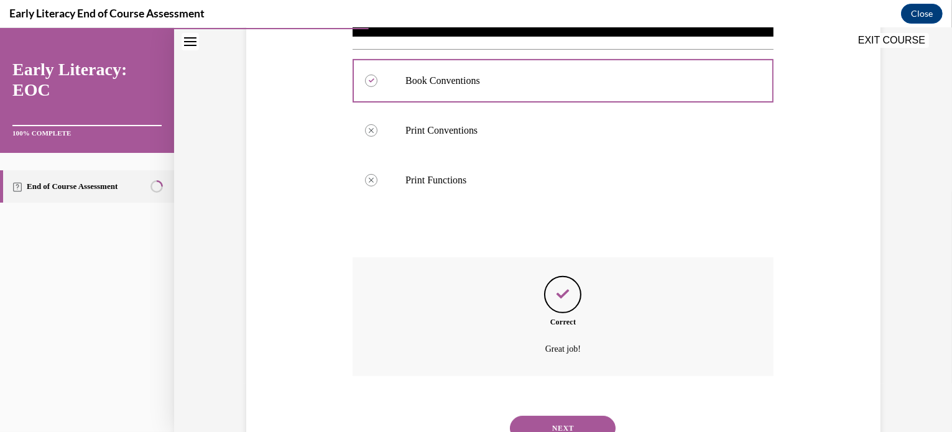
scroll to position [525, 0]
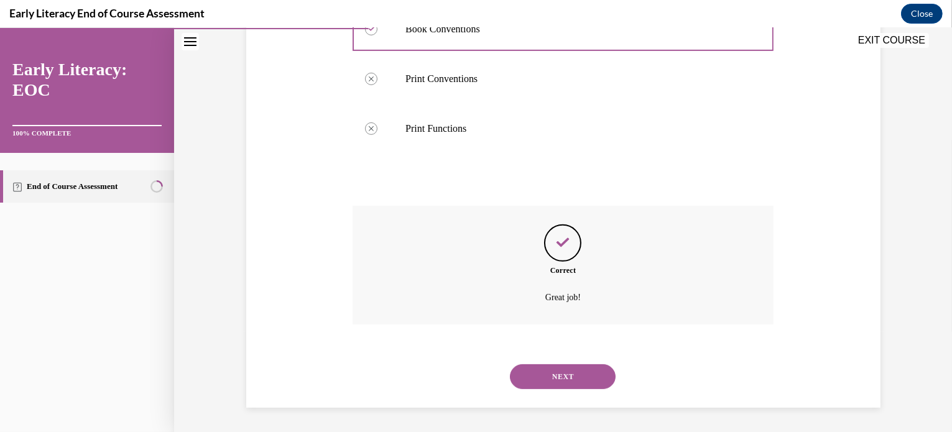
click at [562, 381] on button "NEXT" at bounding box center [563, 376] width 106 height 25
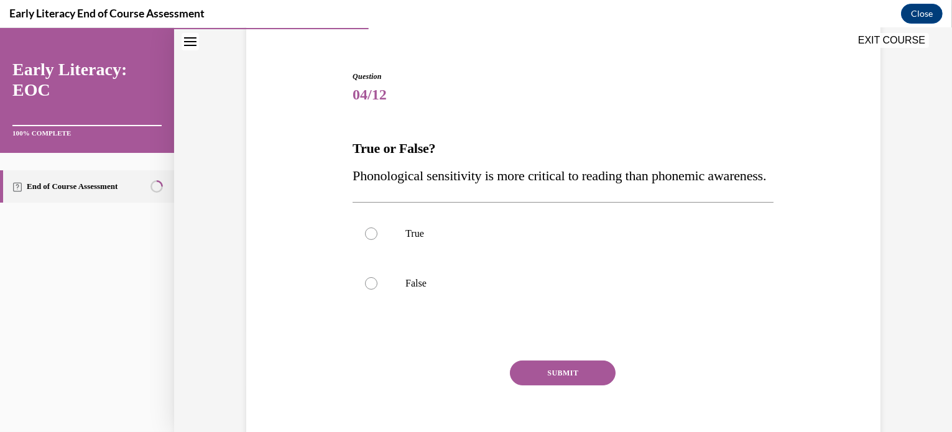
scroll to position [102, 0]
click at [568, 290] on p "False" at bounding box center [573, 283] width 337 height 12
click at [558, 385] on button "SUBMIT" at bounding box center [563, 373] width 106 height 25
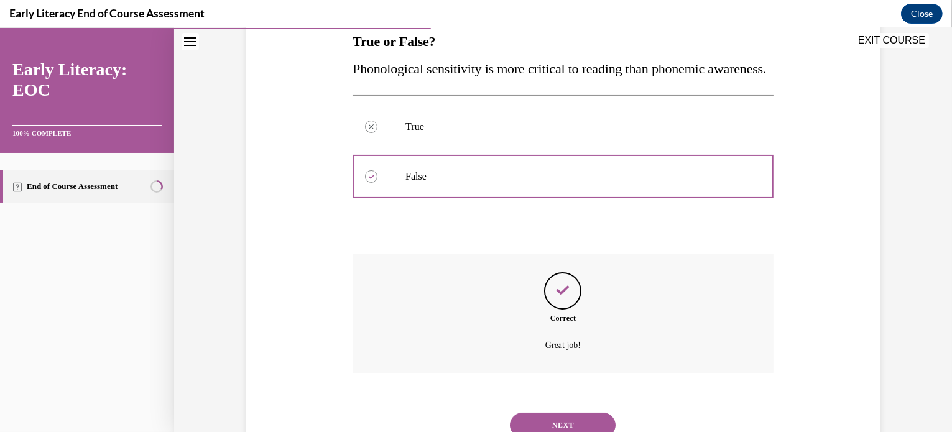
scroll to position [285, 0]
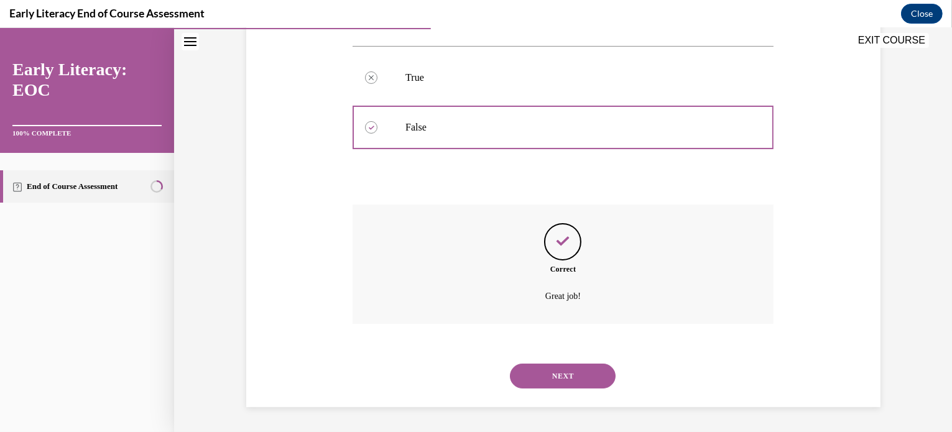
click at [570, 385] on button "NEXT" at bounding box center [563, 376] width 106 height 25
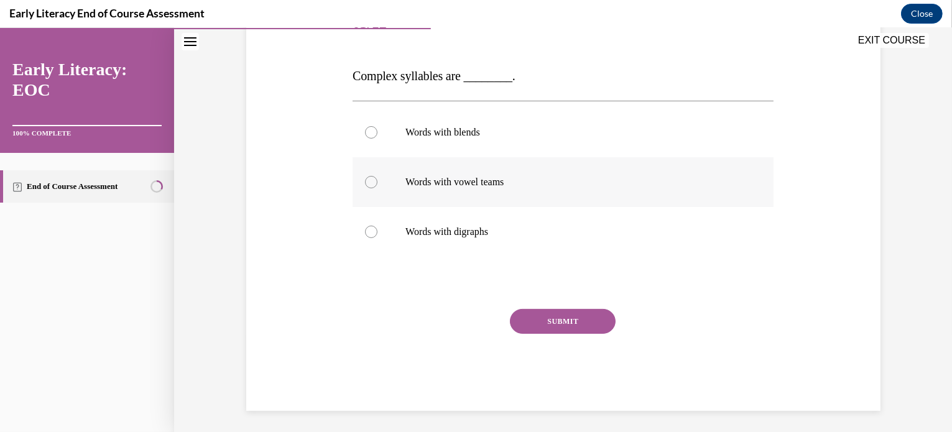
scroll to position [177, 0]
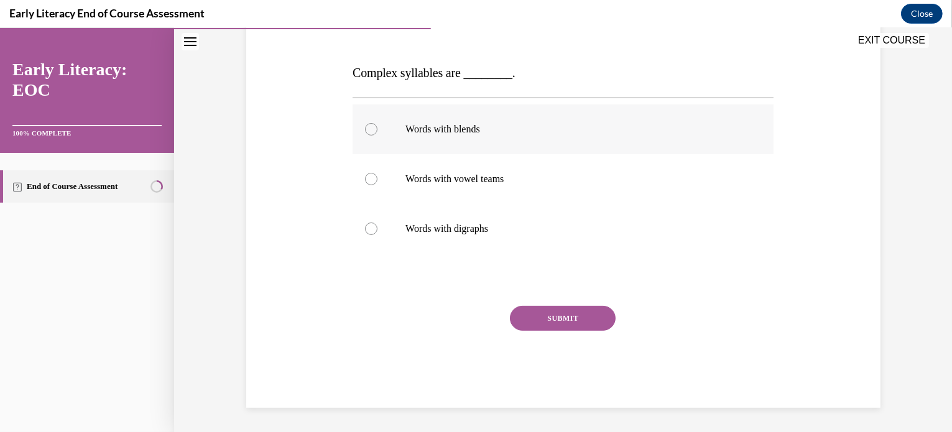
click at [528, 139] on div at bounding box center [563, 129] width 421 height 50
click at [542, 321] on button "SUBMIT" at bounding box center [563, 318] width 106 height 25
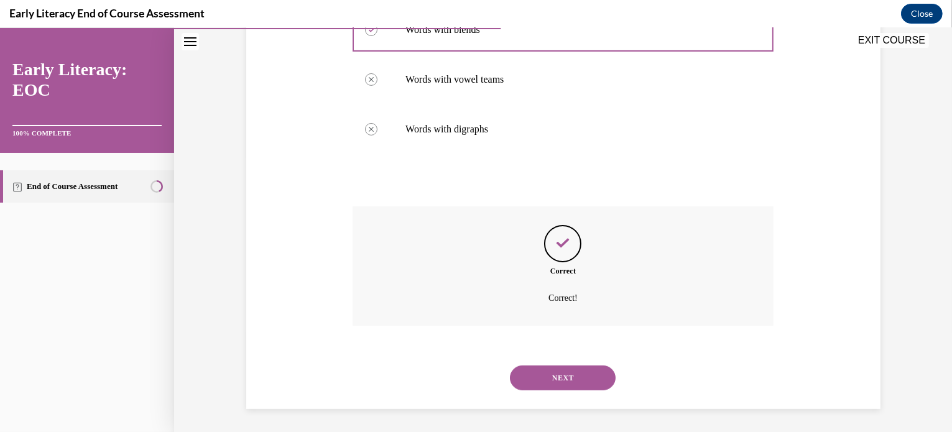
scroll to position [277, 0]
click at [560, 371] on button "NEXT" at bounding box center [563, 376] width 106 height 25
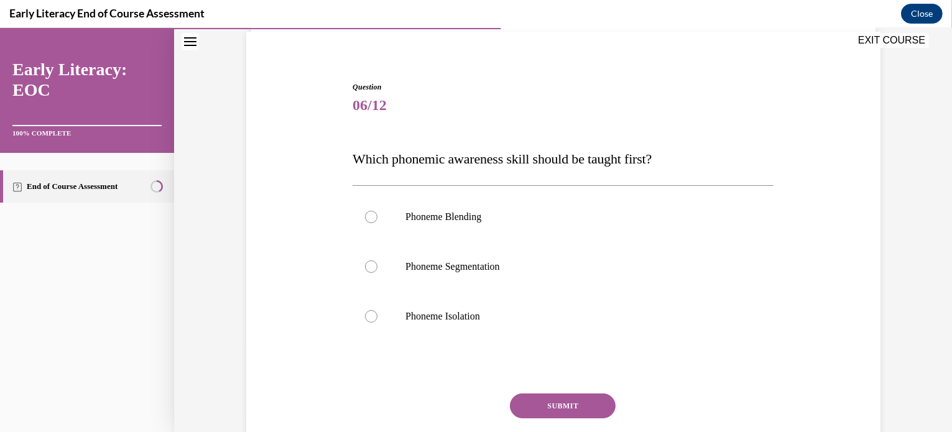
scroll to position [104, 0]
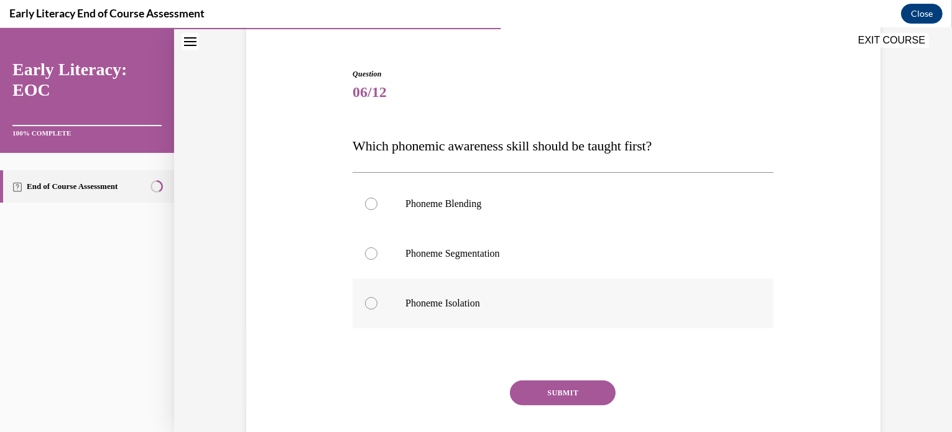
click at [553, 301] on p "Phoneme Isolation" at bounding box center [573, 303] width 337 height 12
click at [558, 397] on button "SUBMIT" at bounding box center [563, 393] width 106 height 25
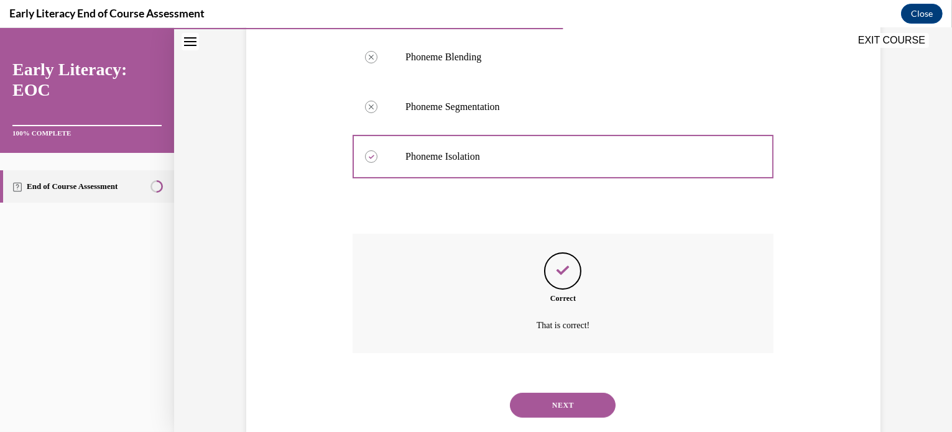
scroll to position [280, 0]
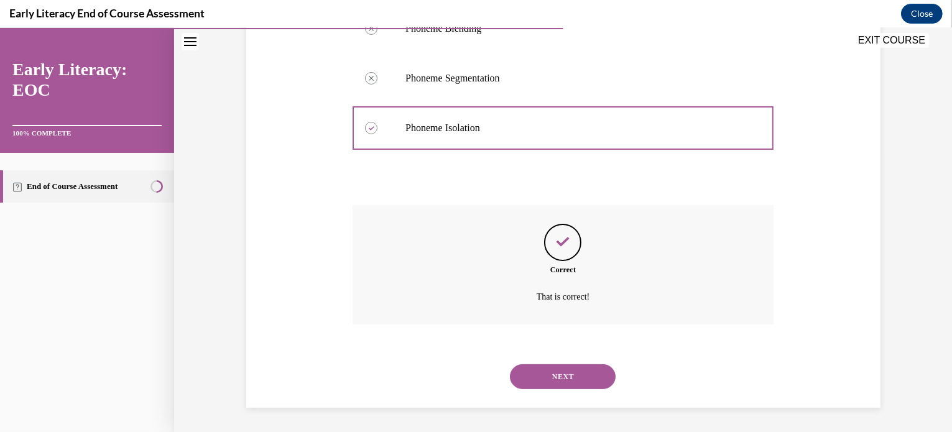
click at [547, 370] on button "NEXT" at bounding box center [563, 376] width 106 height 25
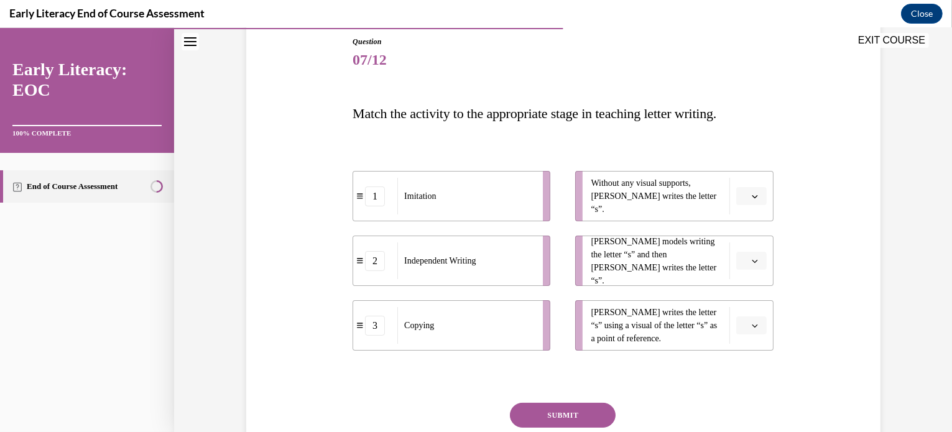
scroll to position [137, 0]
click at [752, 196] on icon "button" at bounding box center [755, 196] width 6 height 3
click at [749, 270] on div "2" at bounding box center [745, 273] width 31 height 25
click at [750, 264] on span "button" at bounding box center [754, 261] width 9 height 9
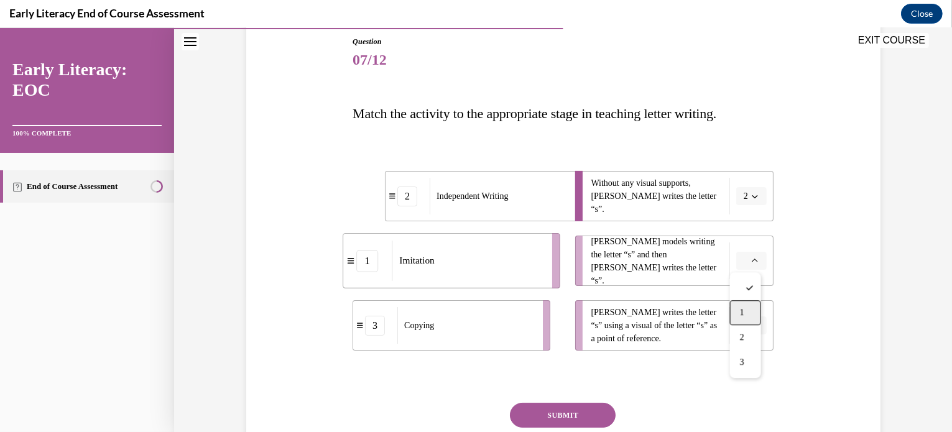
click at [750, 311] on div "1" at bounding box center [745, 312] width 31 height 25
click at [751, 321] on span "button" at bounding box center [754, 325] width 9 height 9
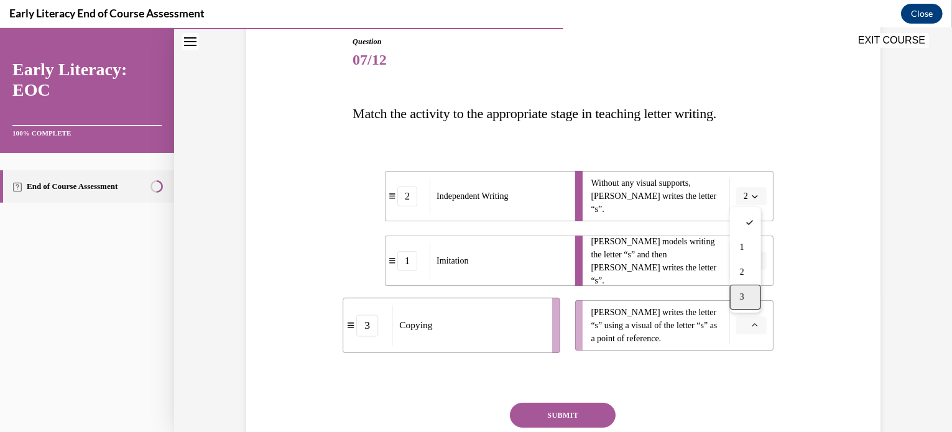
click at [753, 296] on div "3" at bounding box center [745, 297] width 31 height 25
click at [565, 414] on button "SUBMIT" at bounding box center [563, 415] width 106 height 25
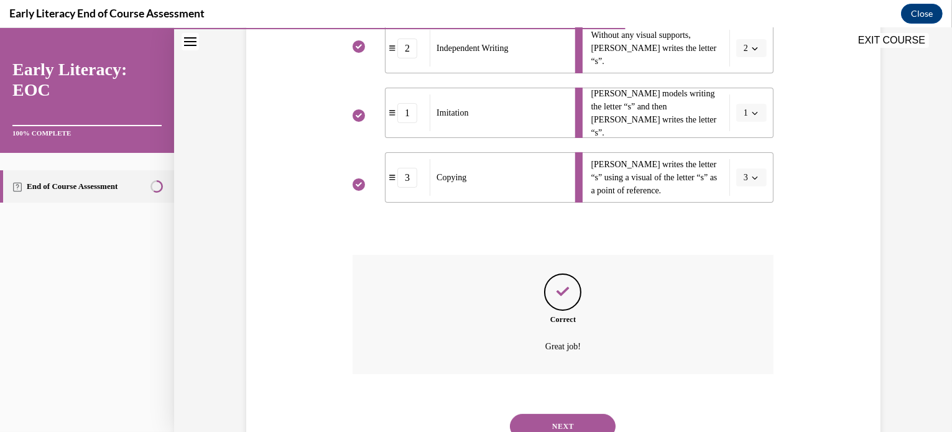
scroll to position [335, 0]
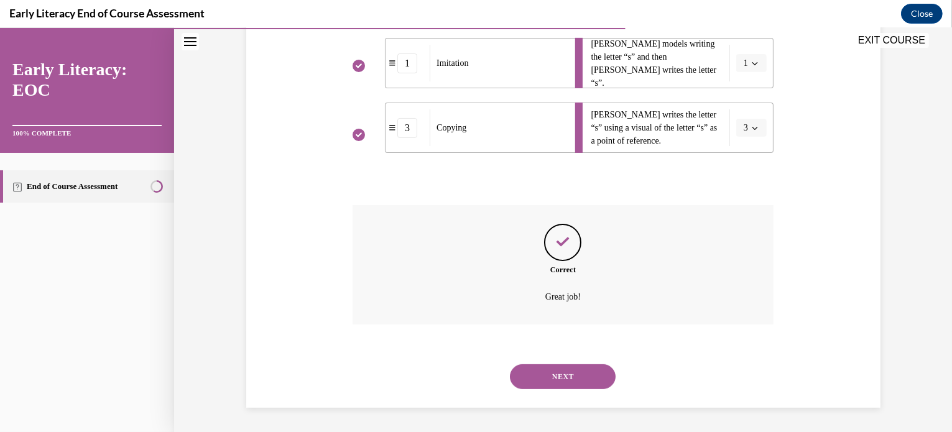
click at [566, 390] on div "NEXT" at bounding box center [563, 377] width 421 height 50
click at [553, 379] on button "NEXT" at bounding box center [563, 376] width 106 height 25
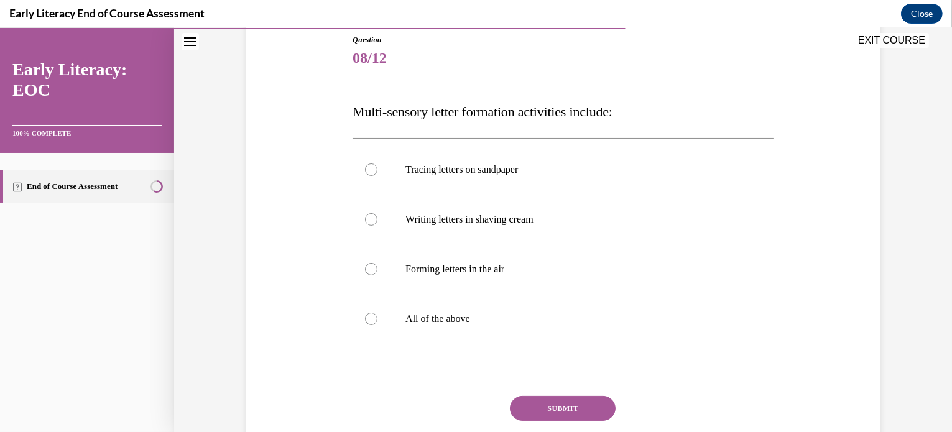
scroll to position [139, 0]
click at [538, 324] on div at bounding box center [563, 318] width 421 height 50
click at [557, 412] on button "SUBMIT" at bounding box center [563, 407] width 106 height 25
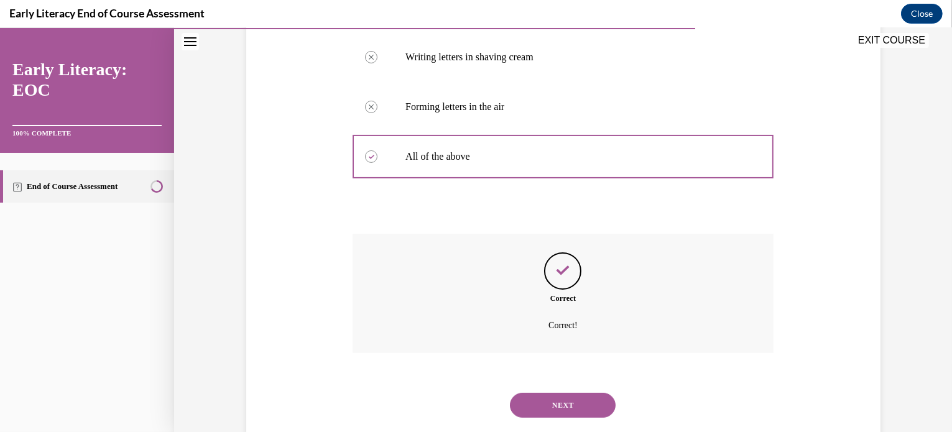
scroll to position [330, 0]
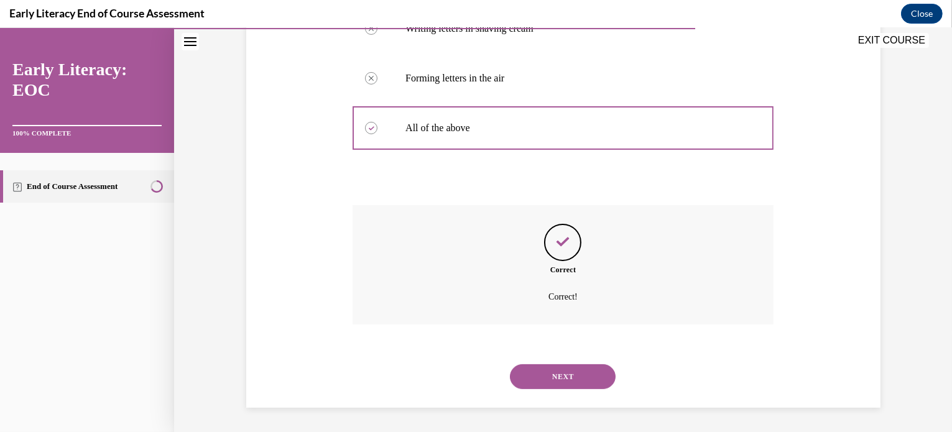
click at [549, 376] on button "NEXT" at bounding box center [563, 376] width 106 height 25
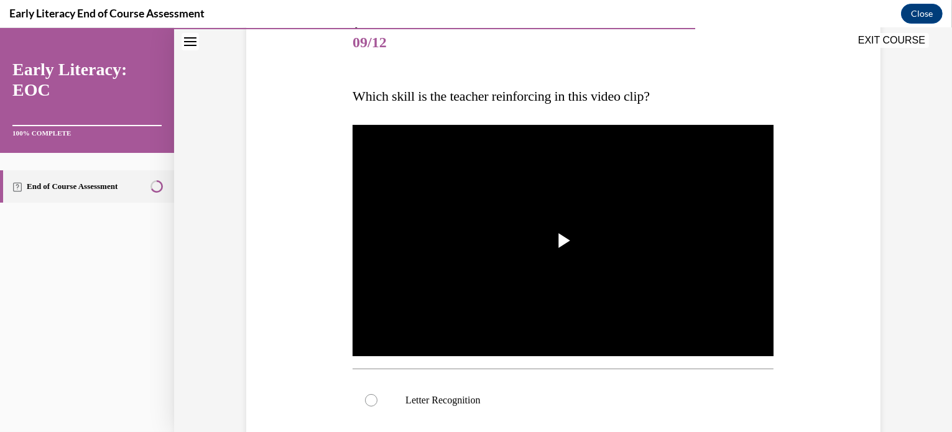
scroll to position [157, 0]
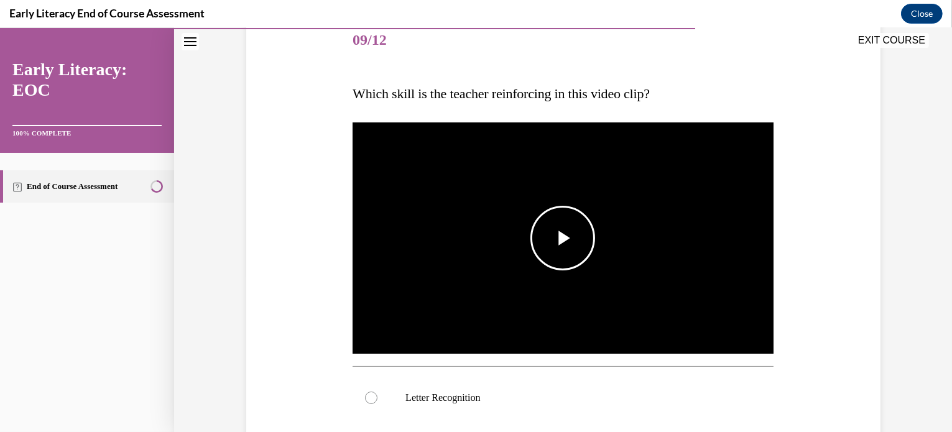
click at [563, 238] on span "Video player" at bounding box center [563, 238] width 0 height 0
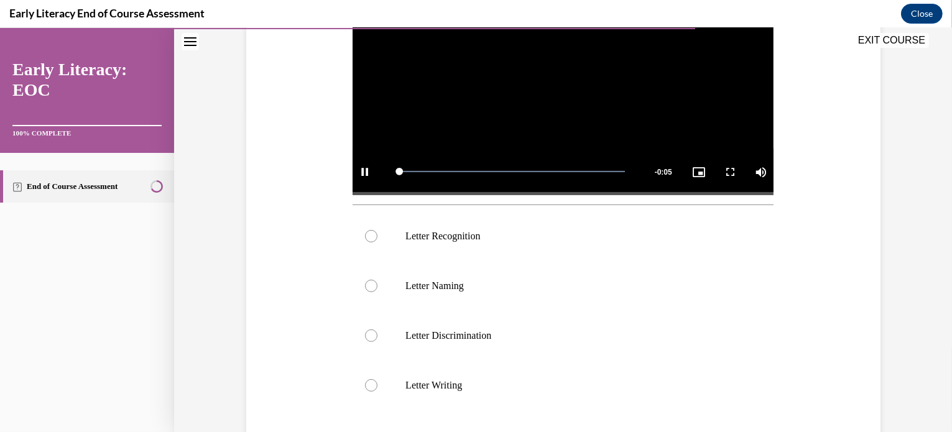
scroll to position [323, 0]
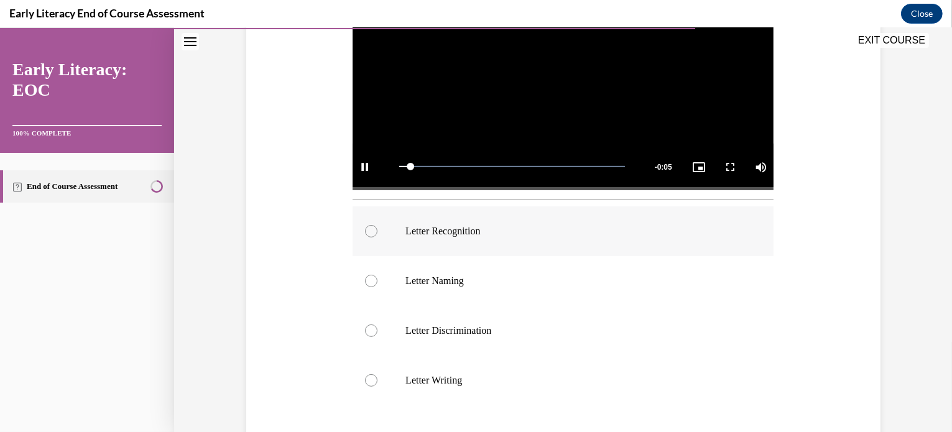
click at [543, 230] on p "Letter Recognition" at bounding box center [573, 231] width 337 height 12
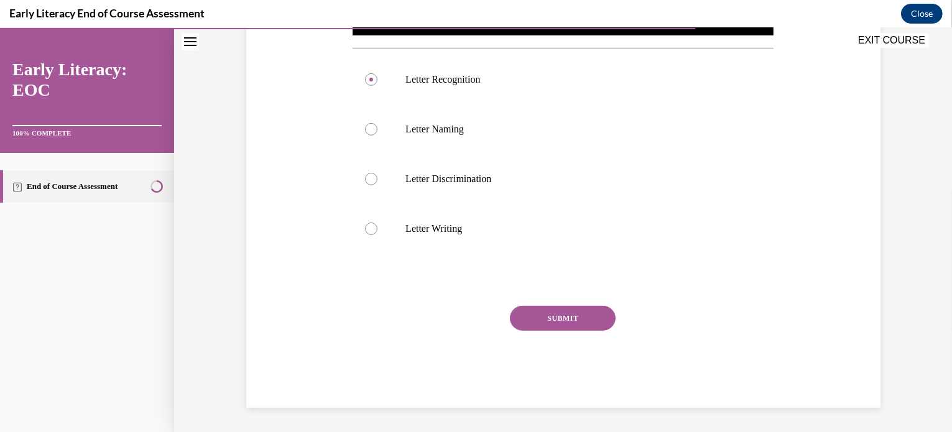
click at [577, 318] on button "SUBMIT" at bounding box center [563, 318] width 106 height 25
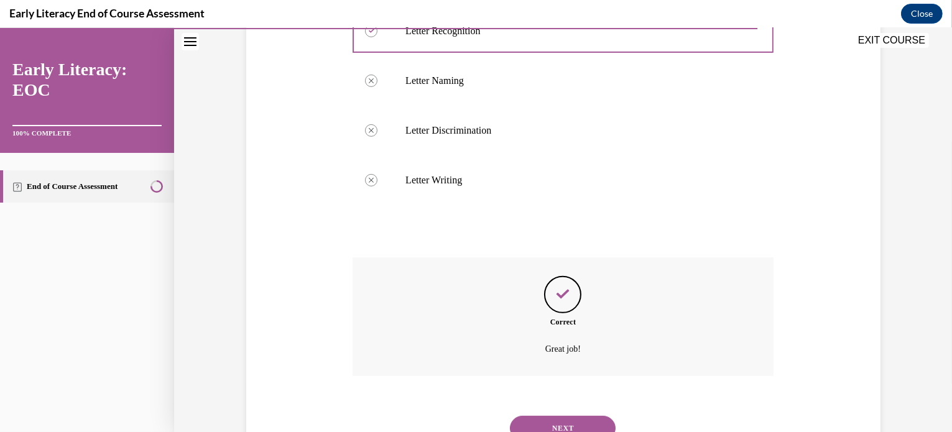
scroll to position [575, 0]
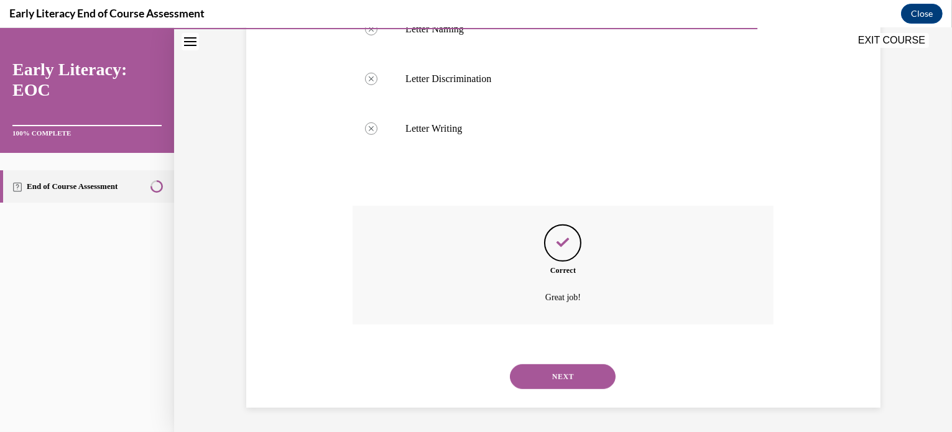
click at [584, 370] on button "NEXT" at bounding box center [563, 376] width 106 height 25
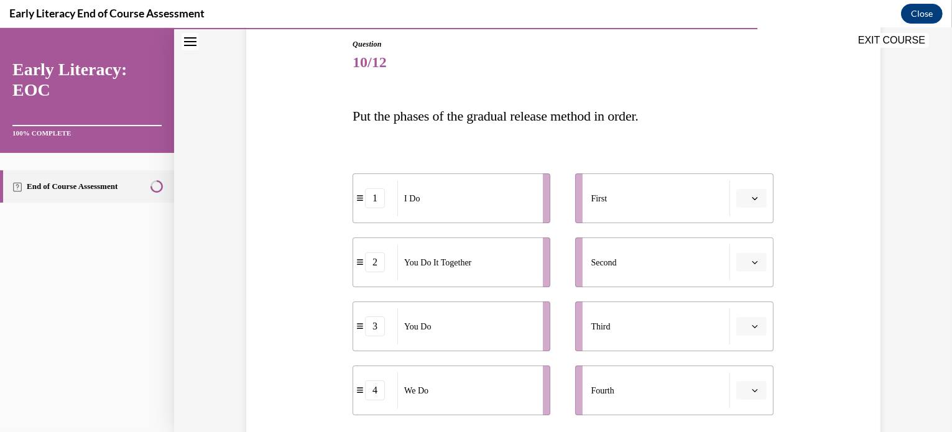
scroll to position [147, 0]
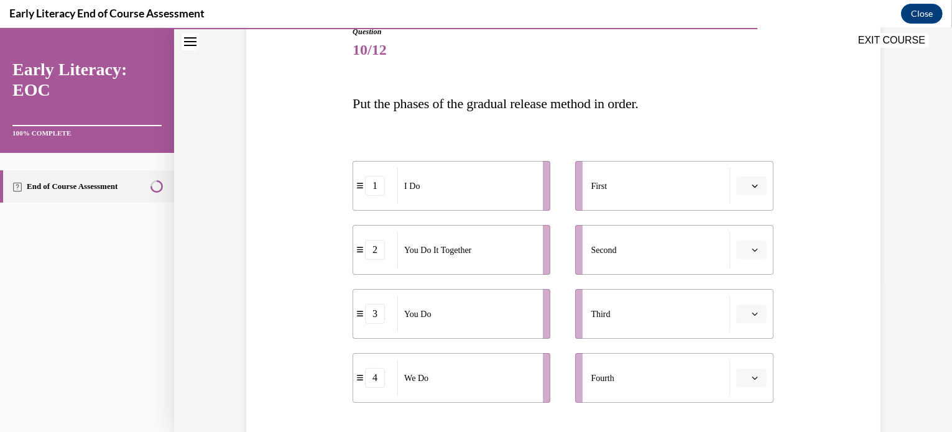
click at [752, 187] on icon "button" at bounding box center [755, 186] width 6 height 6
click at [746, 243] on div "1" at bounding box center [745, 238] width 31 height 25
click at [752, 248] on icon "button" at bounding box center [755, 250] width 6 height 6
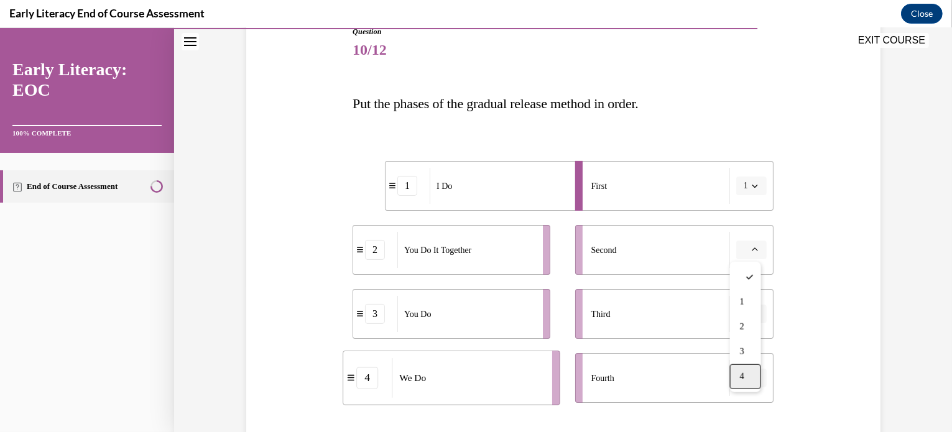
click at [748, 374] on div "4" at bounding box center [745, 376] width 31 height 25
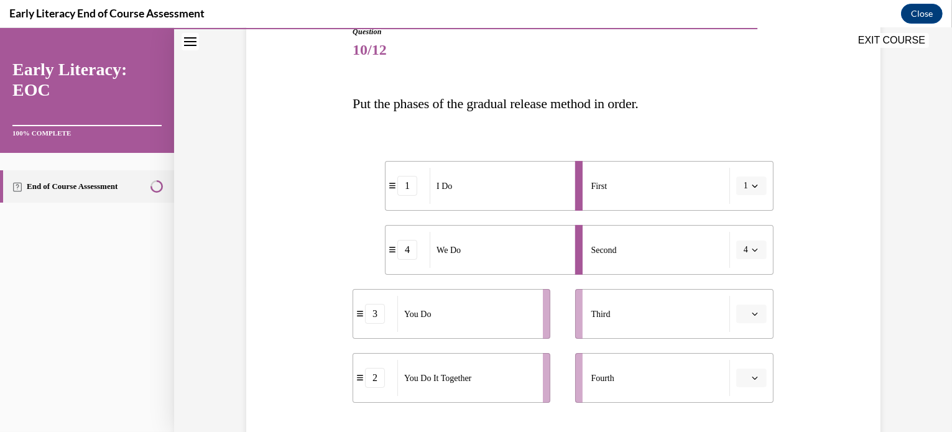
click at [752, 315] on icon "button" at bounding box center [755, 314] width 6 height 6
click at [754, 234] on div "2" at bounding box center [745, 236] width 31 height 25
click at [753, 376] on icon "button" at bounding box center [755, 378] width 6 height 6
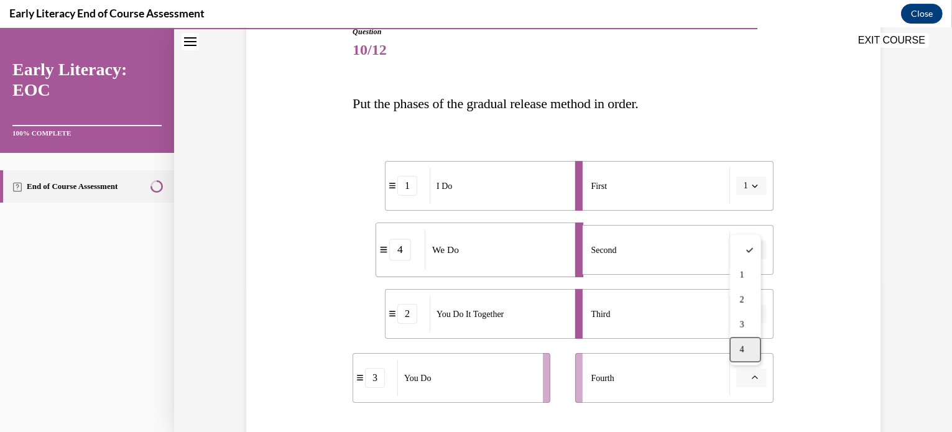
click at [756, 350] on div "4" at bounding box center [745, 350] width 31 height 25
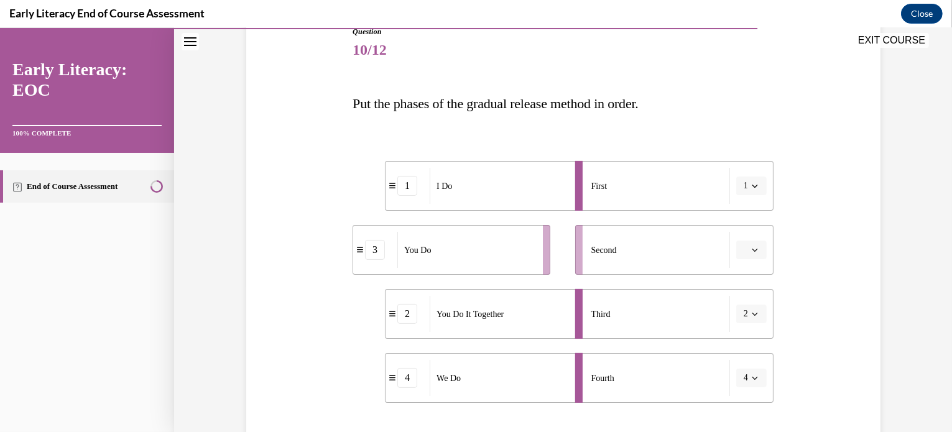
click at [744, 379] on span "4" at bounding box center [746, 378] width 4 height 12
click at [744, 320] on div "3" at bounding box center [742, 325] width 31 height 25
click at [749, 256] on button "button" at bounding box center [751, 250] width 30 height 19
click at [741, 381] on span "4" at bounding box center [742, 377] width 4 height 10
click at [816, 236] on div "Question 10/12 Put the phases of the gradual release method in order. 1 I Do 4 …" at bounding box center [563, 273] width 640 height 568
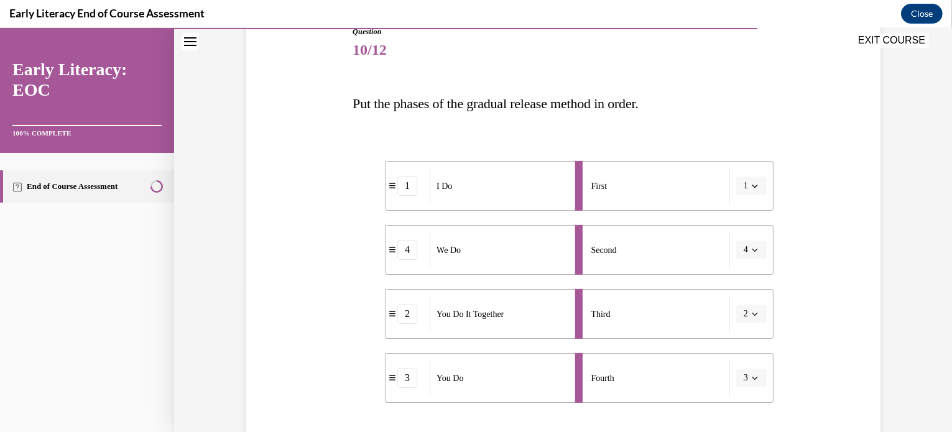
scroll to position [296, 0]
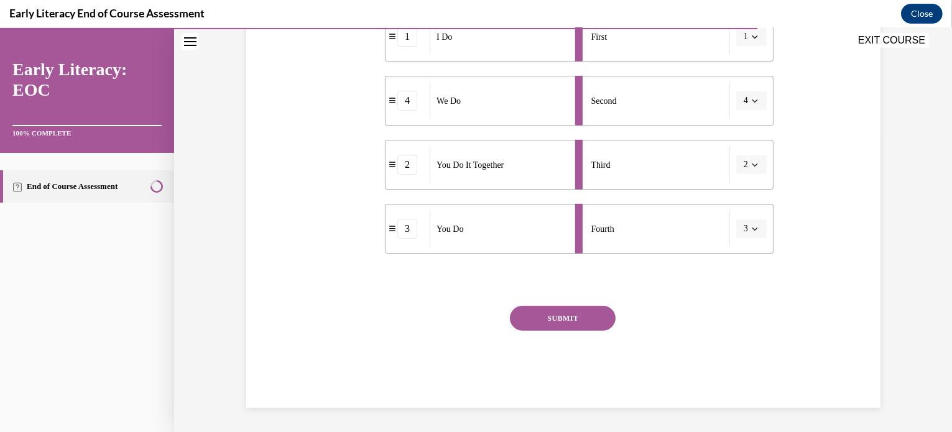
click at [552, 313] on button "SUBMIT" at bounding box center [563, 318] width 106 height 25
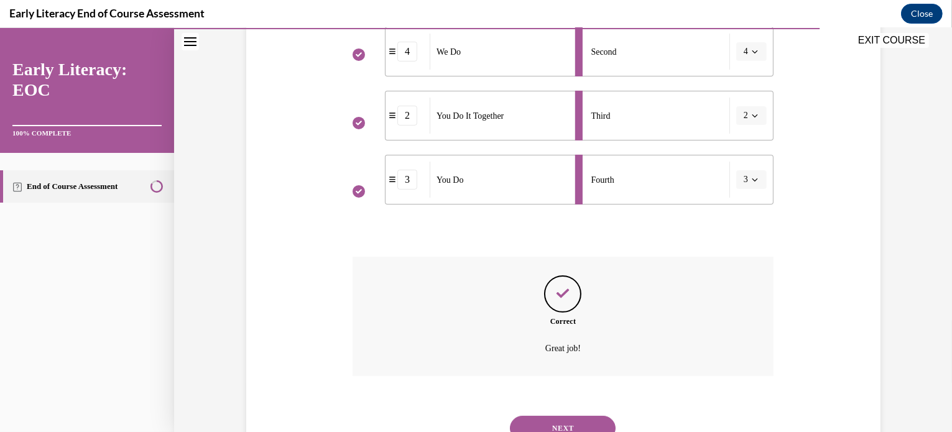
scroll to position [397, 0]
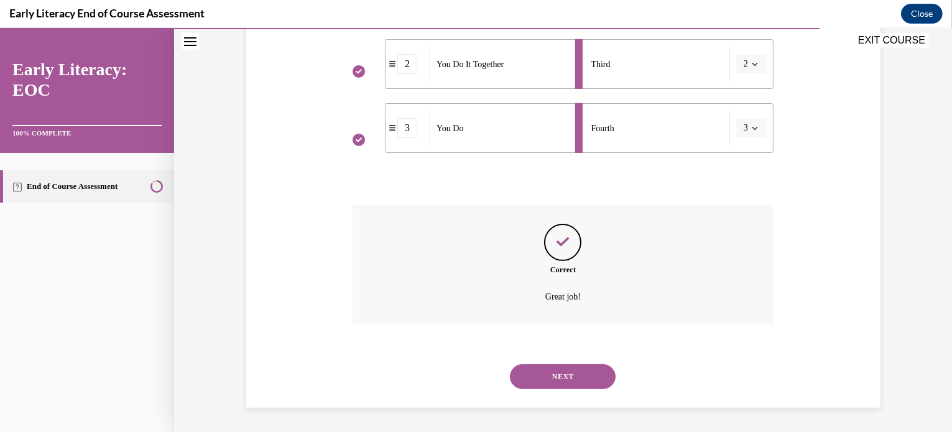
click at [570, 377] on button "NEXT" at bounding box center [563, 376] width 106 height 25
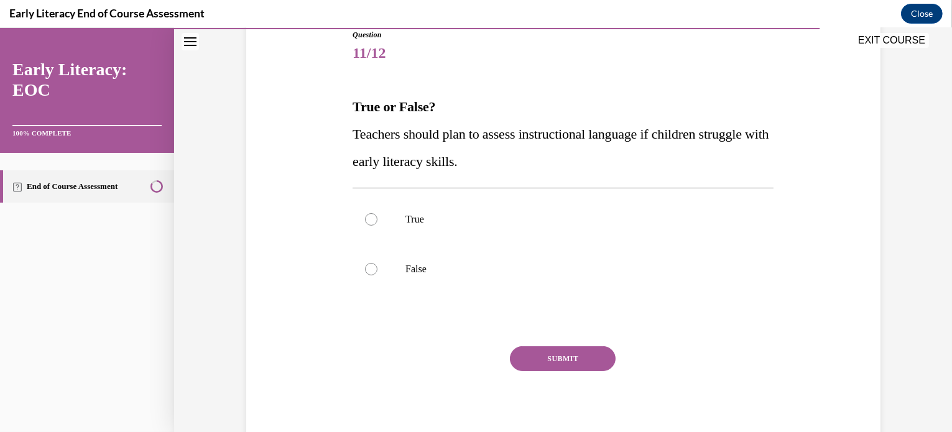
scroll to position [144, 0]
click at [531, 211] on div at bounding box center [563, 219] width 421 height 50
click at [570, 356] on button "SUBMIT" at bounding box center [563, 358] width 106 height 25
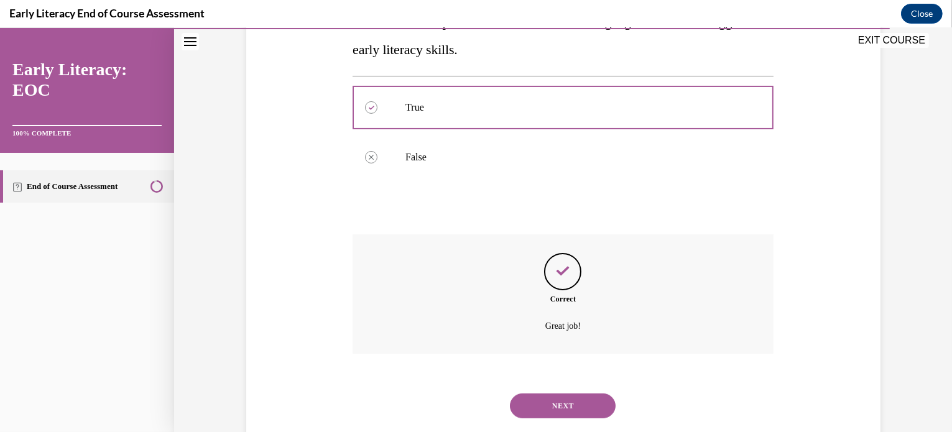
scroll to position [285, 0]
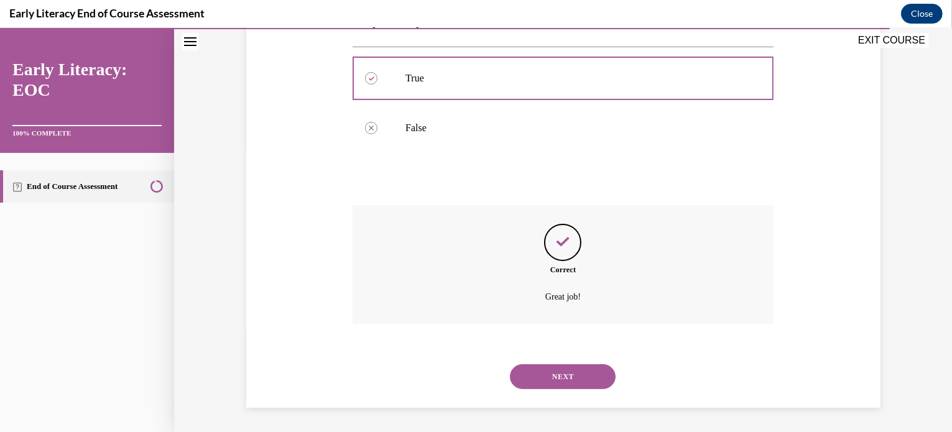
click at [556, 374] on button "NEXT" at bounding box center [563, 376] width 106 height 25
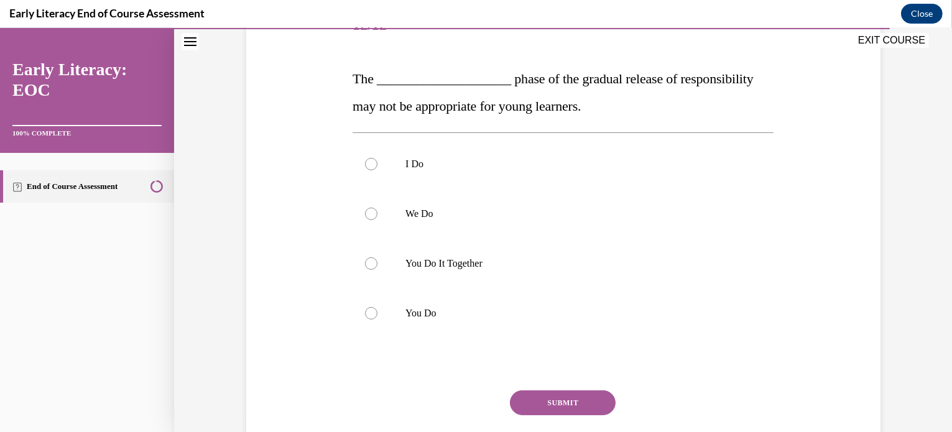
scroll to position [173, 0]
click at [489, 270] on div at bounding box center [563, 263] width 421 height 50
click at [552, 392] on button "SUBMIT" at bounding box center [563, 401] width 106 height 25
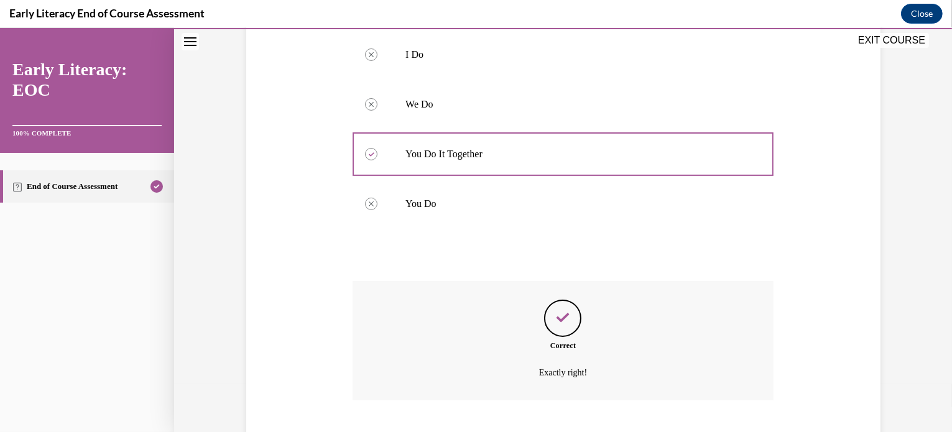
scroll to position [357, 0]
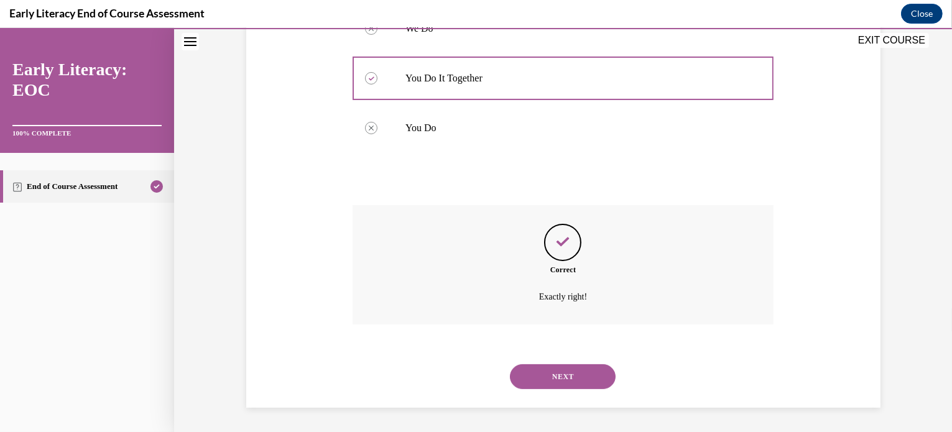
click at [559, 367] on button "NEXT" at bounding box center [563, 376] width 106 height 25
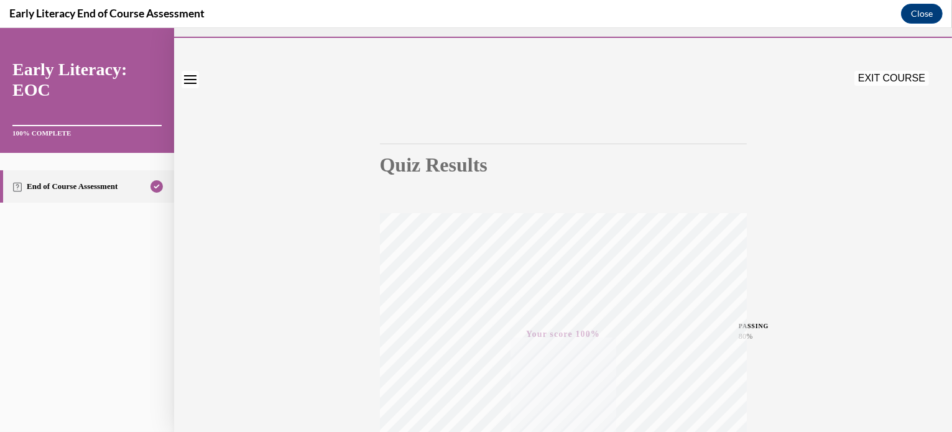
scroll to position [0, 0]
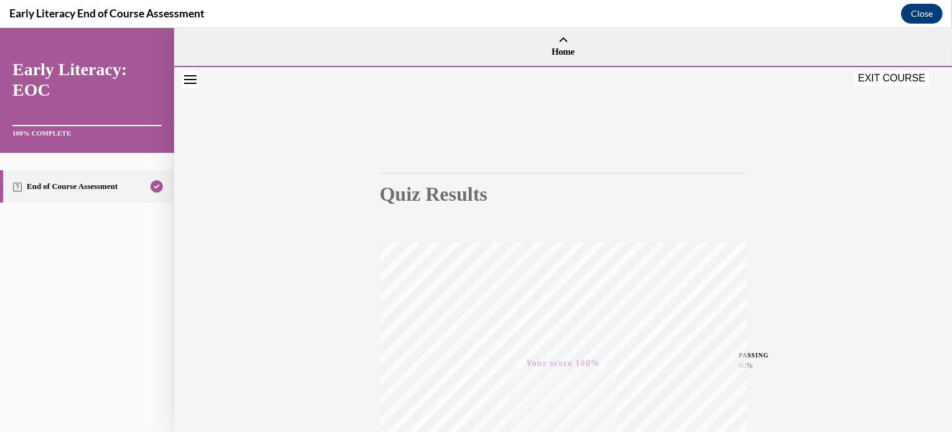
click at [890, 80] on button "EXIT COURSE" at bounding box center [891, 78] width 75 height 15
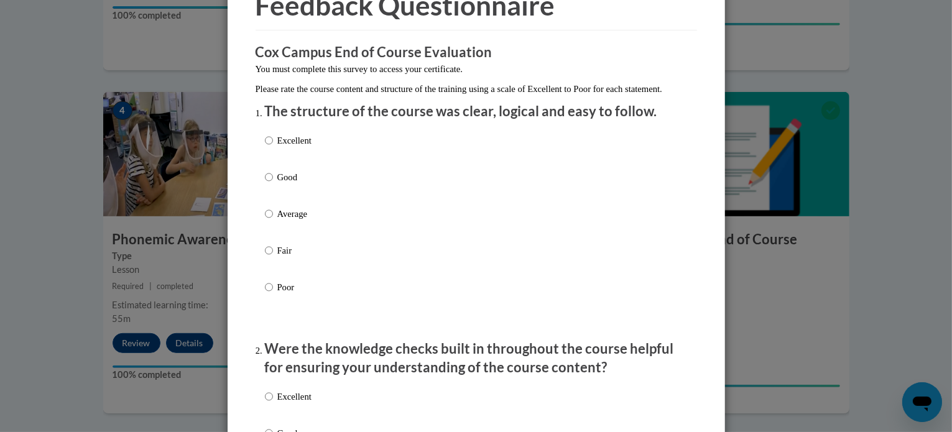
scroll to position [72, 0]
click at [265, 147] on input "Excellent" at bounding box center [269, 140] width 8 height 14
radio input "true"
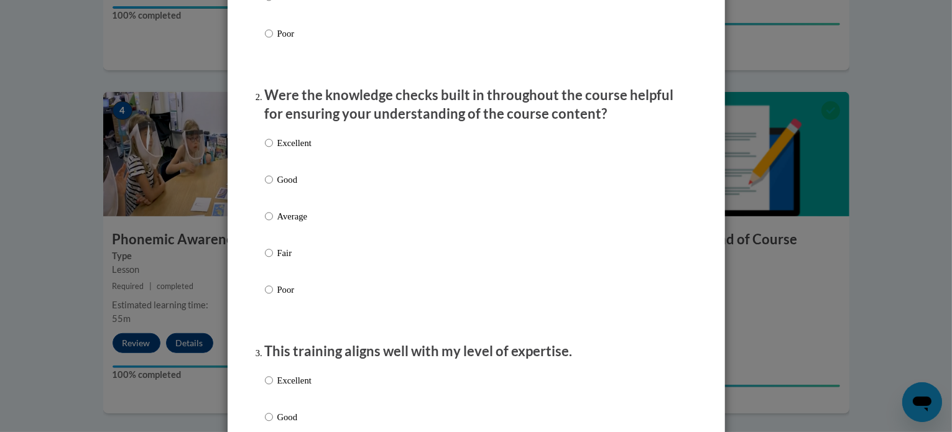
scroll to position [326, 0]
click at [281, 186] on p "Good" at bounding box center [294, 179] width 34 height 14
click at [273, 186] on input "Good" at bounding box center [269, 179] width 8 height 14
radio input "true"
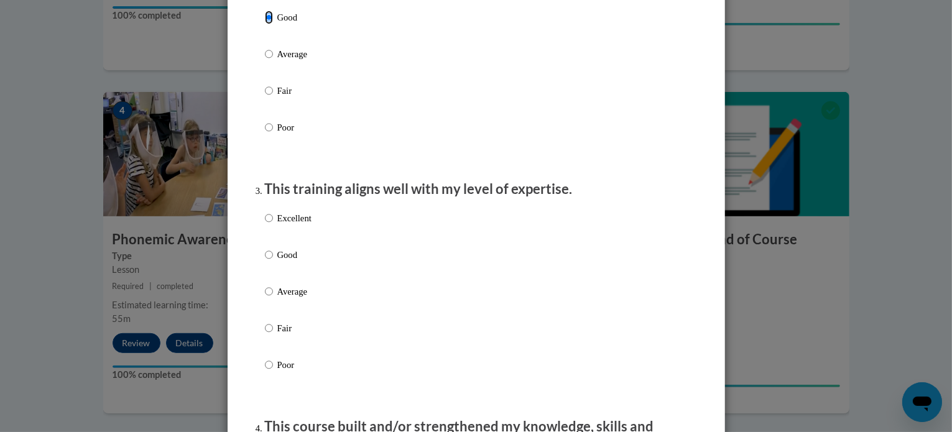
scroll to position [489, 0]
click at [281, 59] on p "Average" at bounding box center [294, 52] width 34 height 14
click at [273, 59] on input "Average" at bounding box center [269, 52] width 8 height 14
radio input "true"
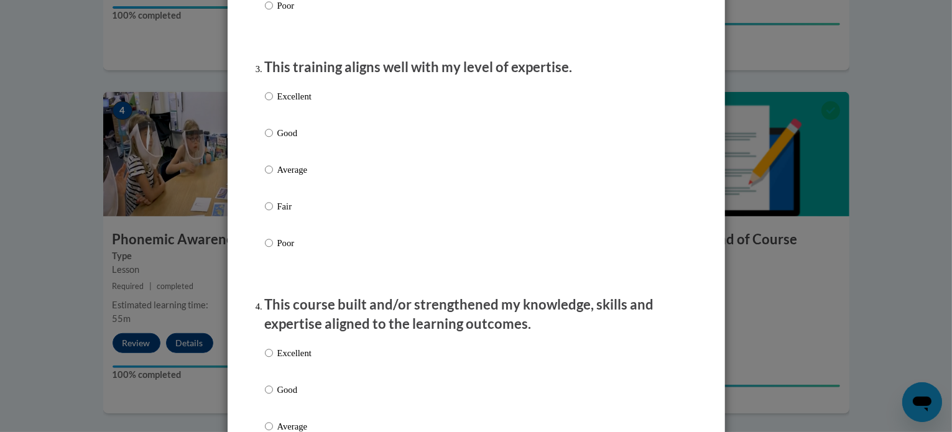
scroll to position [609, 0]
click at [282, 140] on p "Good" at bounding box center [294, 133] width 34 height 14
click at [273, 140] on input "Good" at bounding box center [269, 133] width 8 height 14
radio input "true"
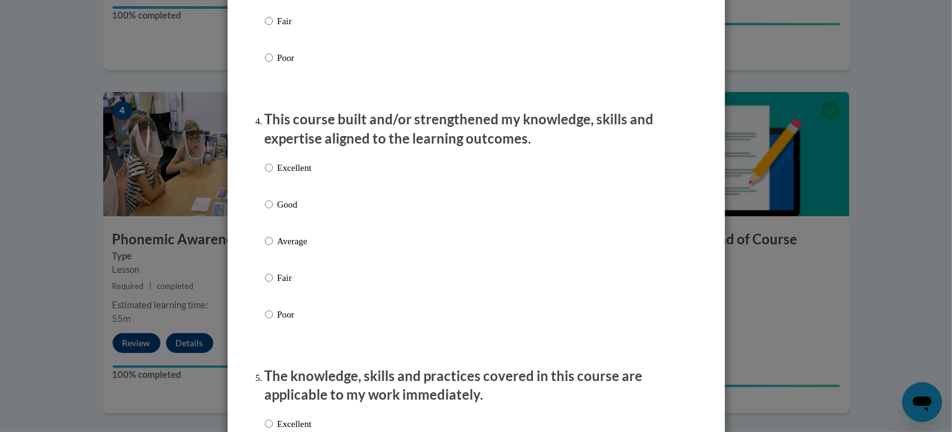
scroll to position [795, 0]
click at [291, 245] on div "Excellent Good Average Fair Poor" at bounding box center [288, 250] width 47 height 193
click at [295, 247] on p "Average" at bounding box center [294, 241] width 34 height 14
click at [273, 247] on input "Average" at bounding box center [269, 241] width 8 height 14
radio input "true"
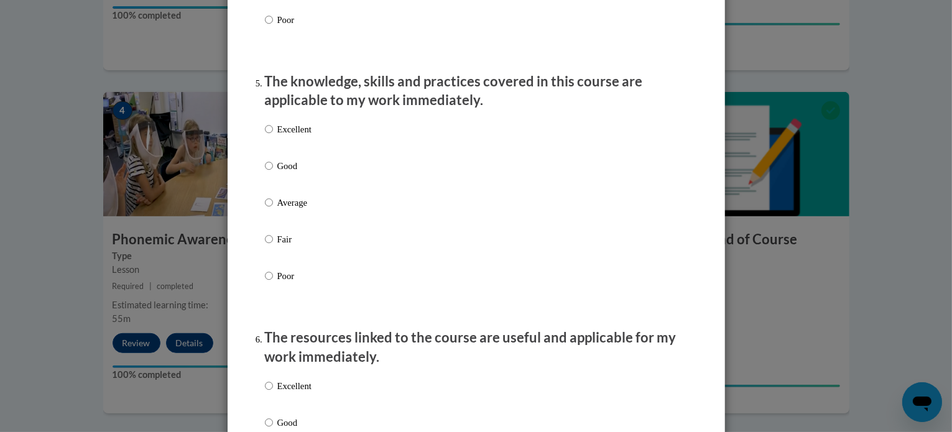
scroll to position [1089, 0]
click at [277, 173] on p "Good" at bounding box center [294, 166] width 34 height 14
click at [273, 173] on input "Good" at bounding box center [269, 166] width 8 height 14
radio input "true"
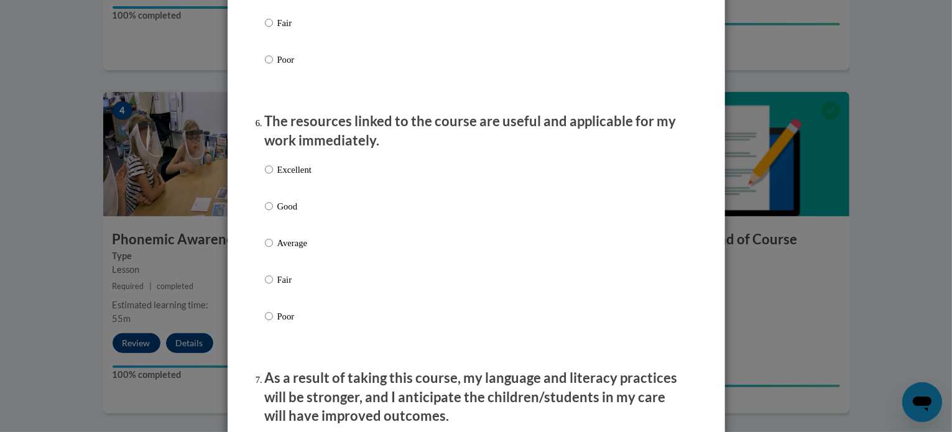
scroll to position [1308, 0]
click at [279, 248] on p "Average" at bounding box center [294, 241] width 34 height 14
click at [273, 248] on input "Average" at bounding box center [269, 241] width 8 height 14
radio input "true"
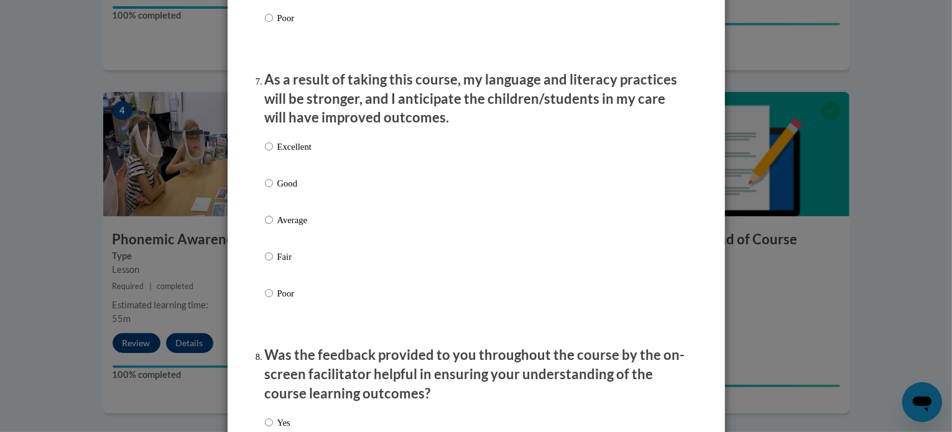
scroll to position [1608, 0]
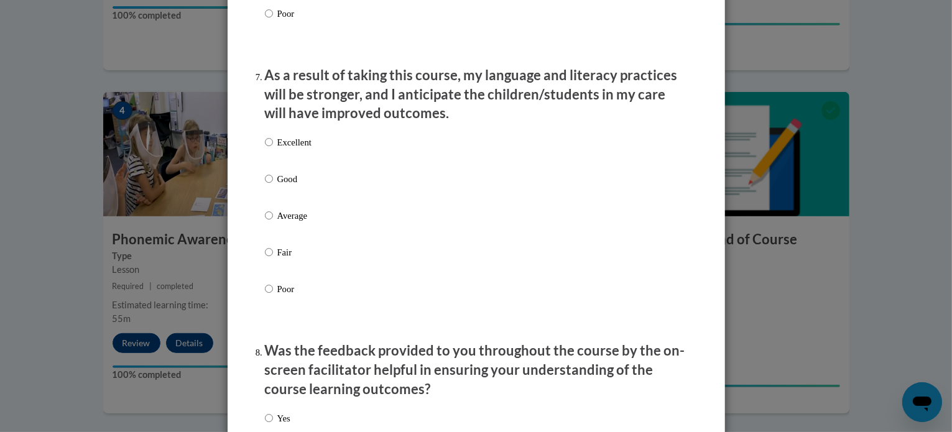
click at [288, 186] on p "Good" at bounding box center [294, 179] width 34 height 14
click at [273, 186] on input "Good" at bounding box center [269, 179] width 8 height 14
radio input "true"
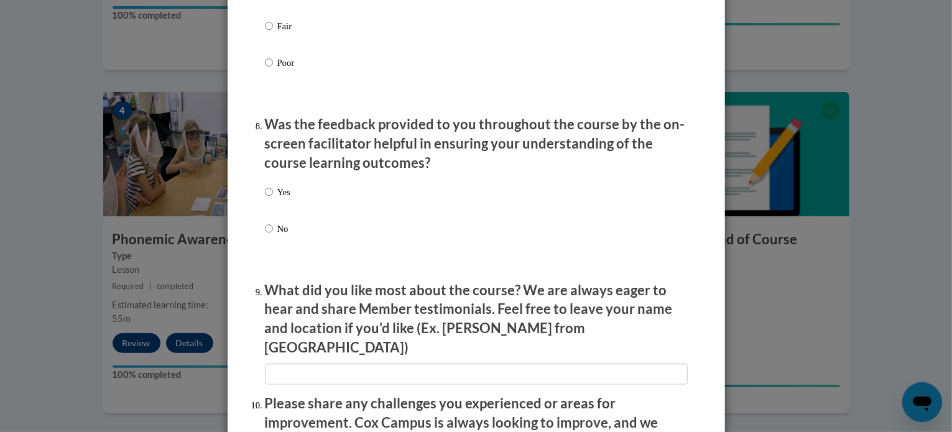
scroll to position [1835, 0]
click at [277, 198] on p "Yes" at bounding box center [283, 192] width 13 height 14
click at [273, 198] on input "Yes" at bounding box center [269, 192] width 8 height 14
radio input "true"
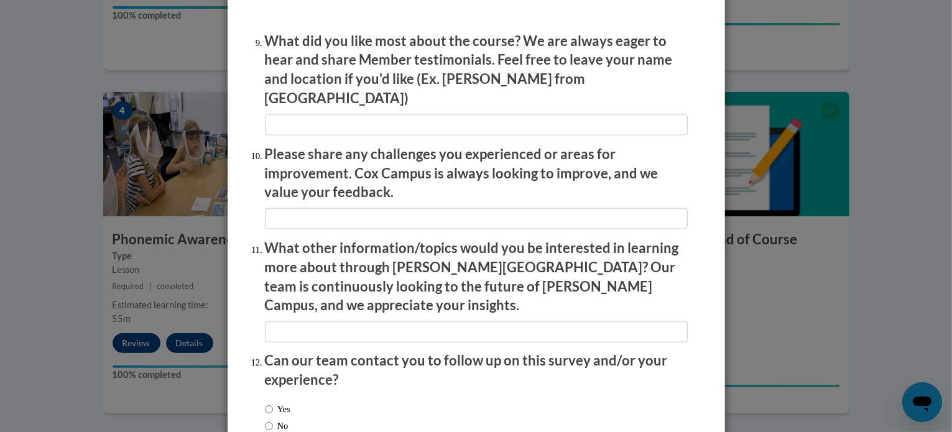
scroll to position [2157, 0]
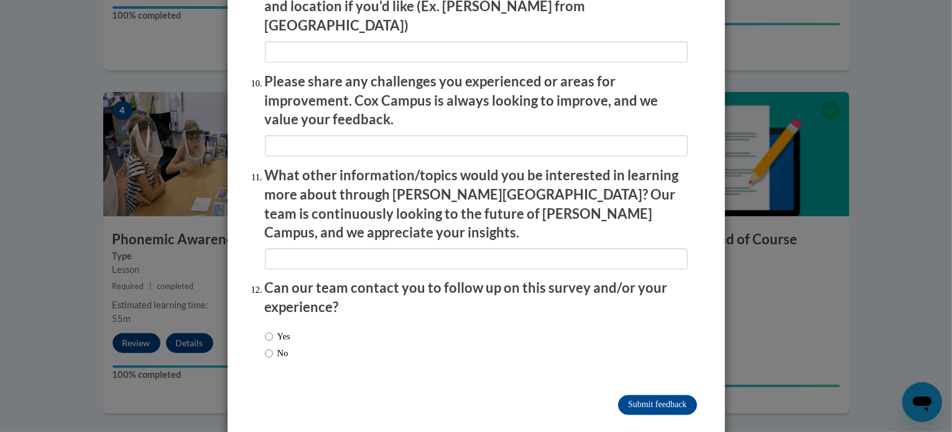
click at [275, 347] on label "No" at bounding box center [277, 354] width 24 height 14
click at [273, 347] on input "No" at bounding box center [269, 354] width 8 height 14
radio input "true"
click at [660, 395] on input "Submit feedback" at bounding box center [657, 405] width 78 height 20
